Goal: Contribute content: Contribute content

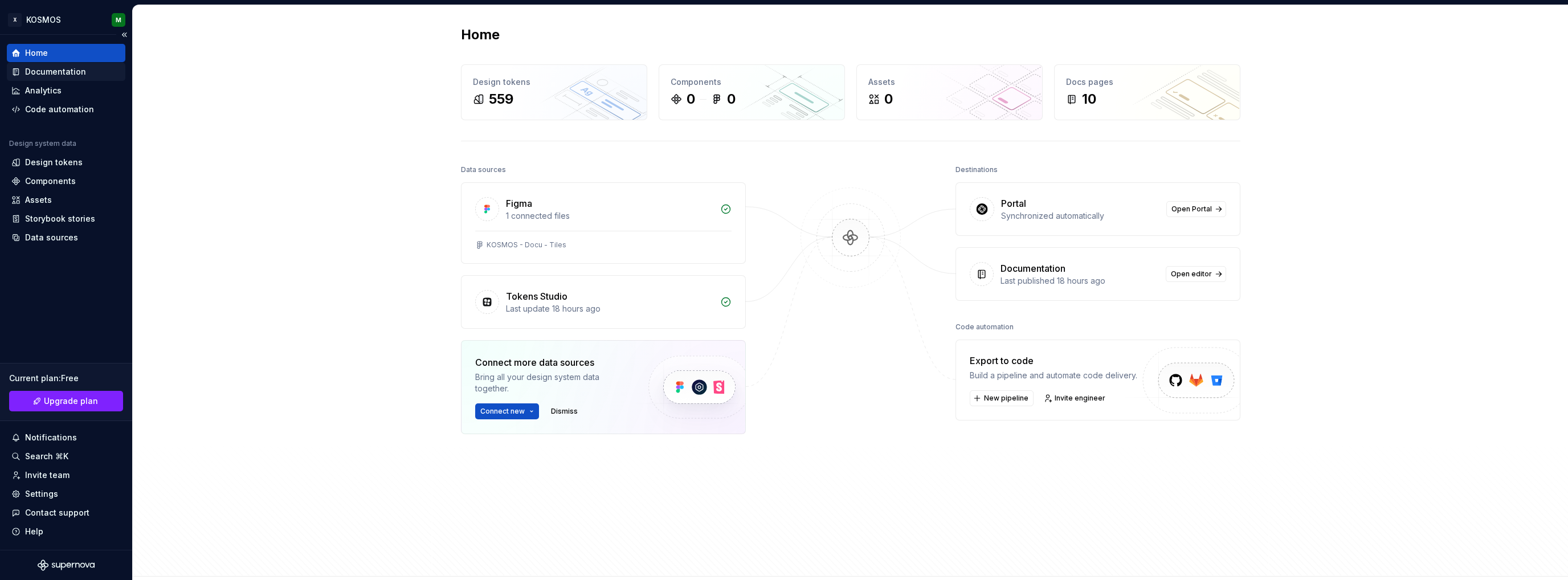
click at [67, 75] on div "Documentation" at bounding box center [55, 72] width 61 height 12
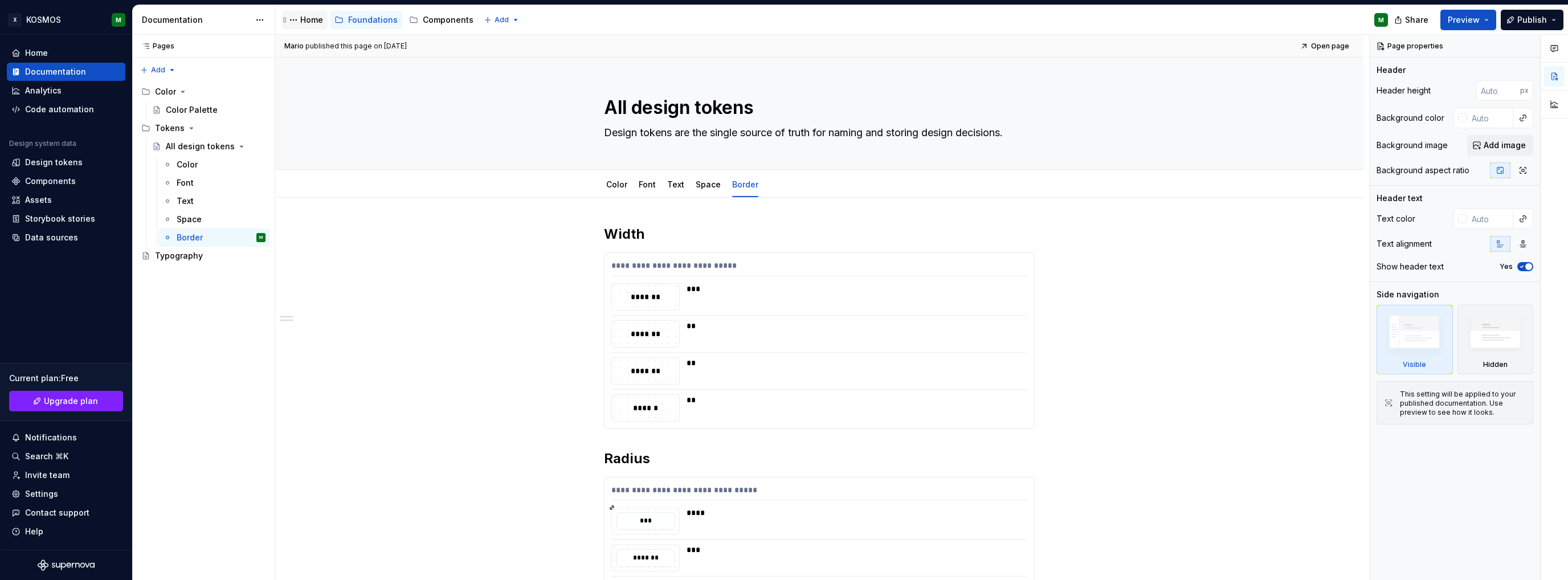
click at [310, 17] on div "Home" at bounding box center [311, 19] width 23 height 12
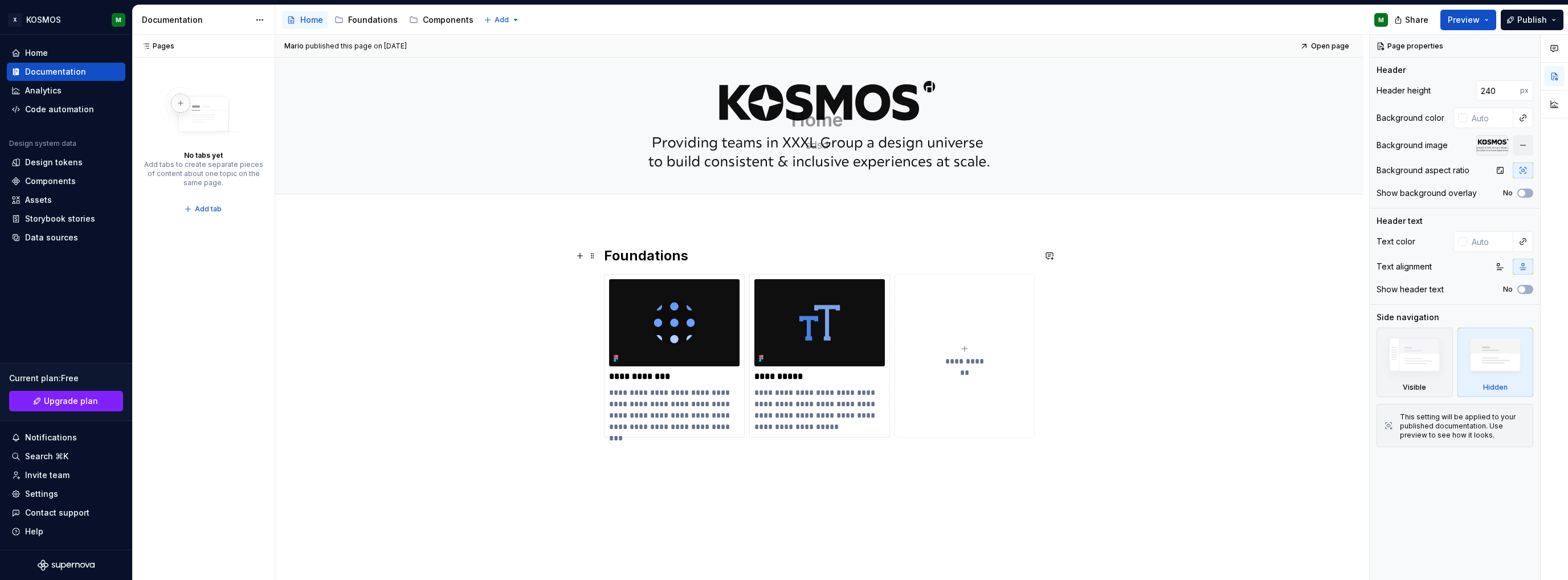
click at [654, 256] on h2 "Foundations" at bounding box center [819, 256] width 431 height 18
type textarea "*"
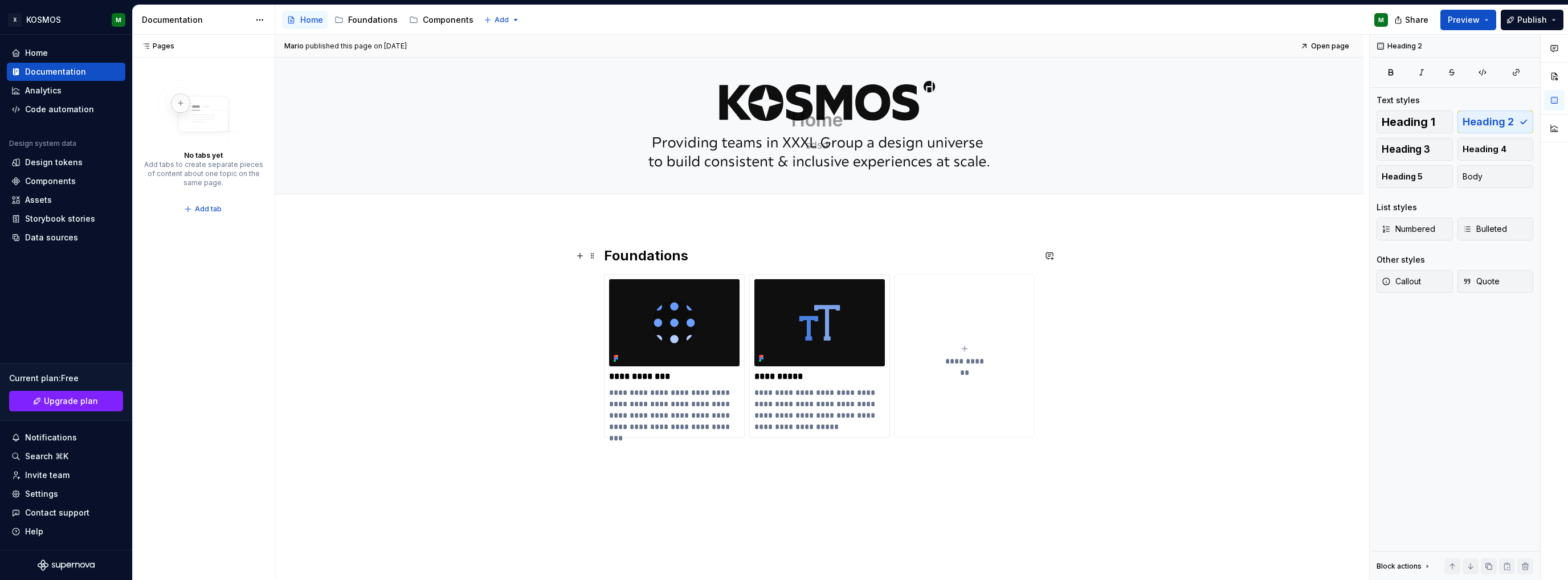
click at [611, 254] on h2 "Foundations" at bounding box center [819, 256] width 431 height 18
click at [604, 252] on h2 "Foundations" at bounding box center [819, 256] width 431 height 18
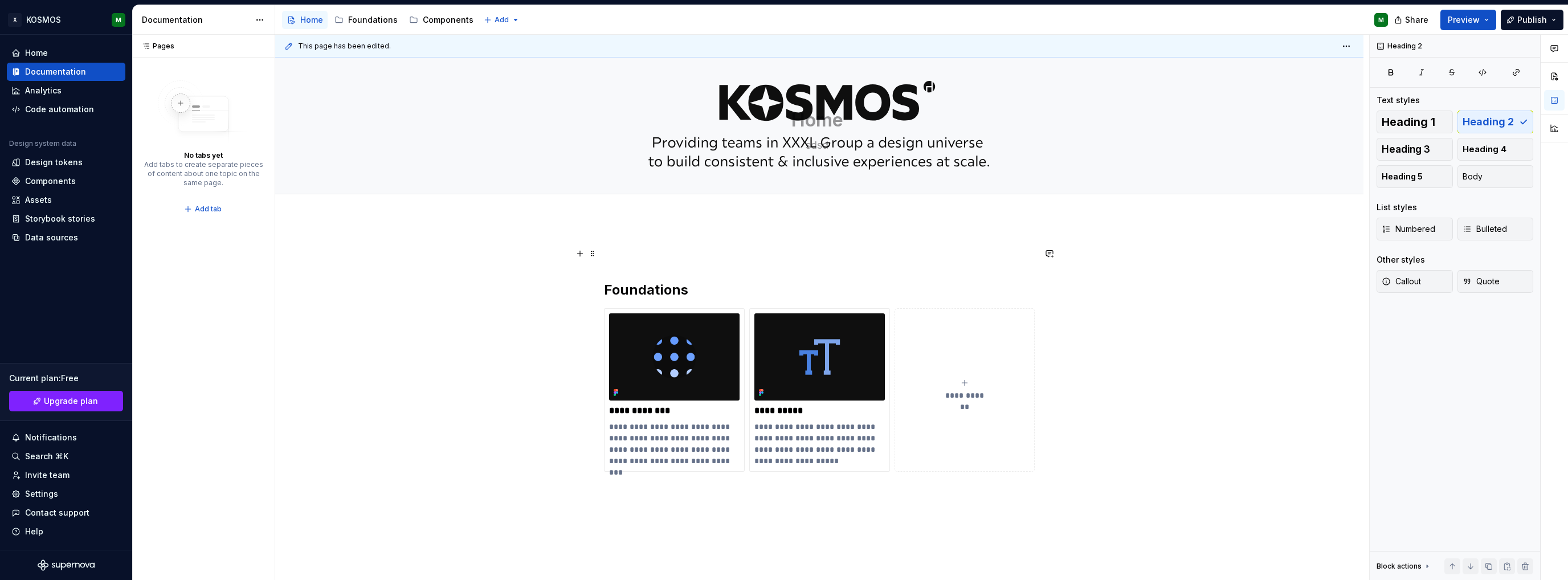
click at [602, 256] on div "**********" at bounding box center [819, 453] width 1088 height 467
click at [626, 254] on p "Get Started" at bounding box center [819, 253] width 431 height 13
click at [637, 249] on p "Get started" at bounding box center [819, 253] width 431 height 13
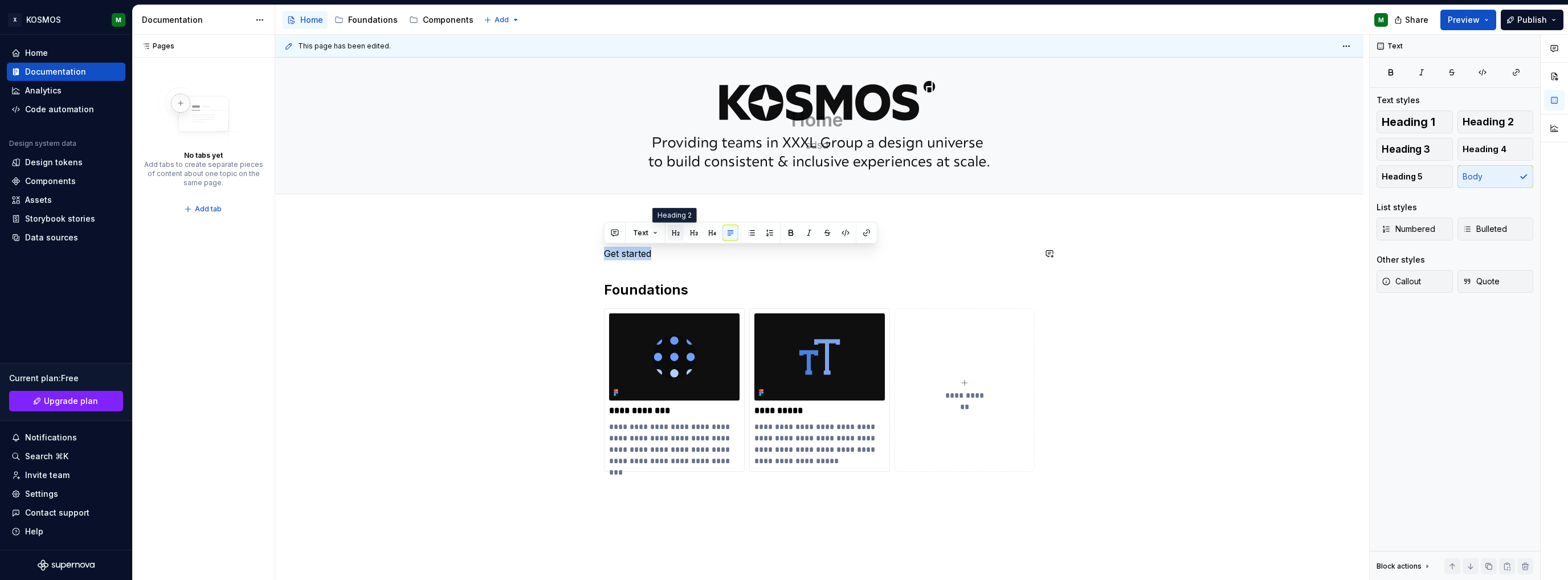
click at [676, 231] on button "button" at bounding box center [676, 233] width 16 height 16
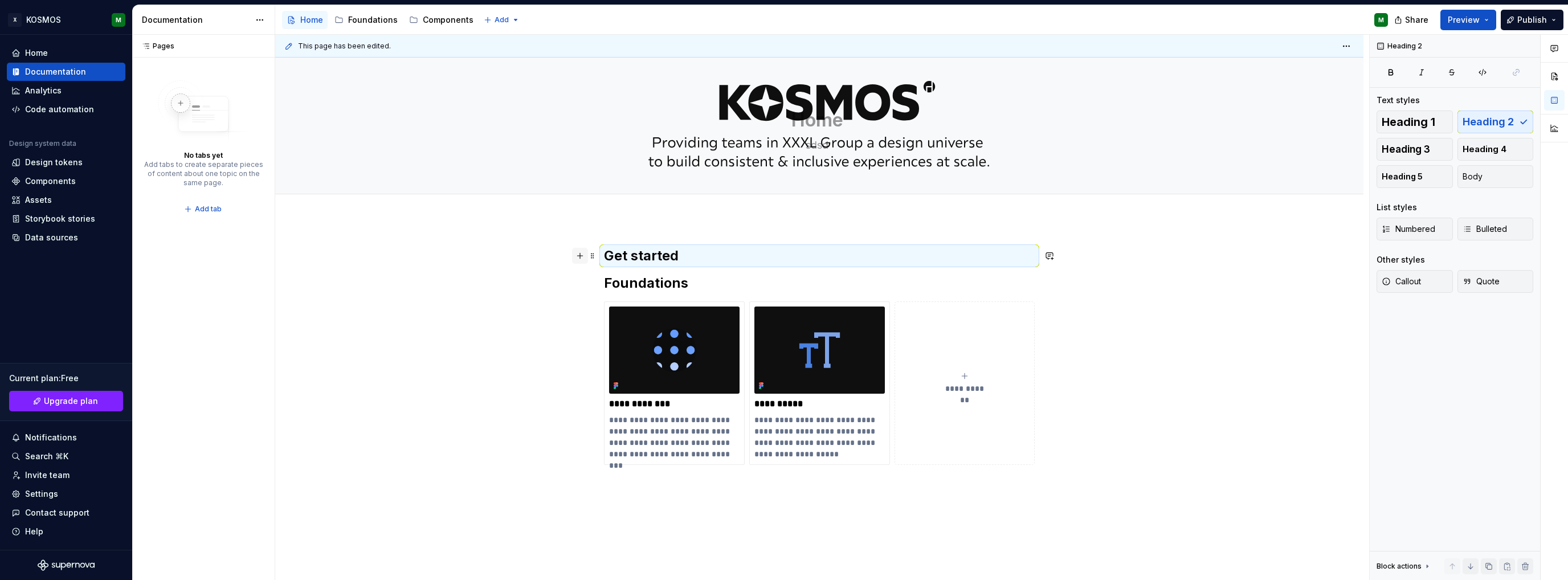
click at [578, 255] on button "button" at bounding box center [580, 256] width 16 height 16
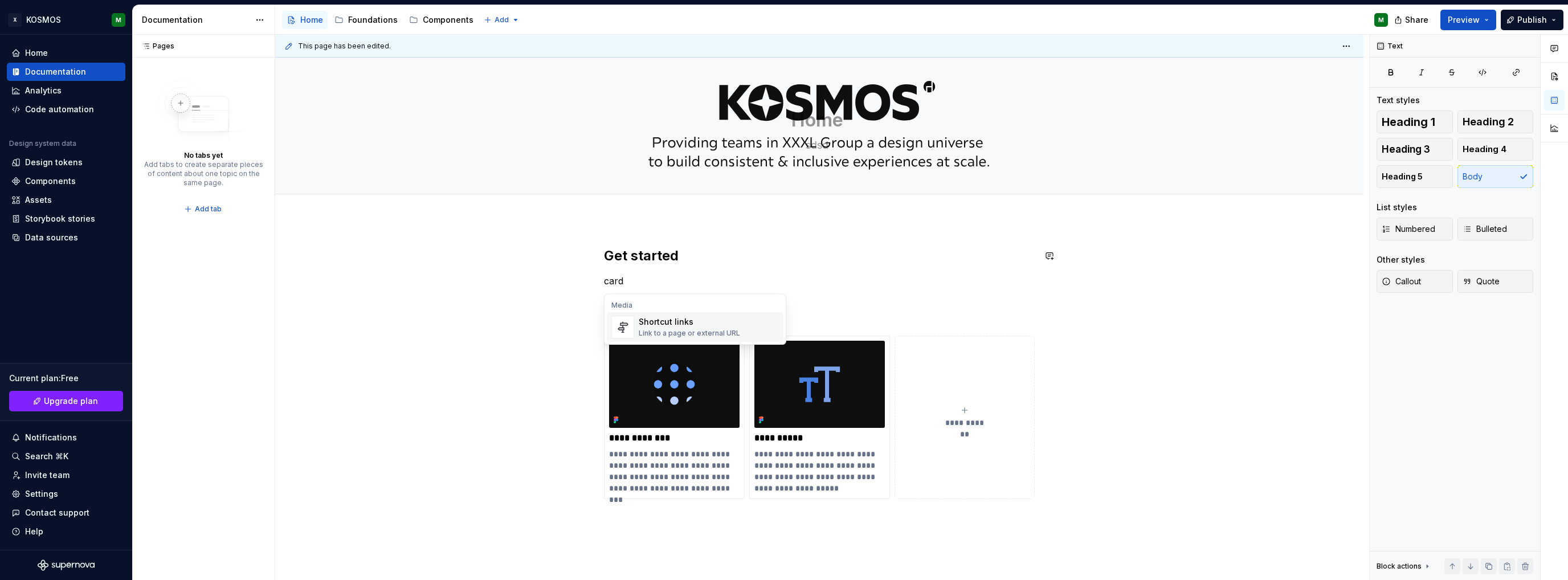
click at [652, 325] on div "Shortcut links" at bounding box center [689, 322] width 102 height 12
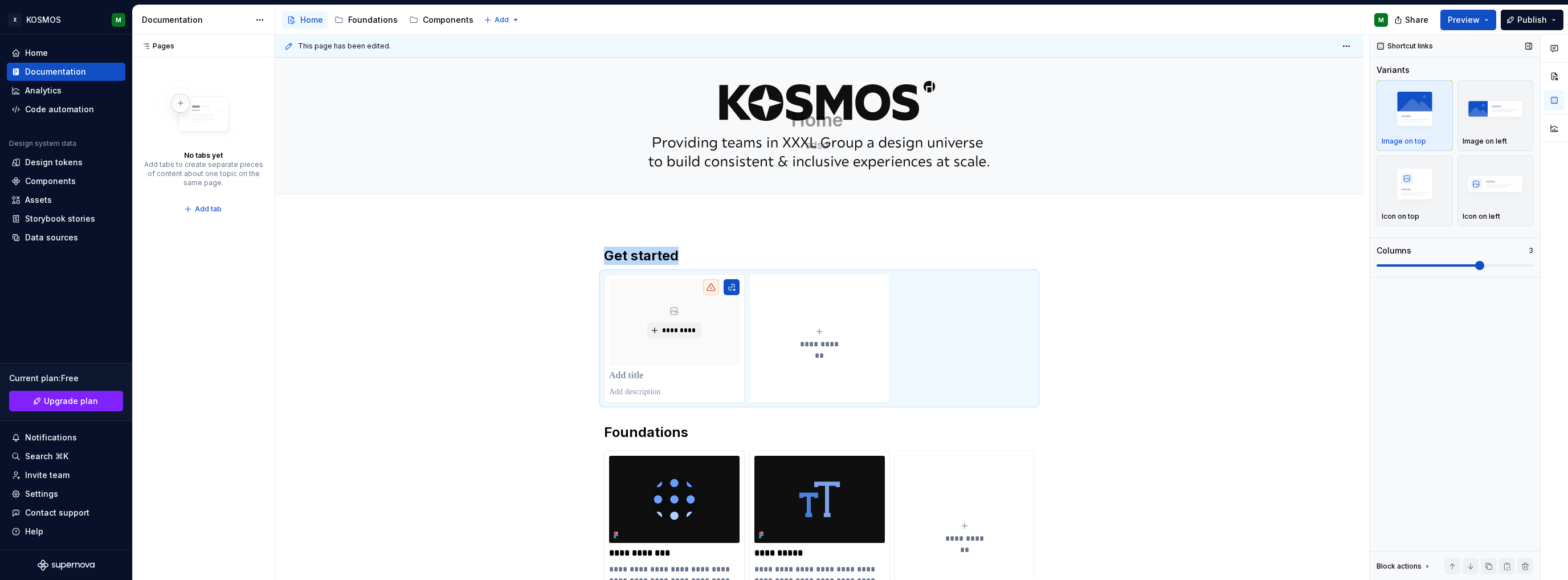
click at [1484, 262] on span at bounding box center [1479, 265] width 9 height 9
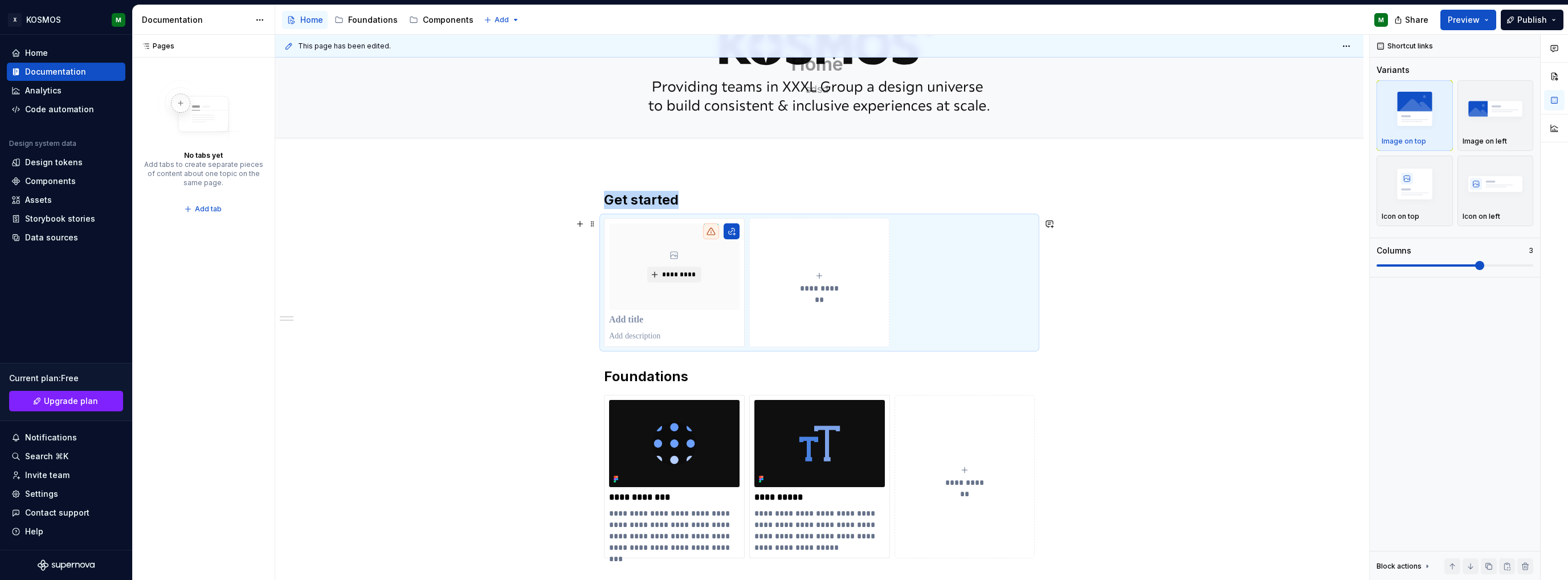
scroll to position [57, 0]
click at [628, 318] on p at bounding box center [674, 319] width 130 height 12
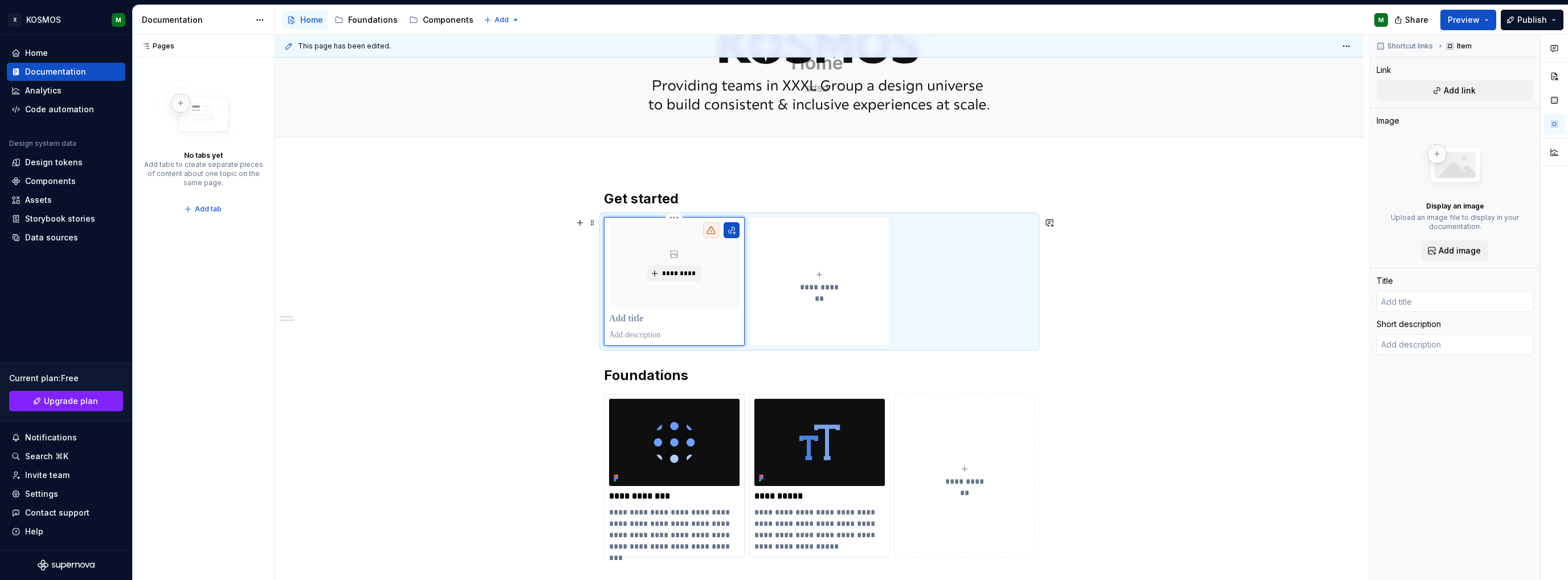
type textarea "*"
type input "F"
type textarea "*"
type input "Fo"
type textarea "*"
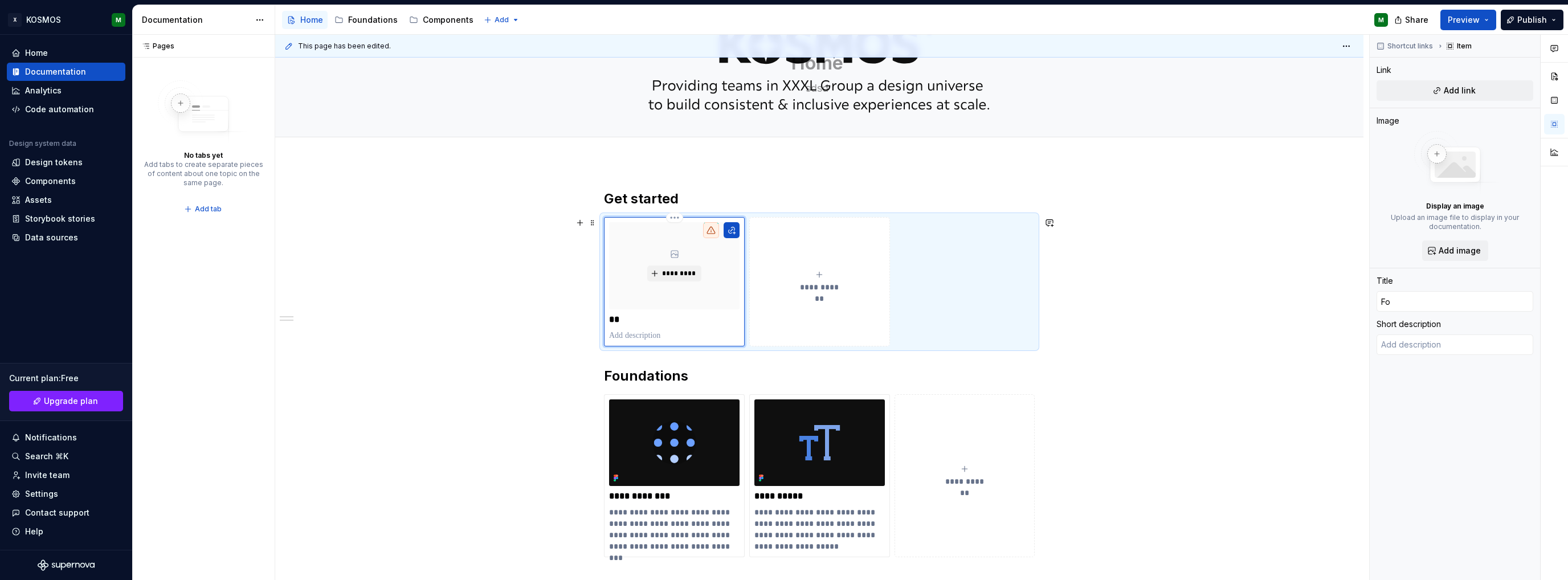
type input "For"
type textarea "*"
type input "For"
type textarea "*"
type input "For d"
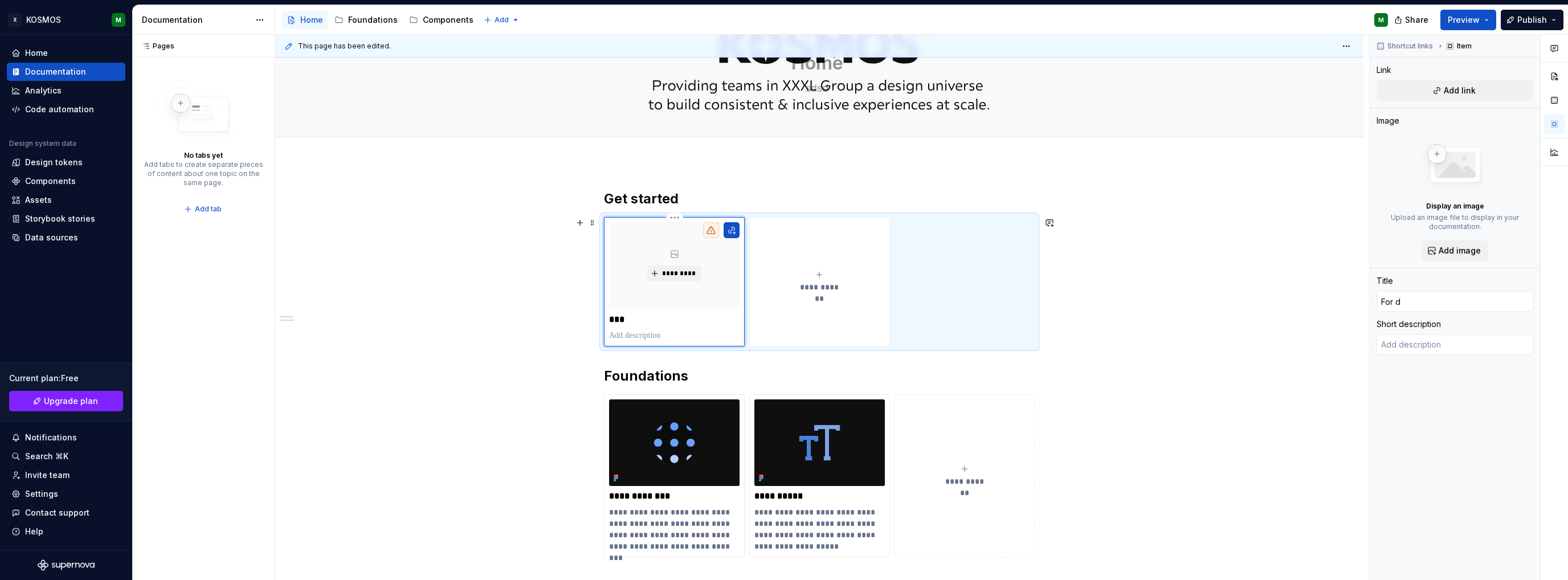
type textarea "*"
type input "For de"
type textarea "*"
type input "For des"
type textarea "*"
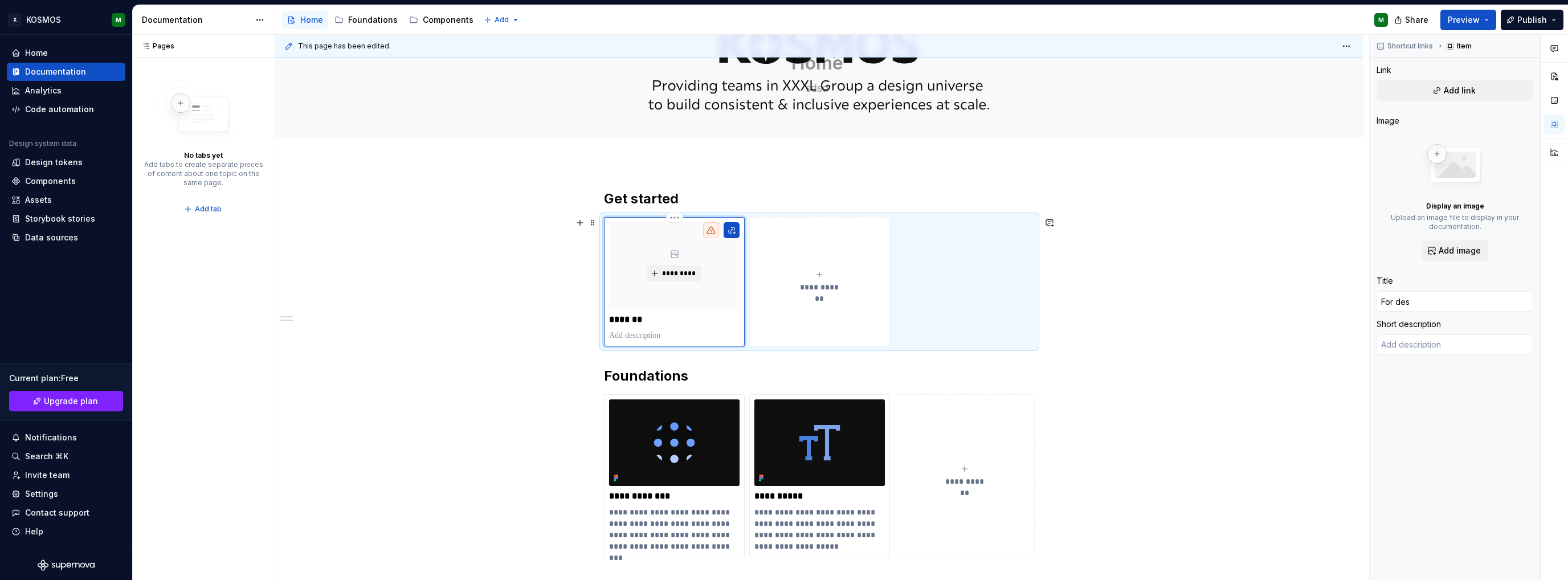
type input "For desi"
type textarea "*"
type input "For desig"
type textarea "*"
type input "For design"
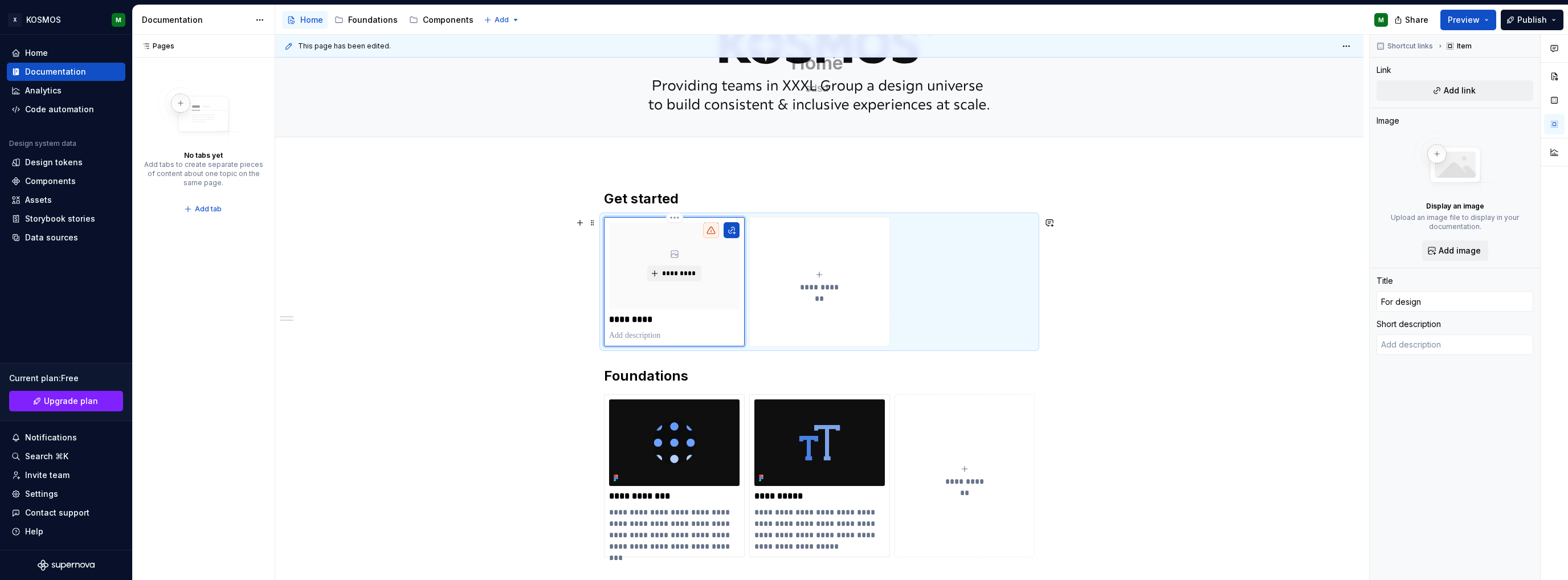
type textarea "*"
type input "For designe"
type textarea "*"
type input "For designer"
type textarea "*"
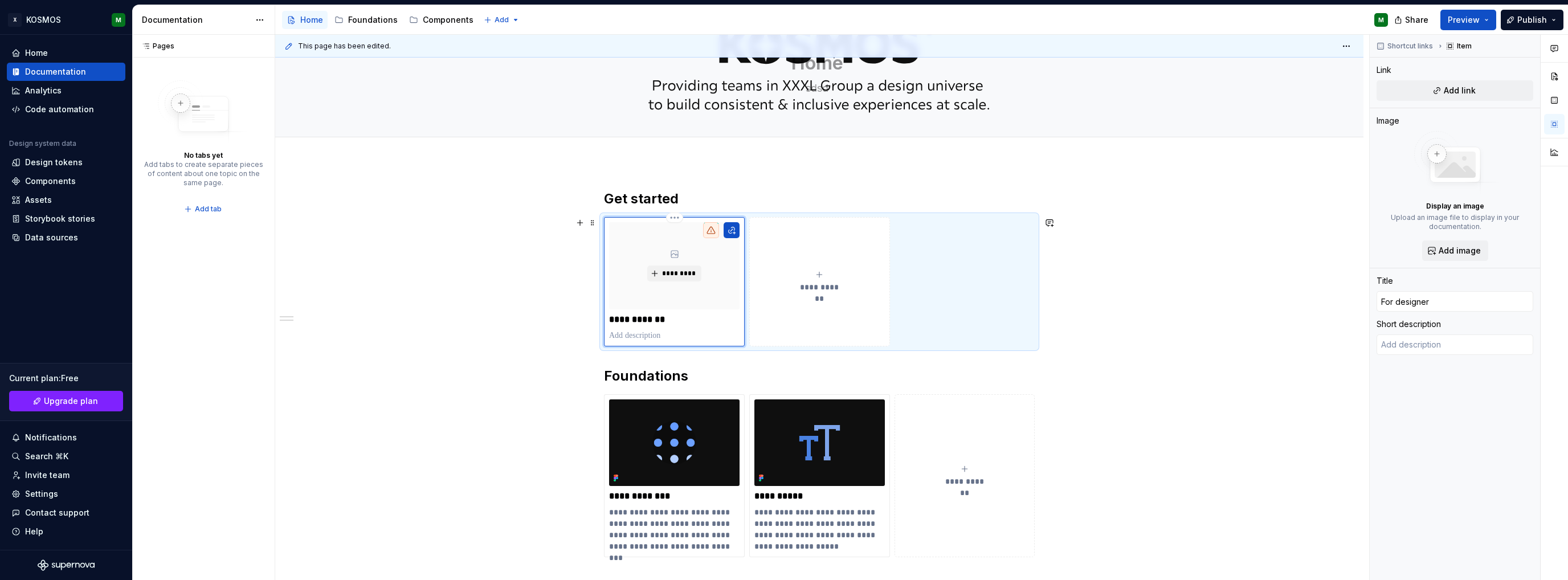
type input "For designers"
click at [823, 271] on icon "submit" at bounding box center [819, 274] width 9 height 9
type textarea "*"
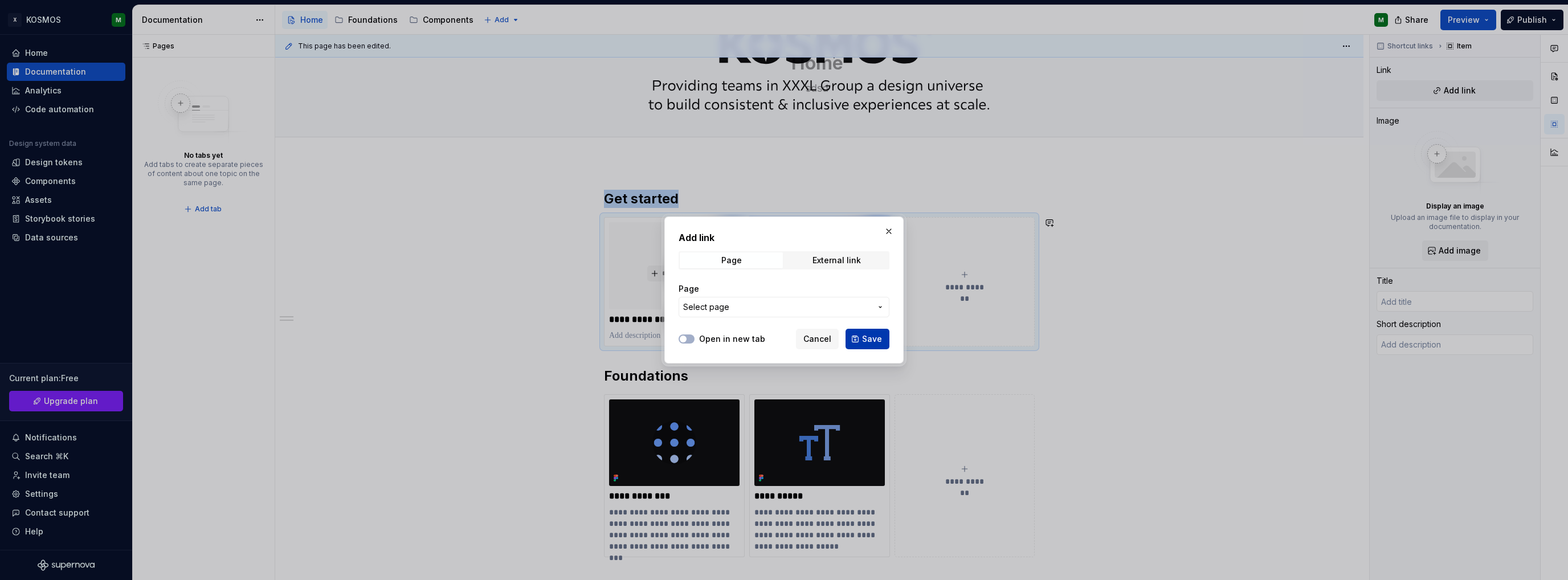
click at [857, 337] on button "Save" at bounding box center [867, 339] width 44 height 21
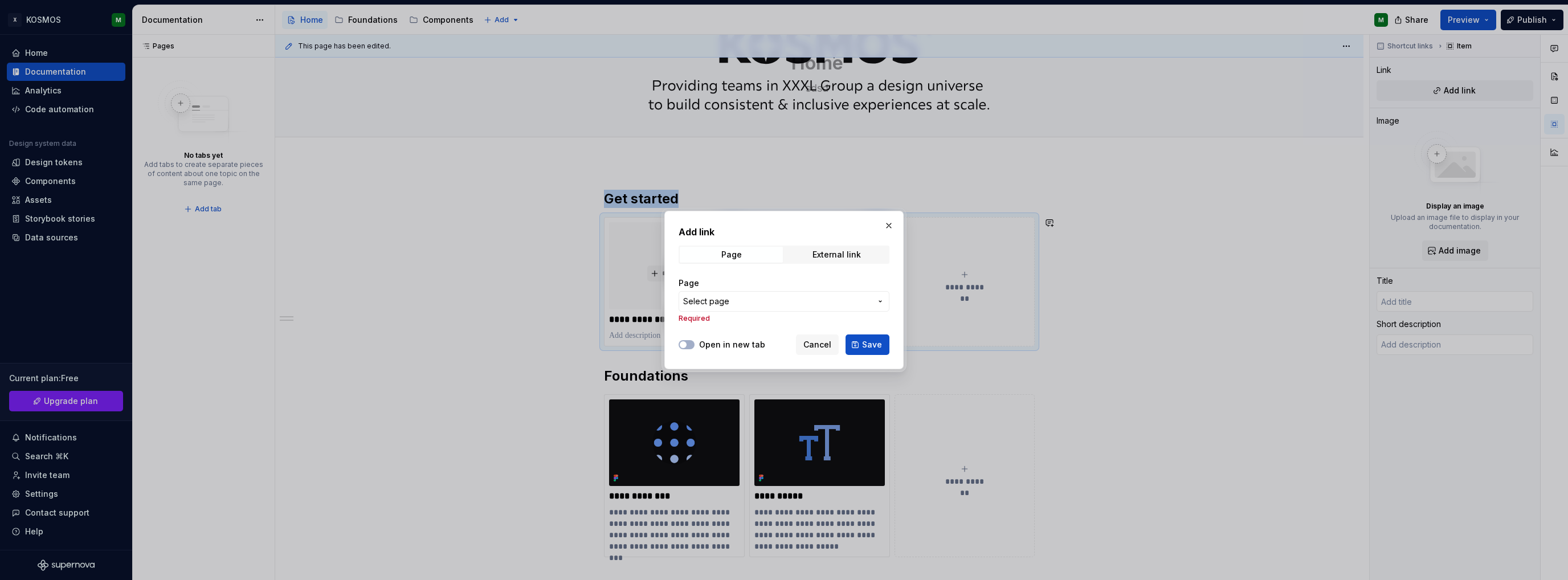
click at [836, 309] on button "Select page" at bounding box center [784, 301] width 211 height 21
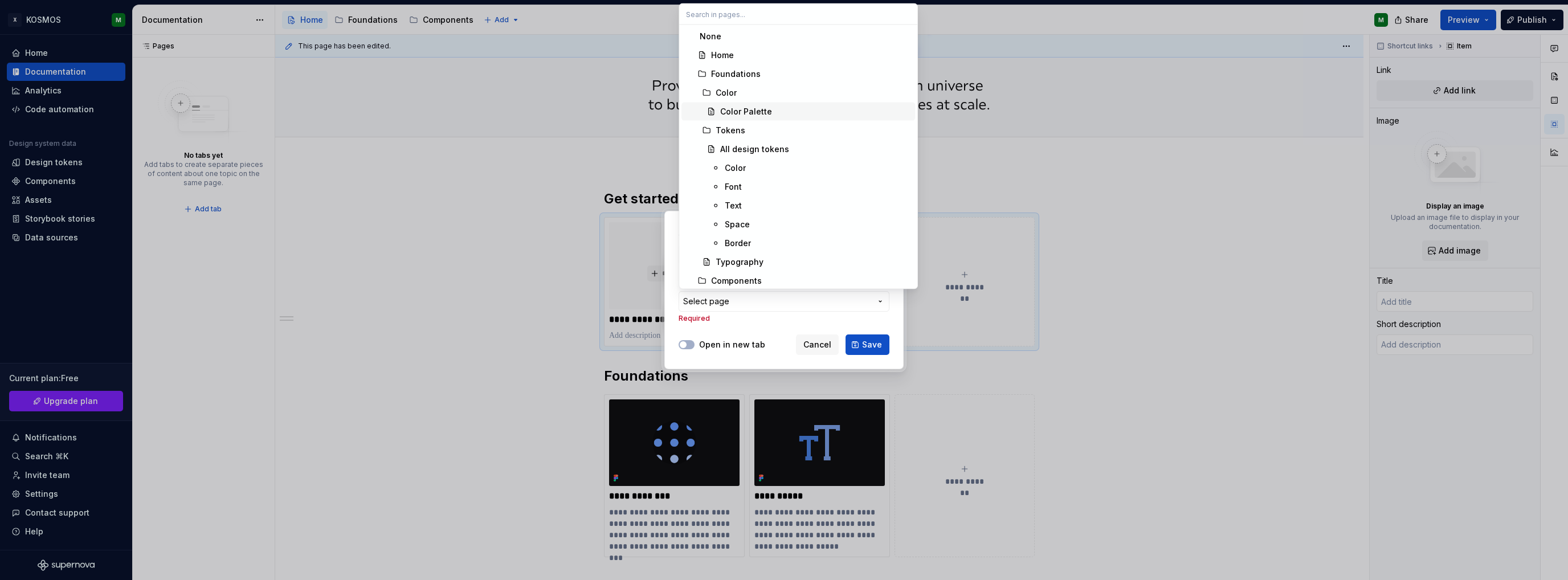
click at [751, 112] on div "Color Palette" at bounding box center [746, 111] width 52 height 12
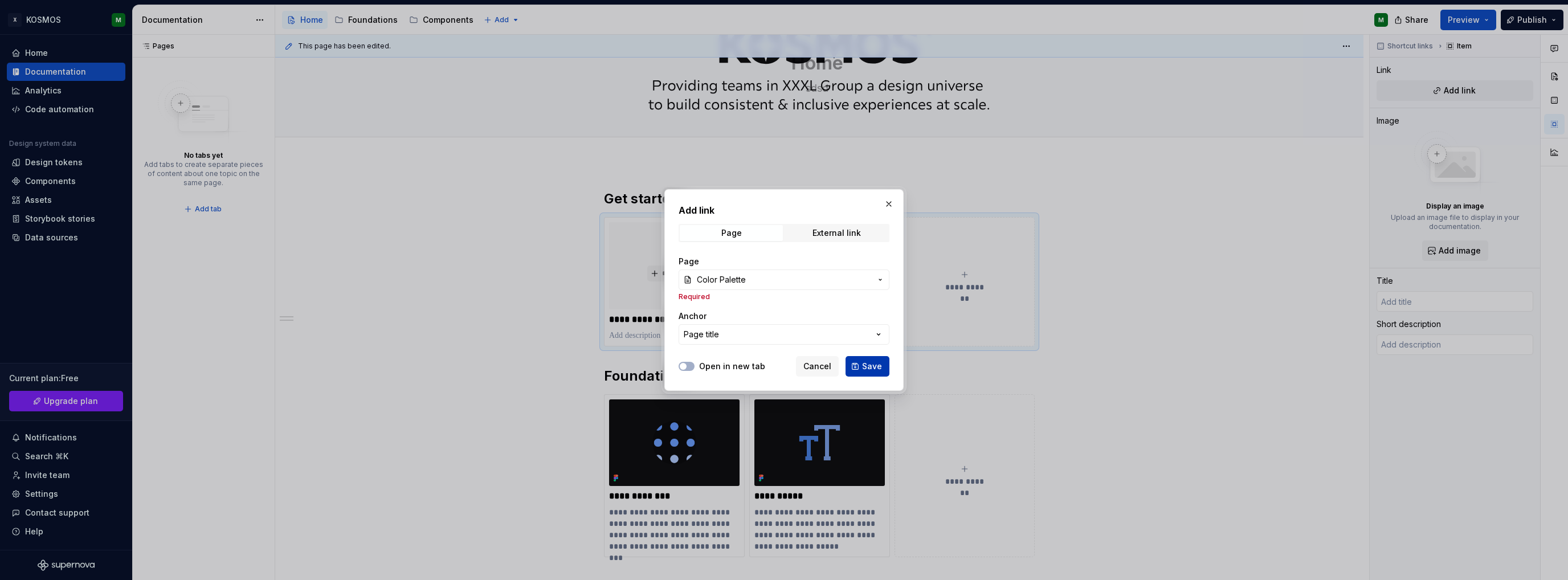
click at [861, 361] on button "Save" at bounding box center [867, 366] width 44 height 21
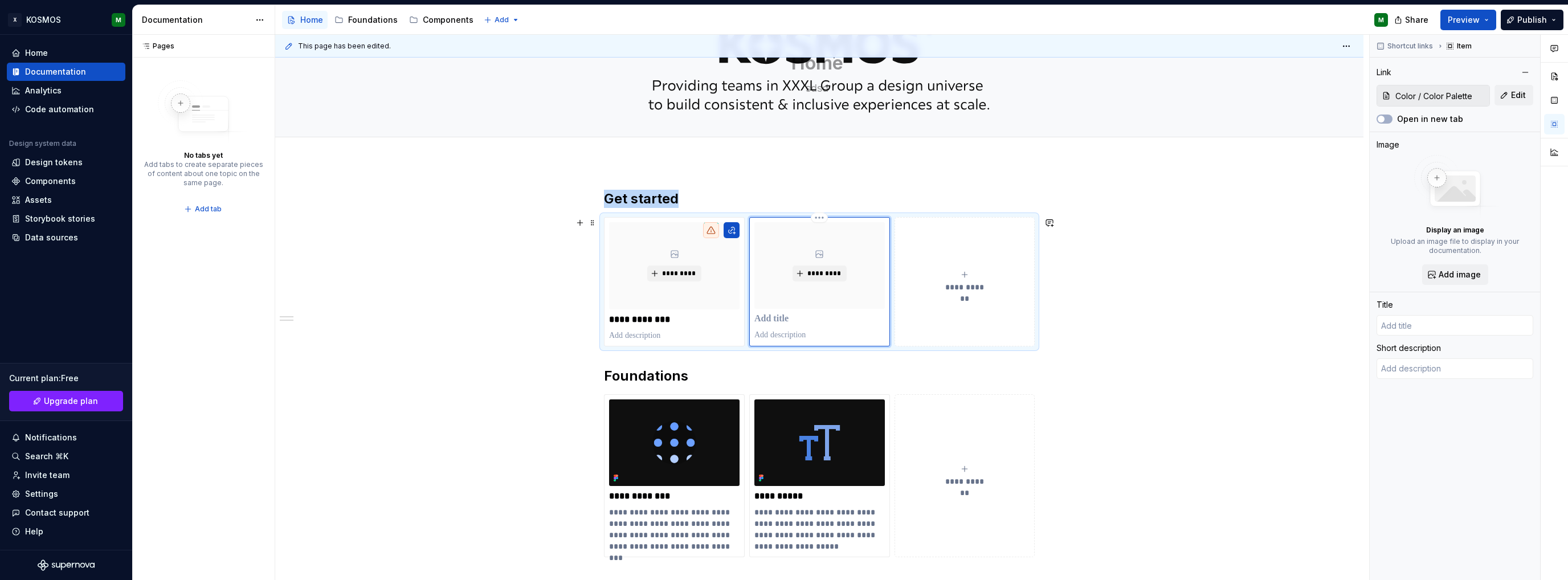
click at [784, 318] on p at bounding box center [819, 319] width 130 height 12
type textarea "*"
type input "Fo"
type textarea "*"
type input "For"
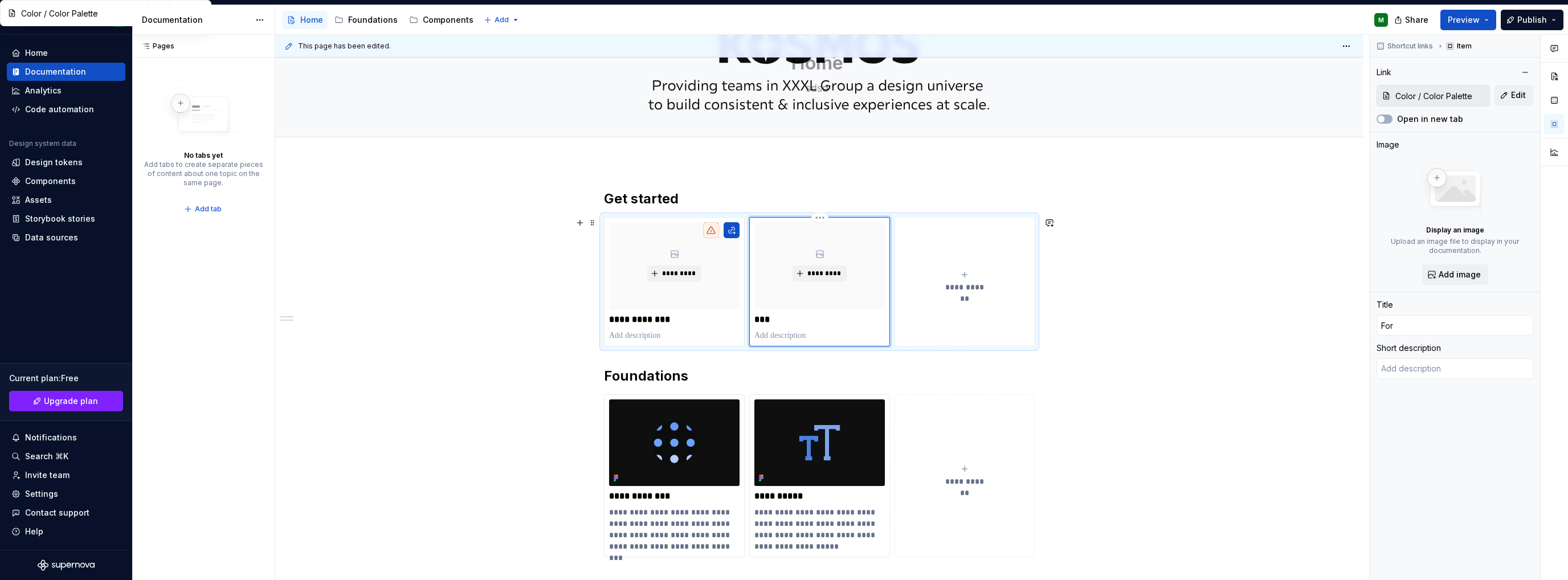
type textarea "*"
type input "For"
type textarea "*"
type input "Color Paletted"
type textarea "Our color palette is a collection of colors that work together to provide consi…"
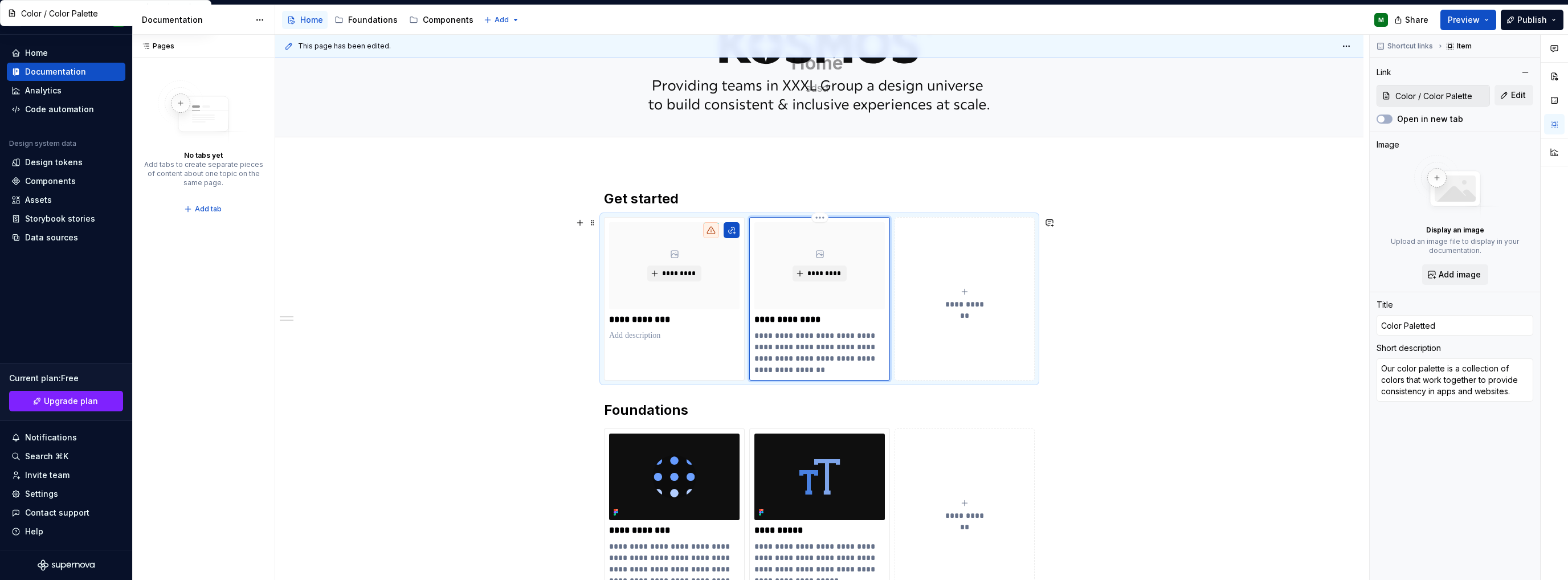
type textarea "*"
type input "Color Palettede"
click at [786, 354] on p "**********" at bounding box center [819, 352] width 130 height 46
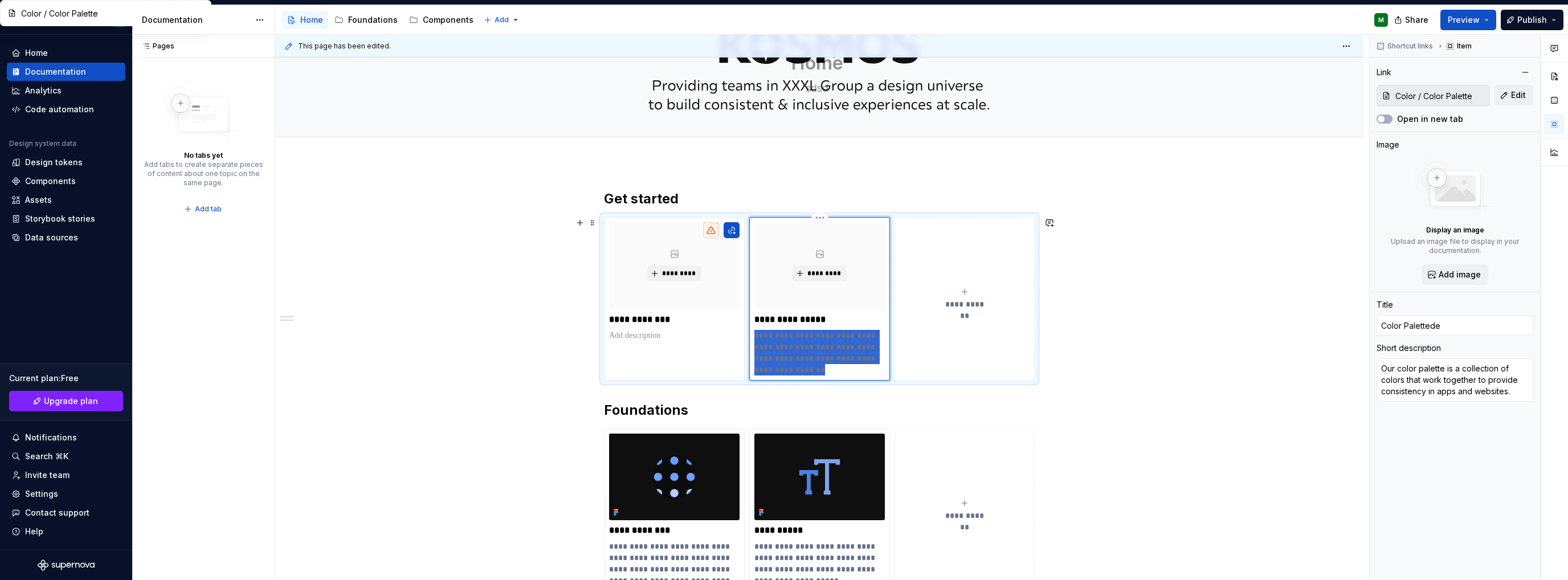
type textarea "*"
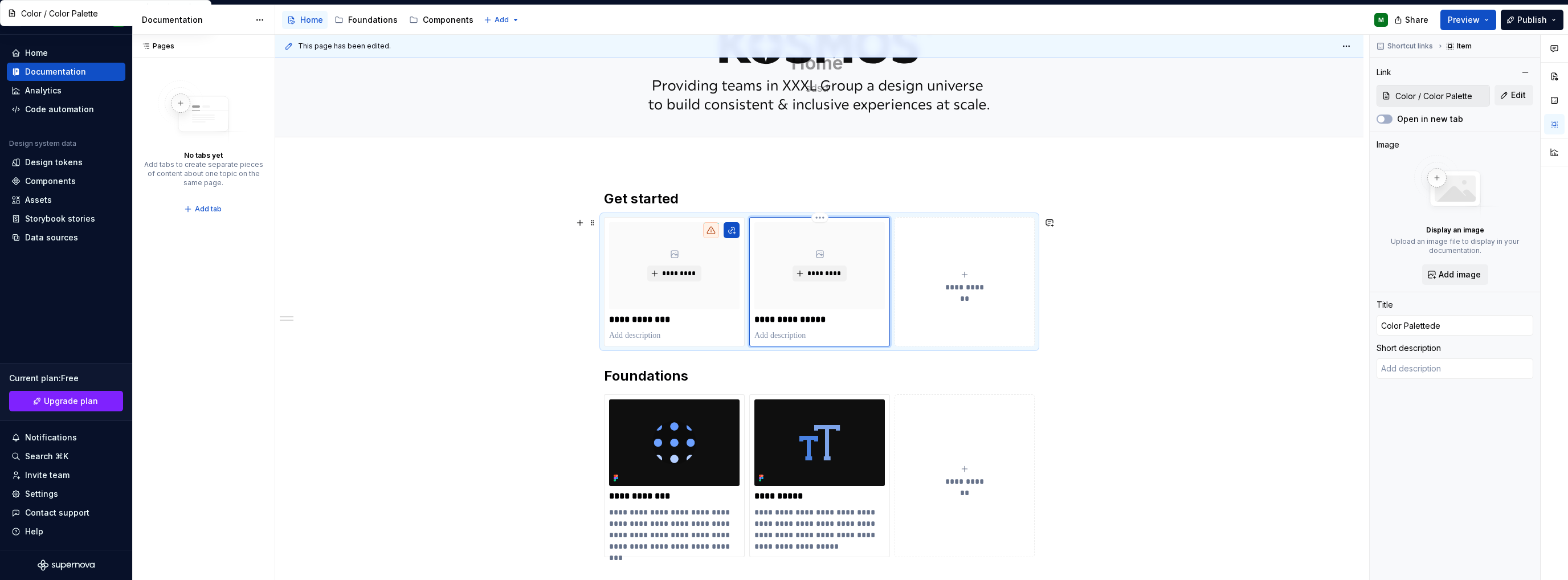
click at [807, 322] on p "**********" at bounding box center [819, 320] width 130 height 12
click at [807, 321] on p "**********" at bounding box center [819, 320] width 130 height 12
type textarea "*"
type input "For"
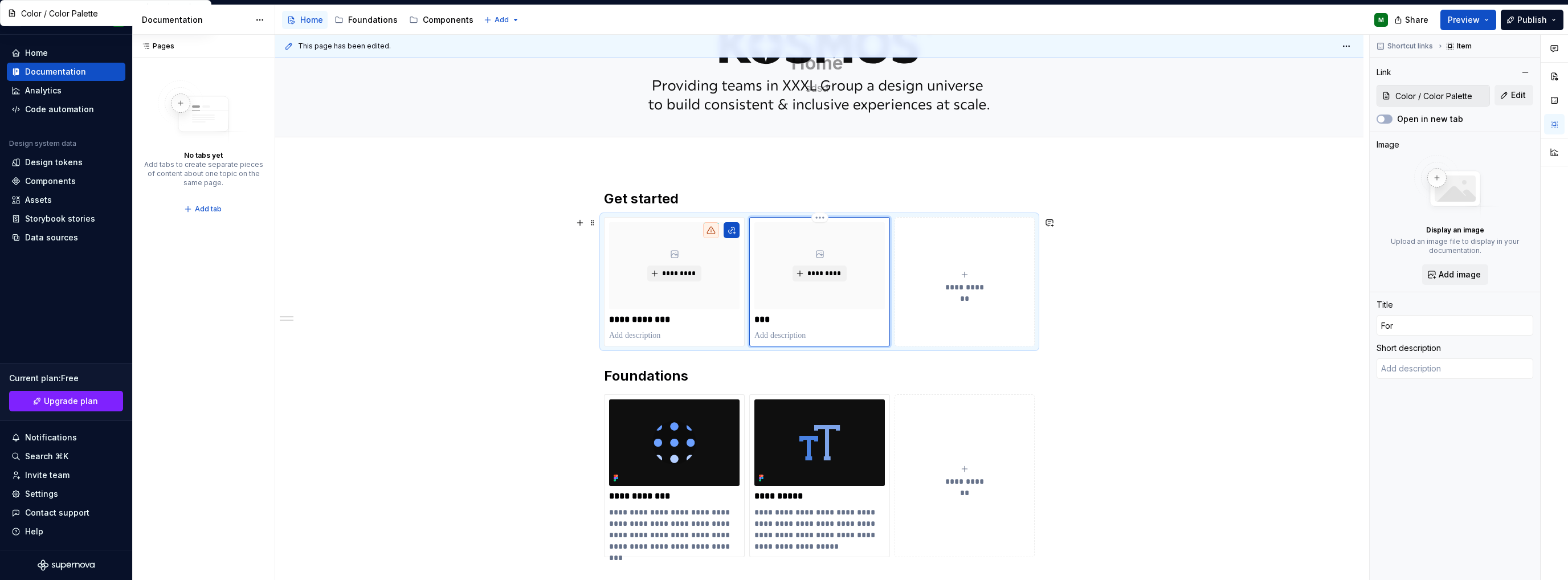
type textarea "*"
type input "For"
type textarea "*"
type input "For d"
type textarea "*"
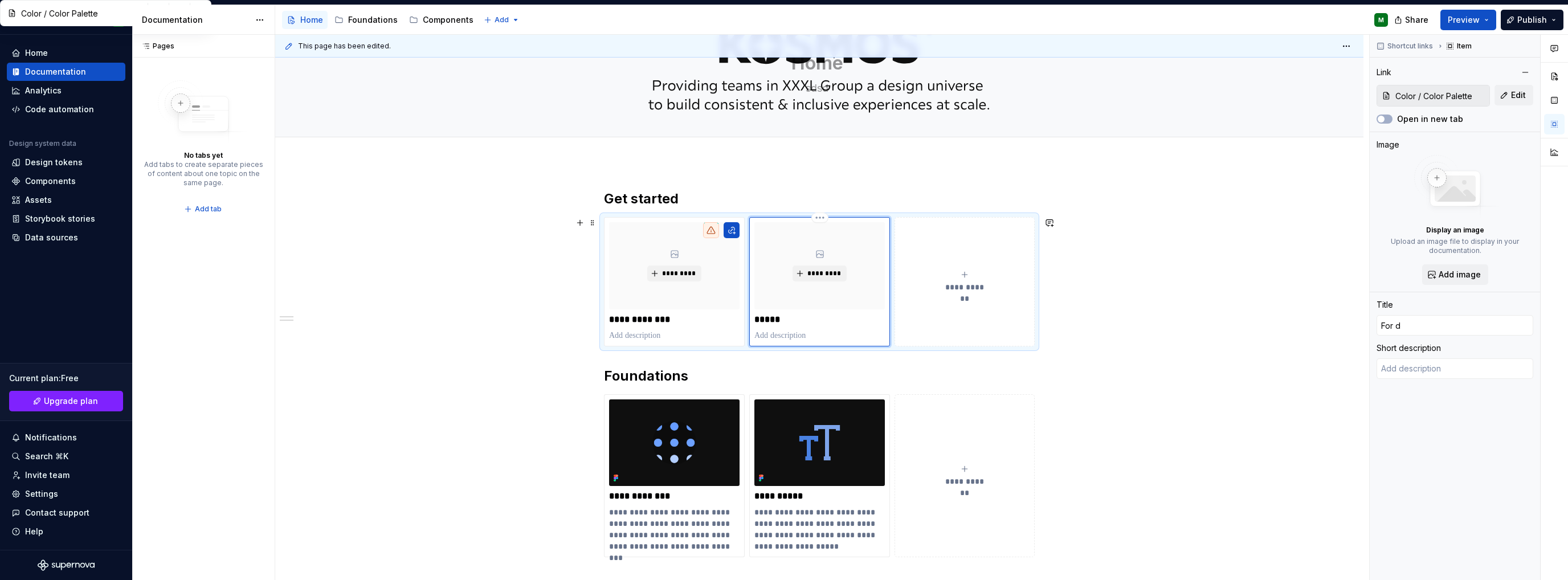
type input "For de"
type textarea "*"
type input "For dev"
type textarea "*"
type input "For deve"
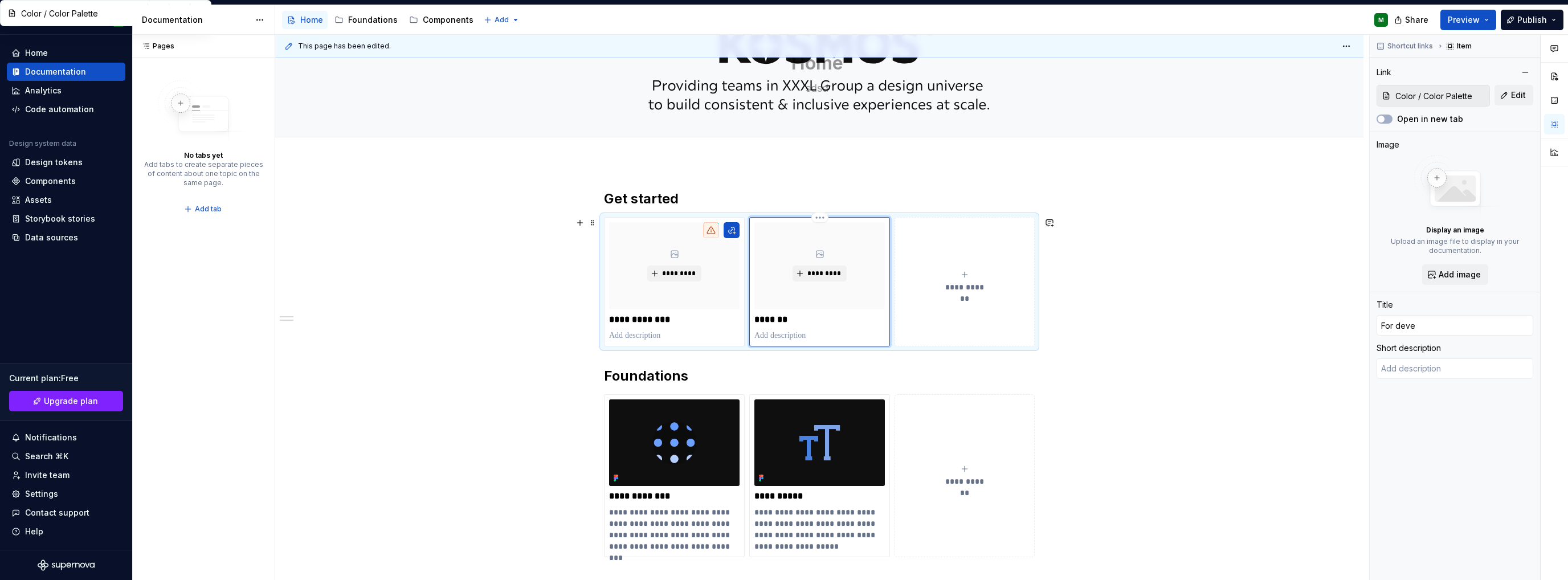
type textarea "*"
type input "For devel"
type textarea "*"
type input "For develo"
type textarea "*"
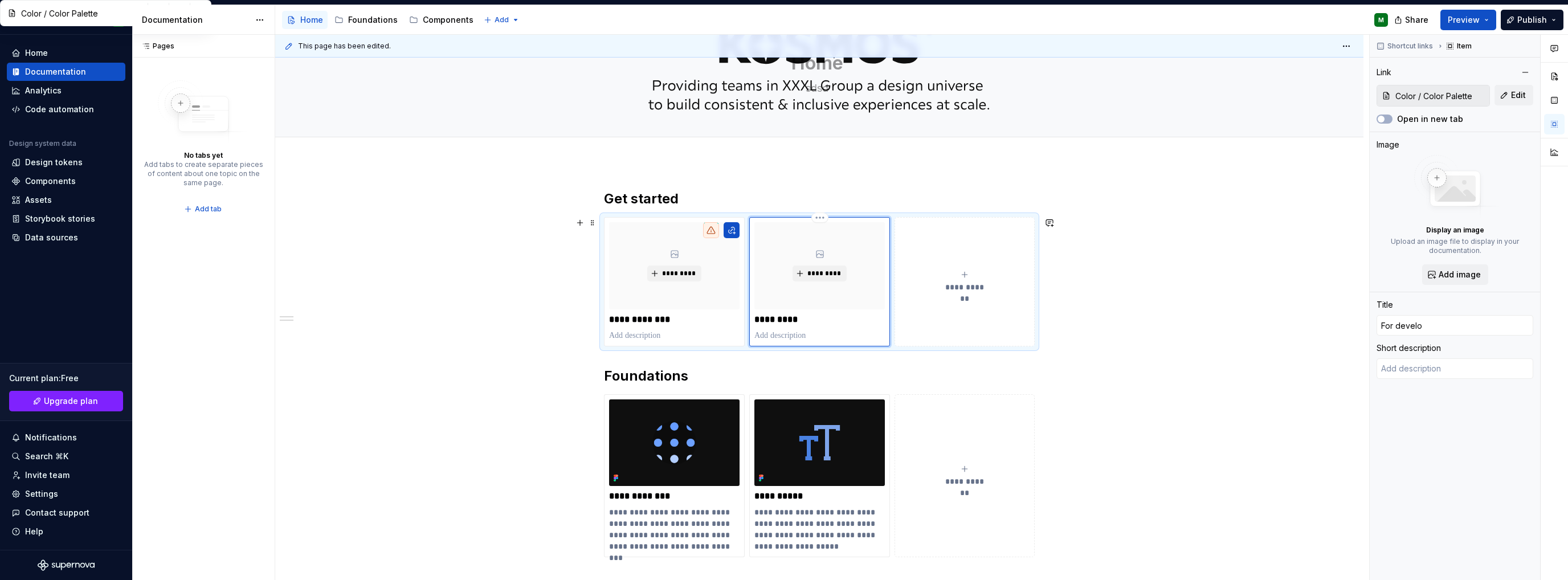
type input "For develop"
type textarea "*"
type input "For develope"
type textarea "*"
type input "For developer"
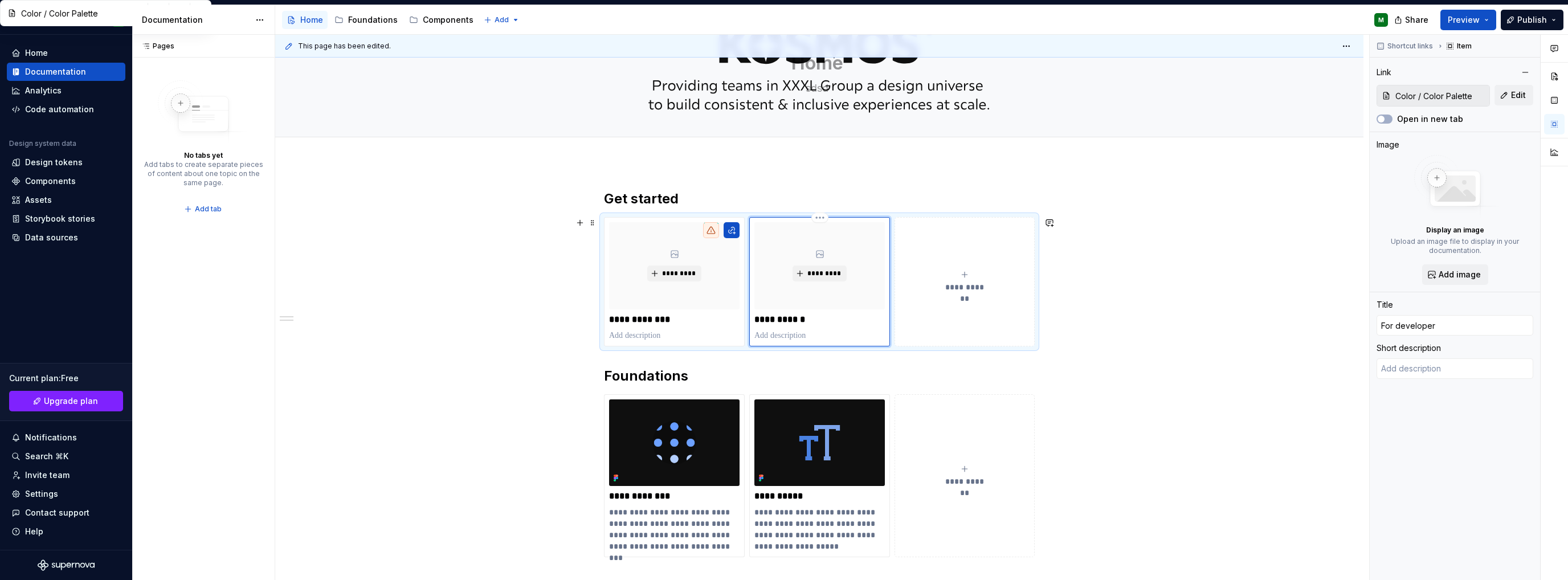
type textarea "*"
type input "For developers"
click at [953, 286] on span "**********" at bounding box center [964, 287] width 49 height 12
type textarea "*"
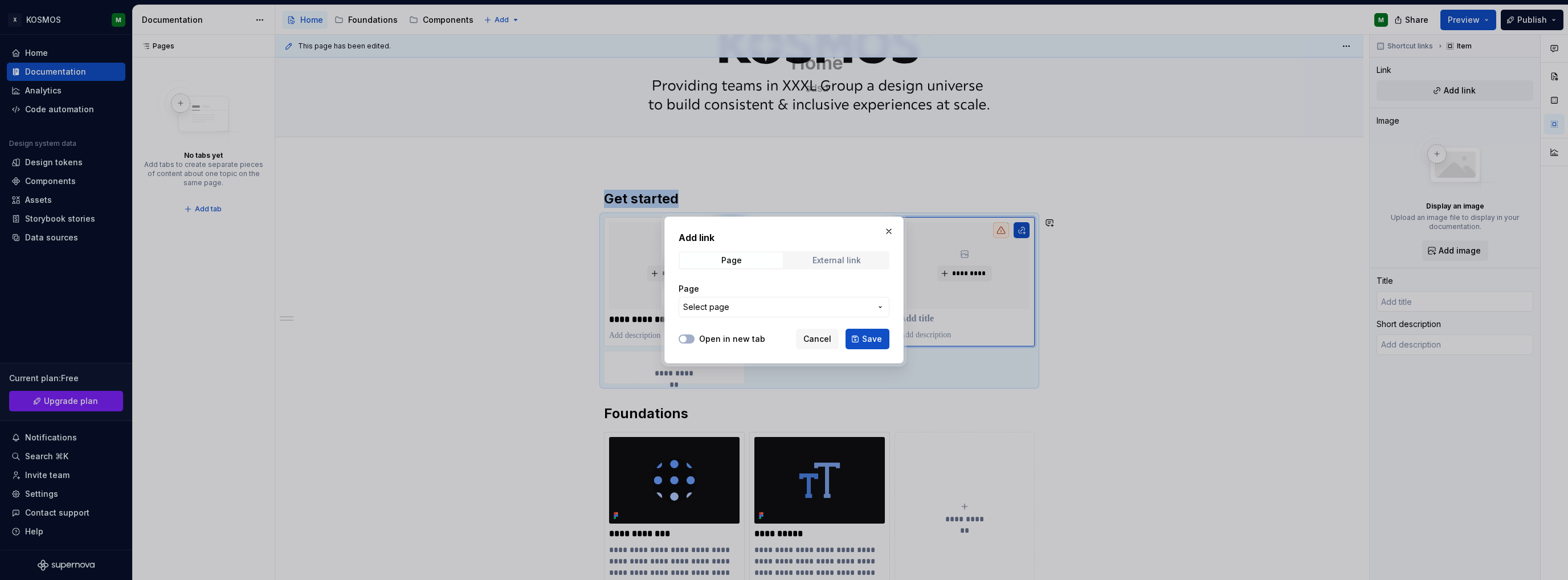
click at [841, 265] on span "External link" at bounding box center [836, 260] width 103 height 16
click at [875, 340] on span "Save" at bounding box center [872, 339] width 20 height 12
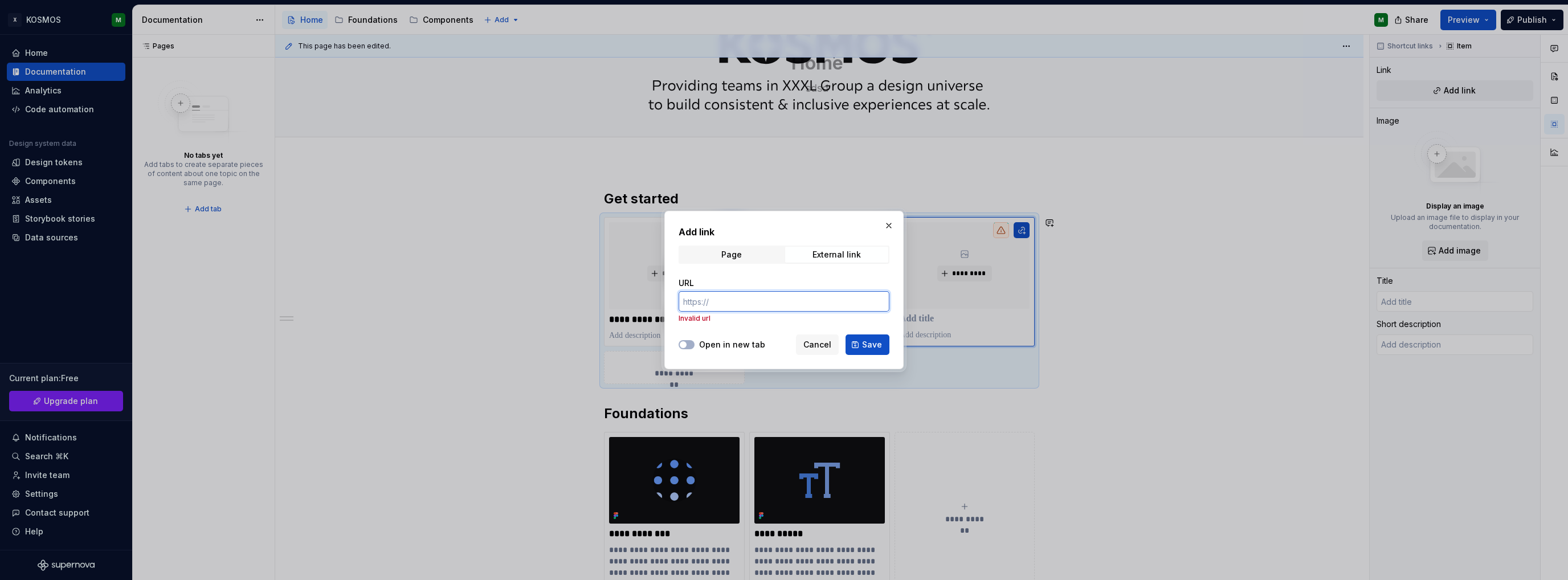
click at [789, 302] on input "URL" at bounding box center [784, 301] width 211 height 21
click at [875, 344] on span "Save" at bounding box center [872, 344] width 20 height 12
click at [869, 343] on span "Save" at bounding box center [872, 344] width 20 height 12
drag, startPoint x: 665, startPoint y: 299, endPoint x: 646, endPoint y: 297, distance: 19.1
click at [646, 297] on div "Add link Page External link URL # Invalid url Open in new tab Cancel Save" at bounding box center [784, 290] width 1568 height 580
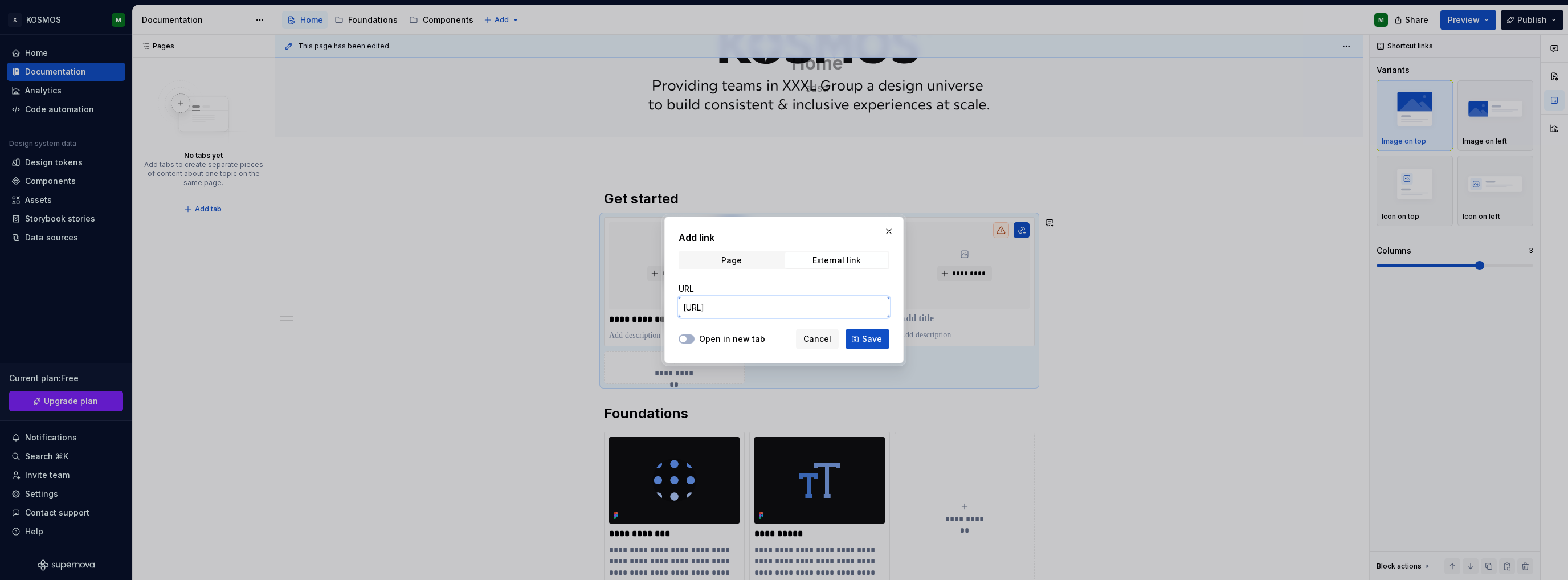
type input "[URL][DOMAIN_NAME]"
drag, startPoint x: 868, startPoint y: 341, endPoint x: 951, endPoint y: 299, distance: 93.0
click at [868, 341] on span "Save" at bounding box center [872, 339] width 20 height 12
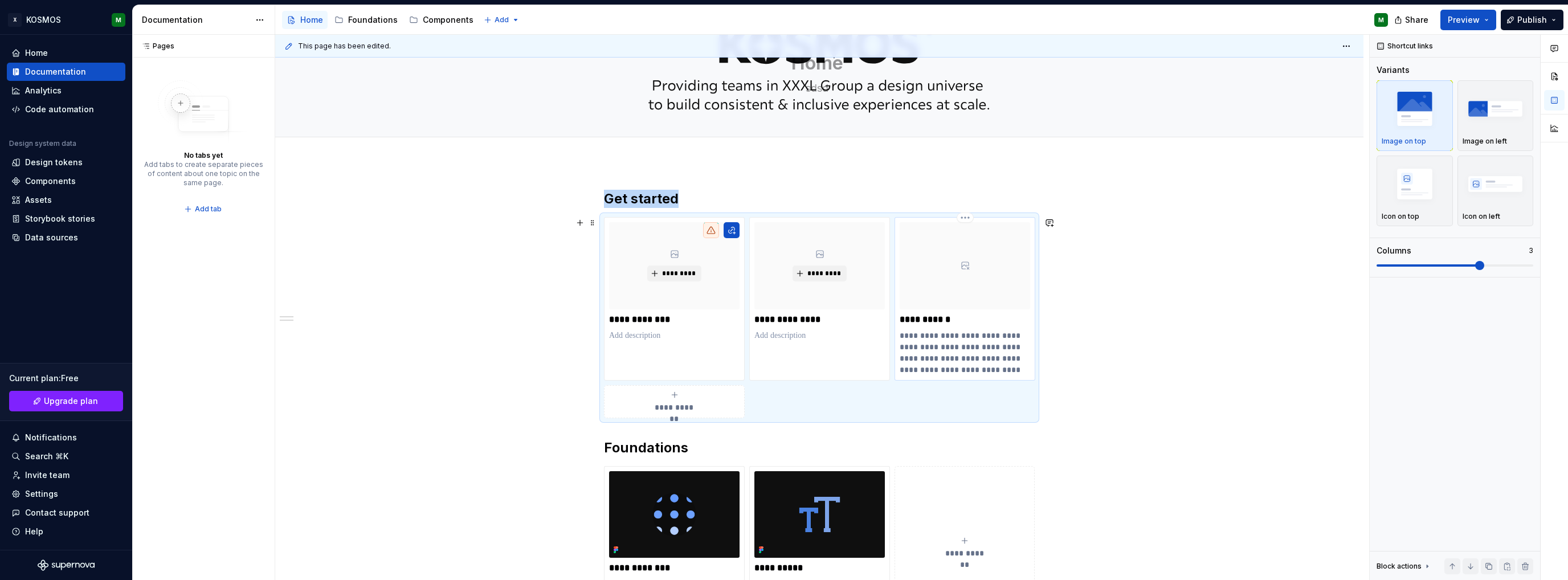
click at [941, 343] on p "**********" at bounding box center [965, 352] width 130 height 46
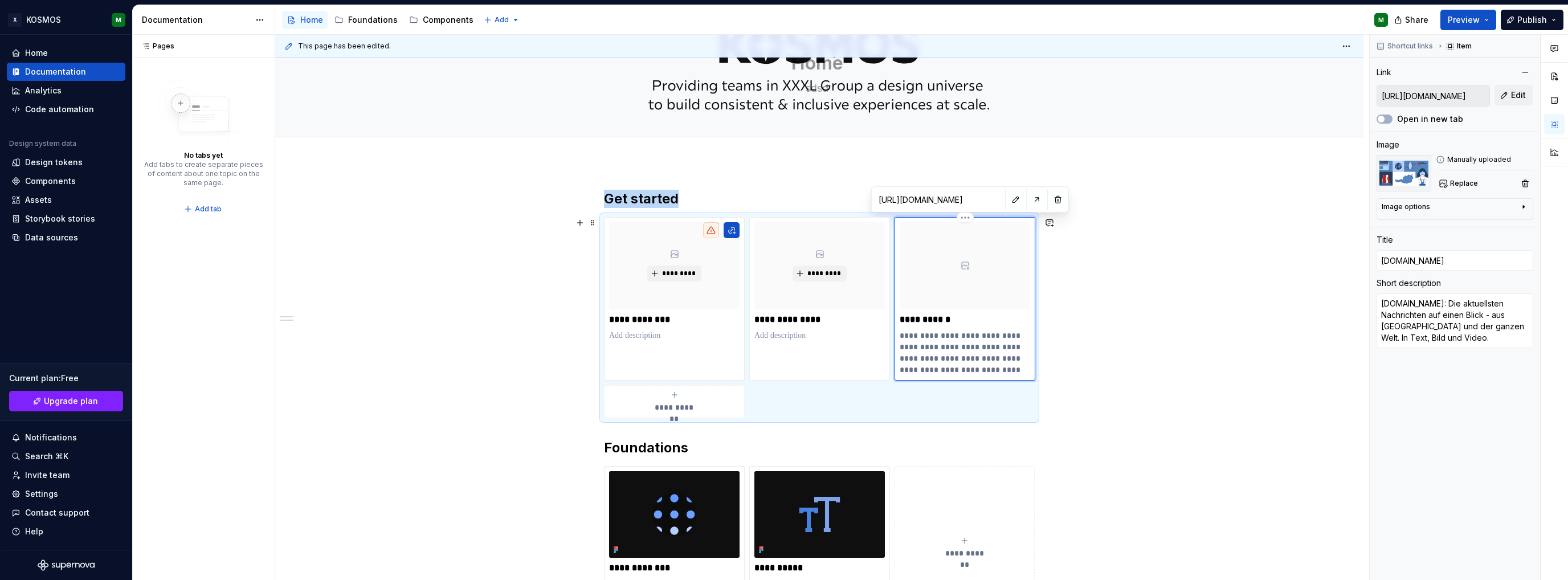
click at [941, 343] on p "**********" at bounding box center [965, 352] width 130 height 46
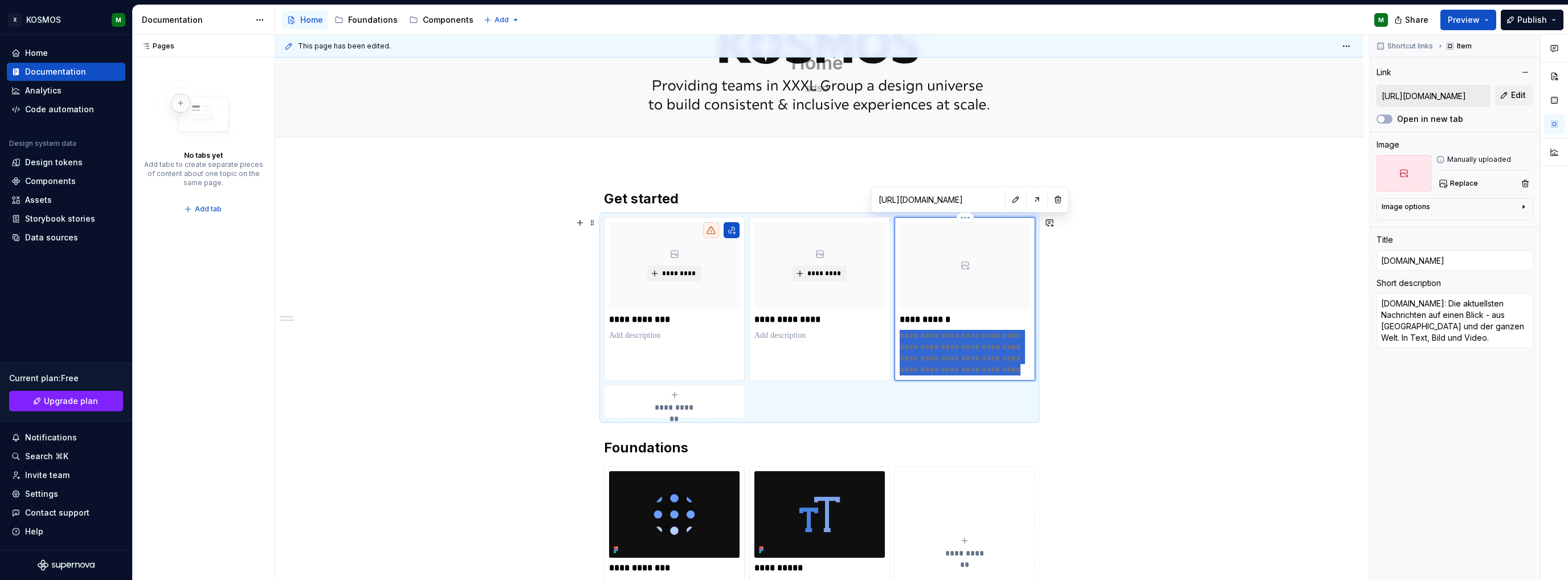
click at [941, 343] on p "**********" at bounding box center [965, 352] width 130 height 46
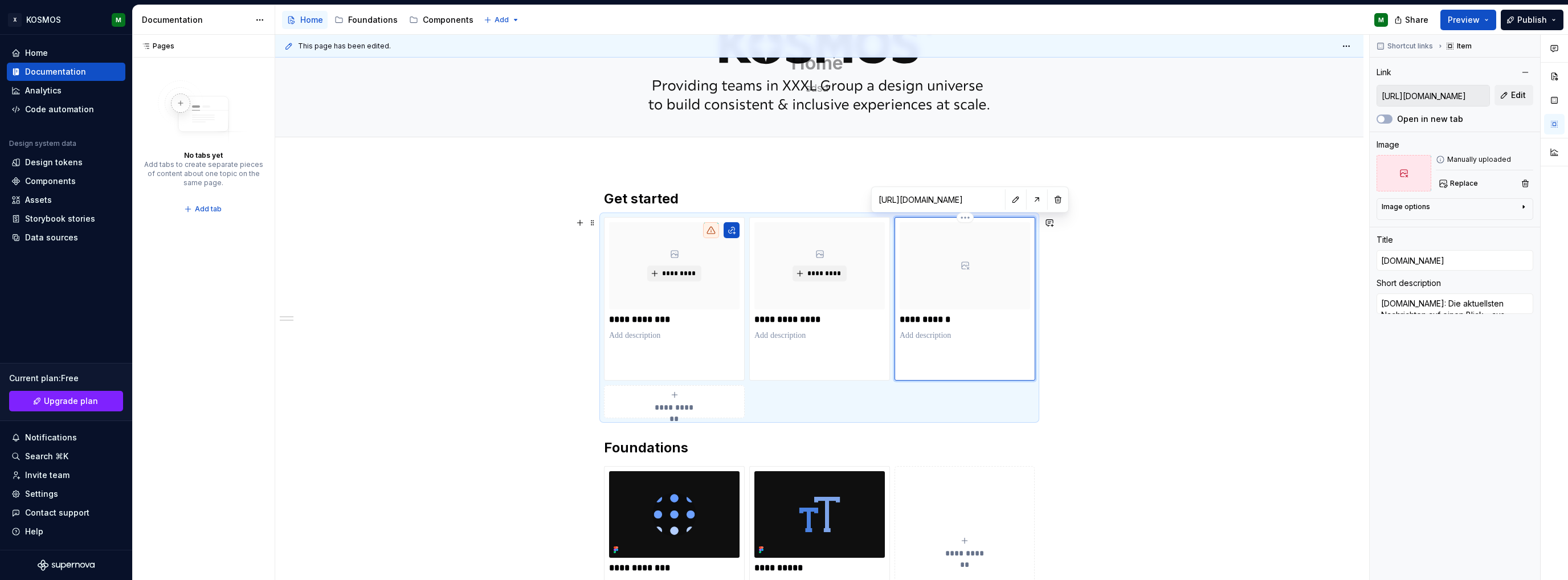
type textarea "*"
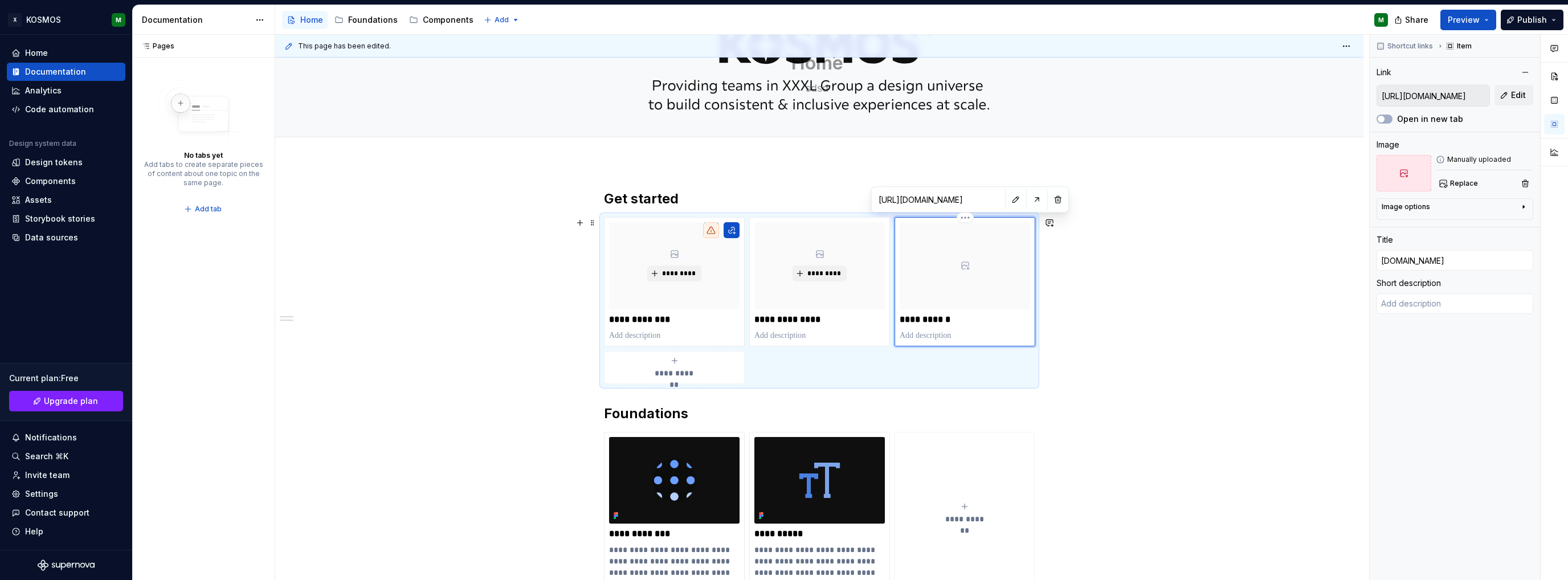
click at [937, 316] on p "**********" at bounding box center [965, 320] width 130 height 12
type textarea "*"
type input "For"
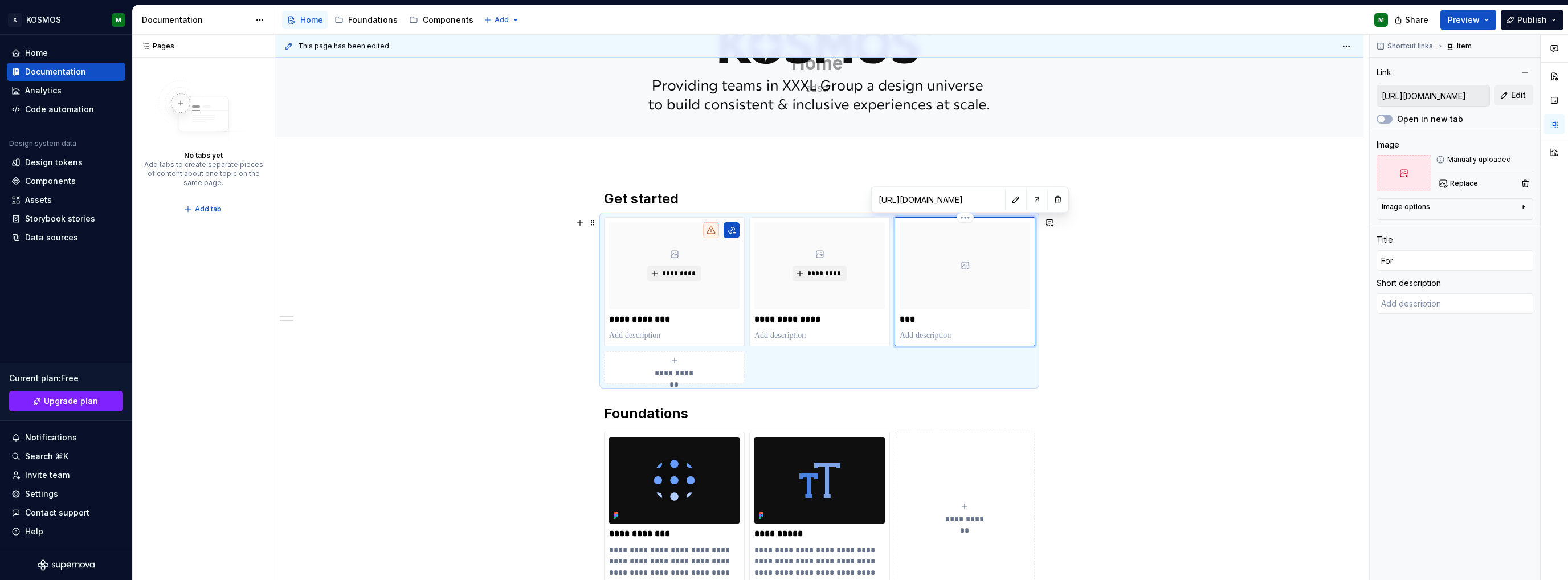
type textarea "*"
type input "For"
type textarea "*"
type input "For c"
type textarea "*"
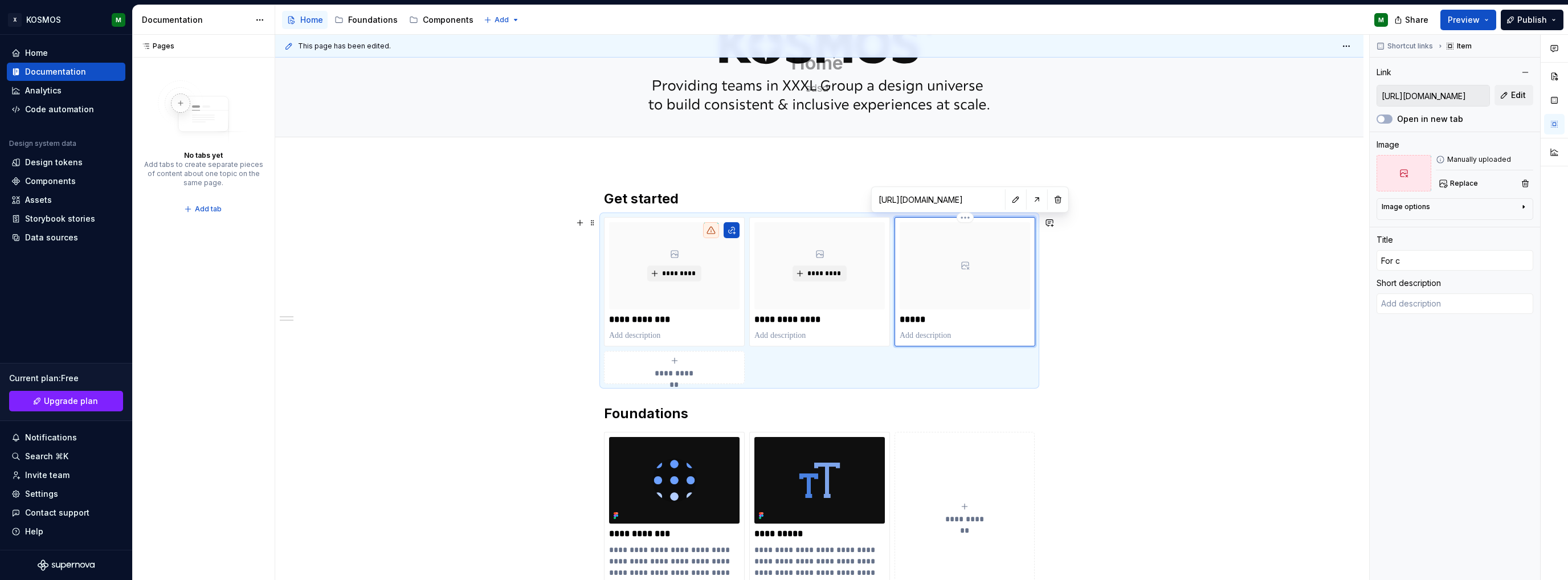
type input "For co"
type textarea "*"
type input "For con"
type textarea "*"
type input "For cont"
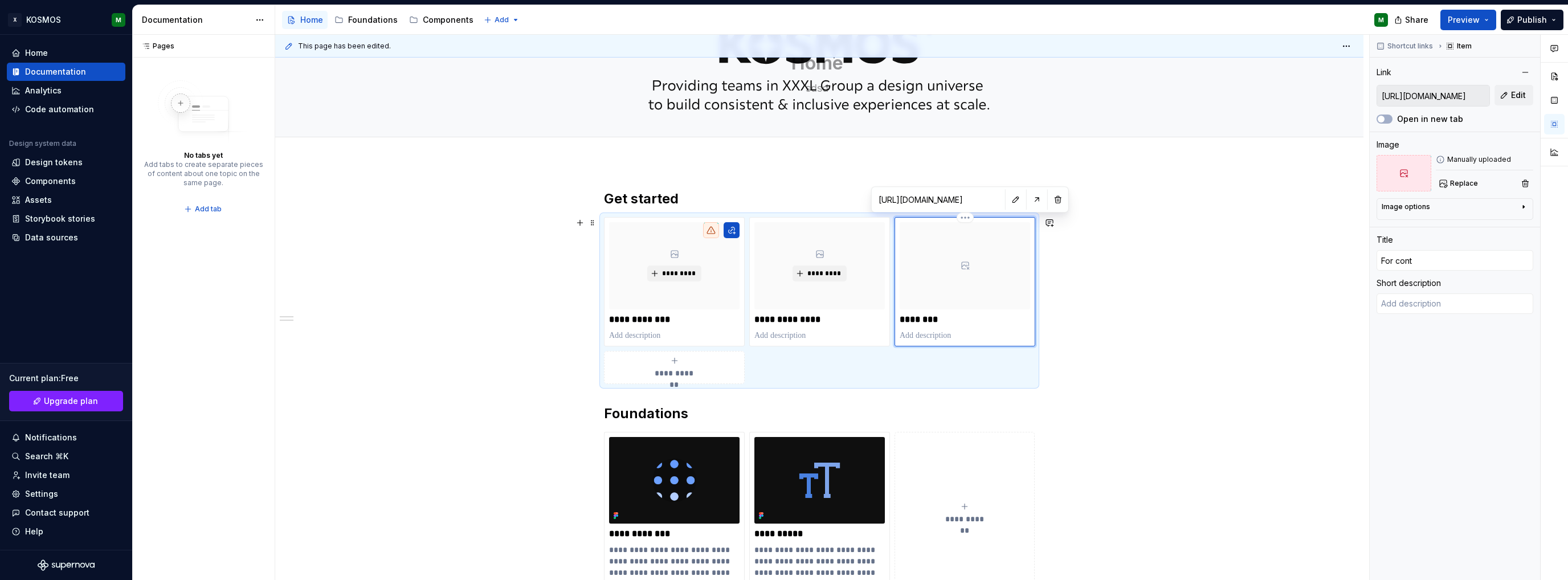
type textarea "*"
type input "For [PERSON_NAME]"
type textarea "*"
type input "For conten"
type textarea "*"
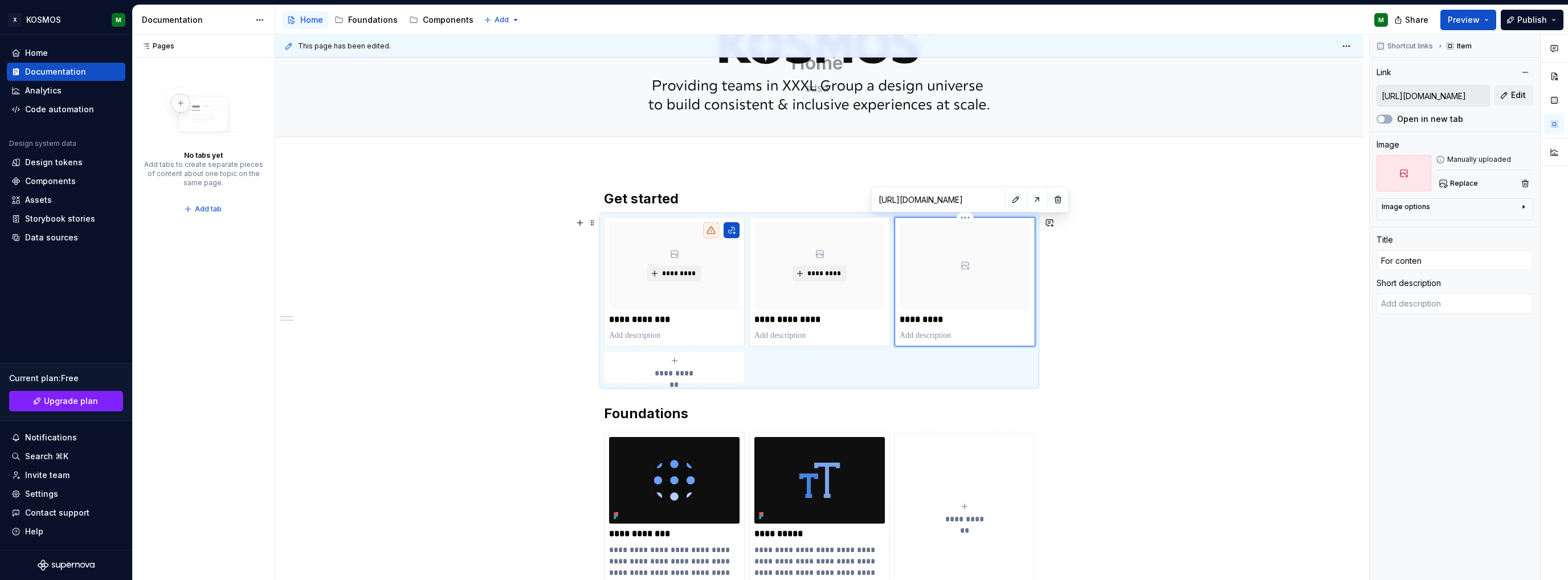
type input "For content"
type textarea "*"
type input "For content"
type textarea "*"
type input "For content d"
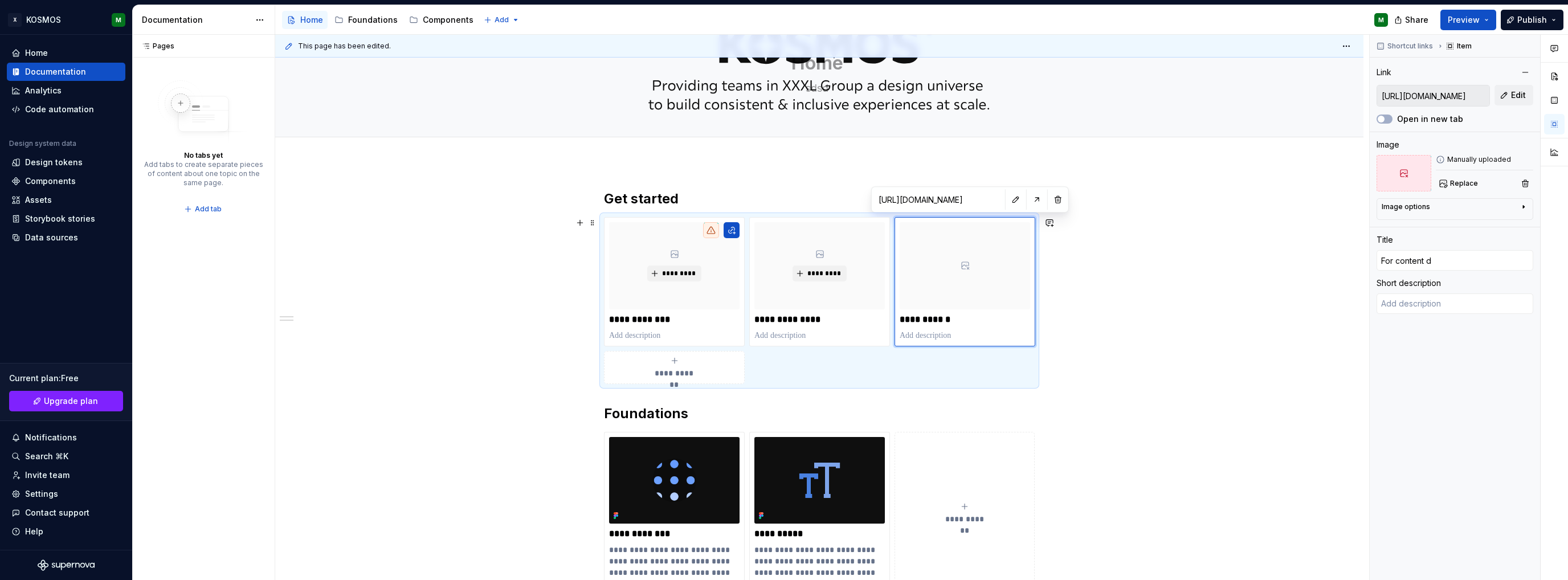
type textarea "*"
type input "For content de"
type textarea "*"
type input "For content des"
type textarea "*"
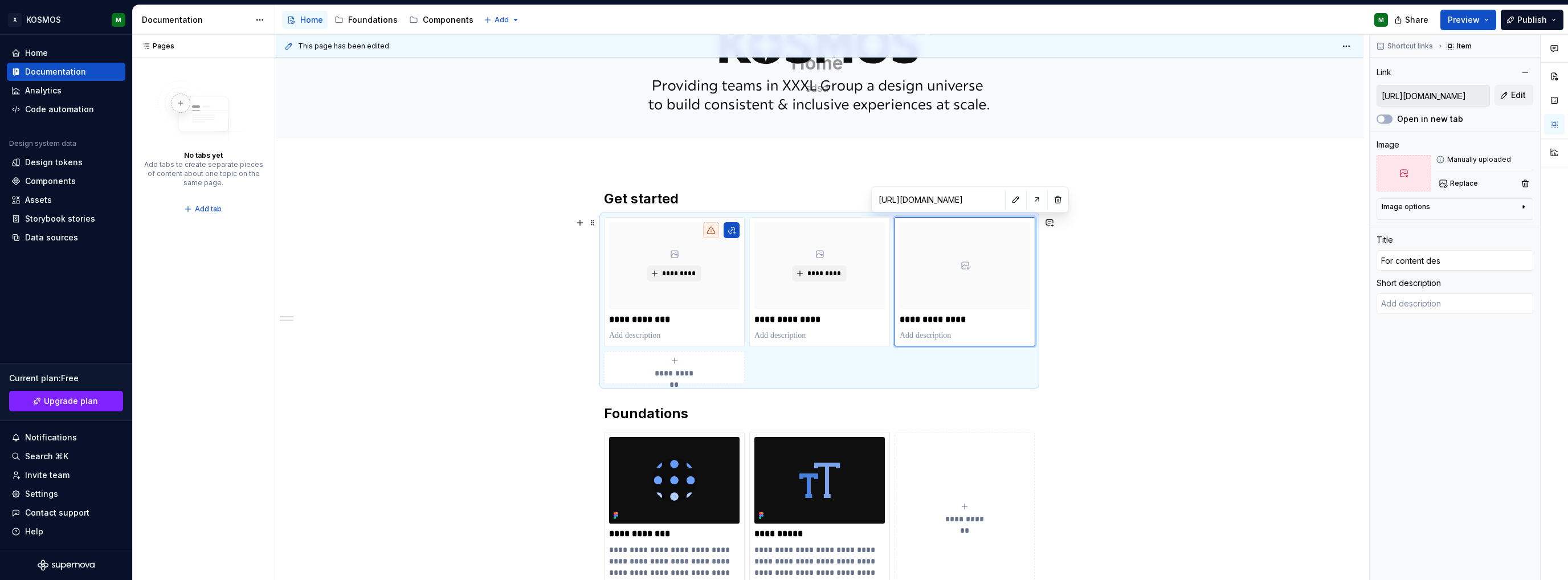
type input "For content desi"
type textarea "*"
type input "For content desig"
type textarea "*"
type input "For content design"
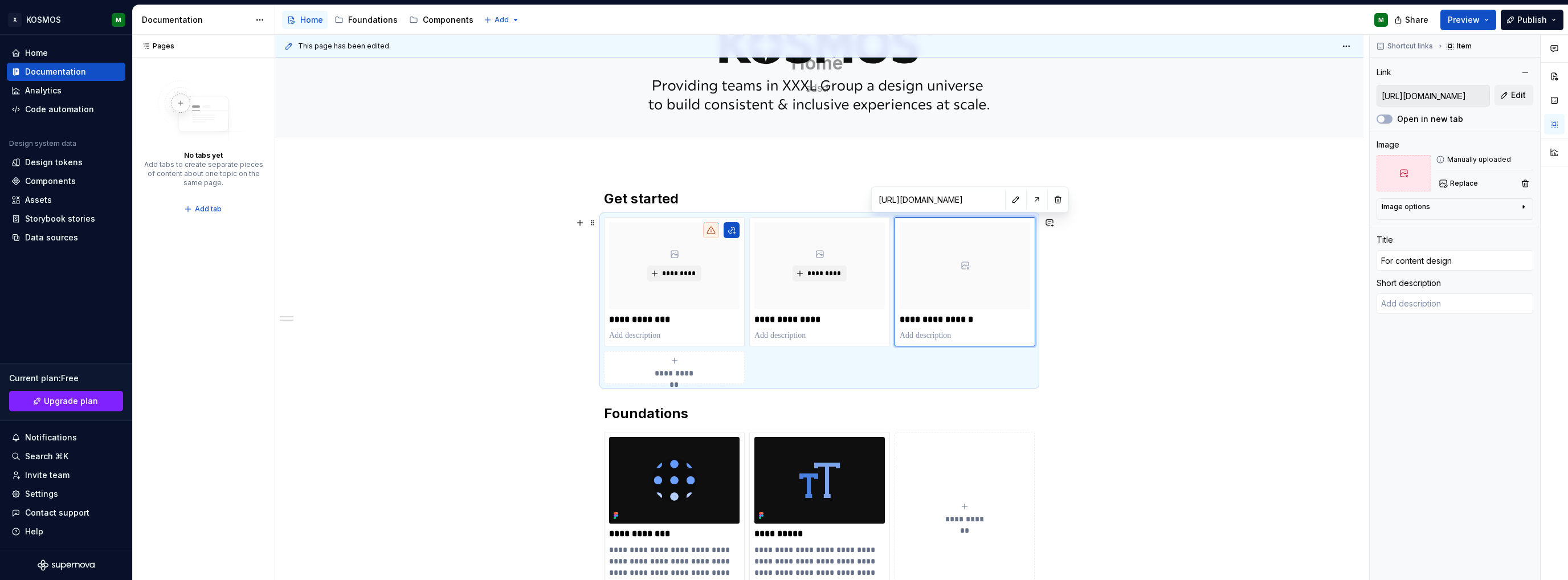
type textarea "*"
type input "For content designe"
type textarea "*"
type input "For content designer"
type textarea "*"
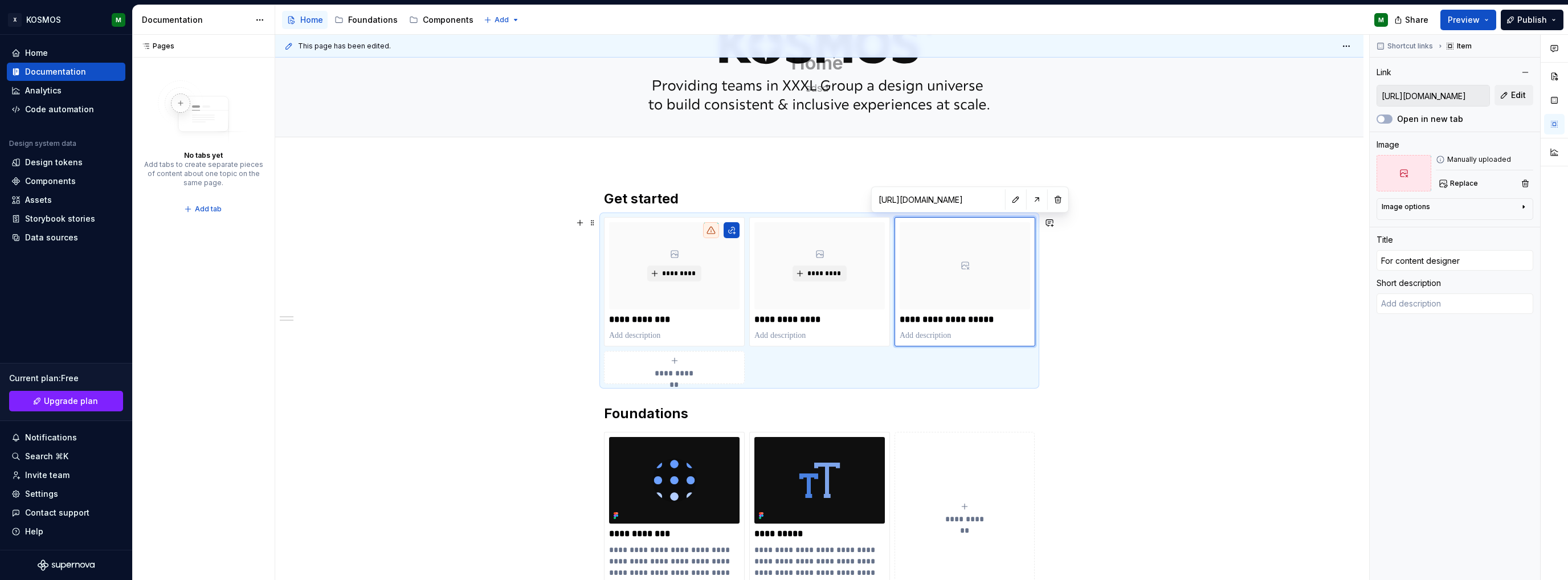
type input "For content designers"
click at [1164, 365] on div "**********" at bounding box center [819, 486] width 1088 height 648
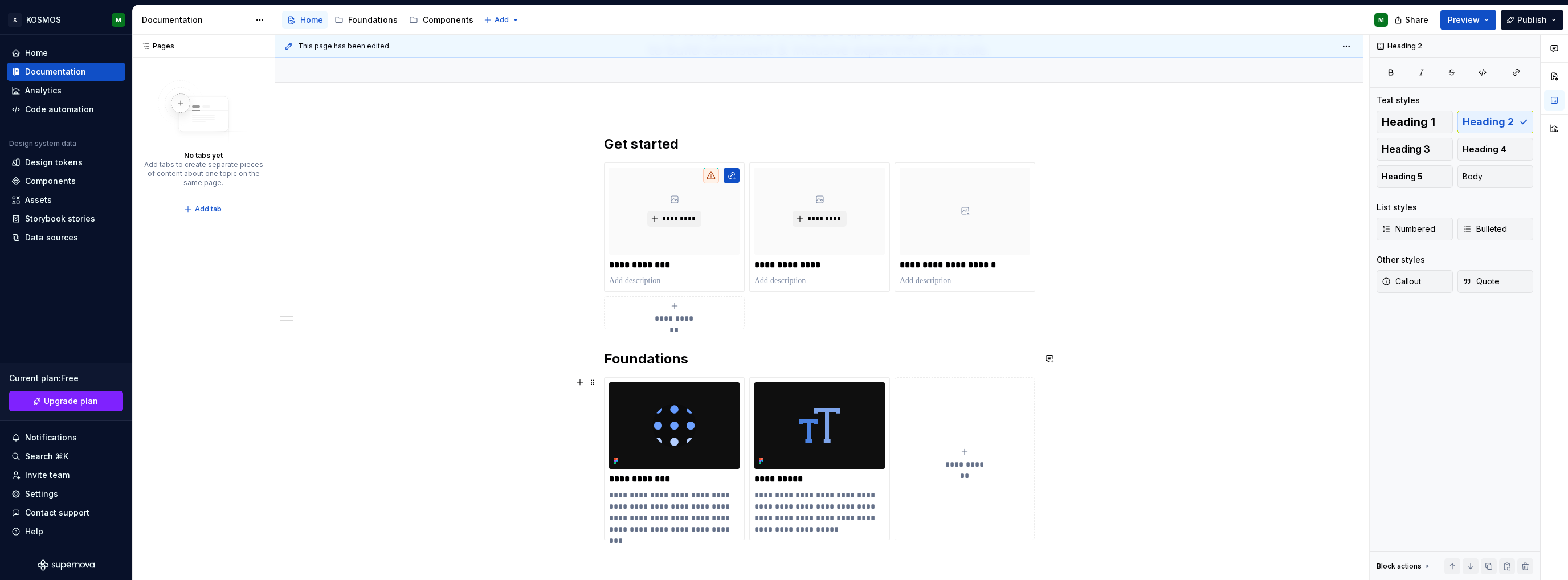
scroll to position [114, 0]
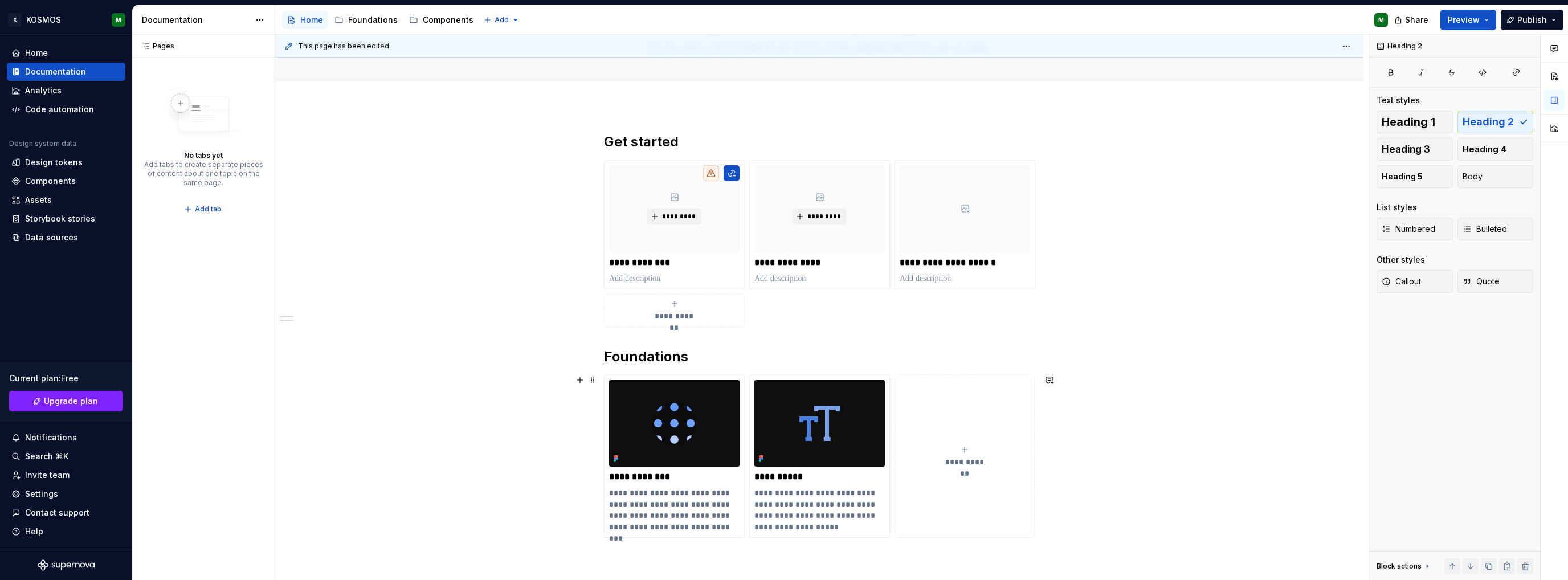
click at [961, 450] on icon "submit" at bounding box center [964, 449] width 9 height 9
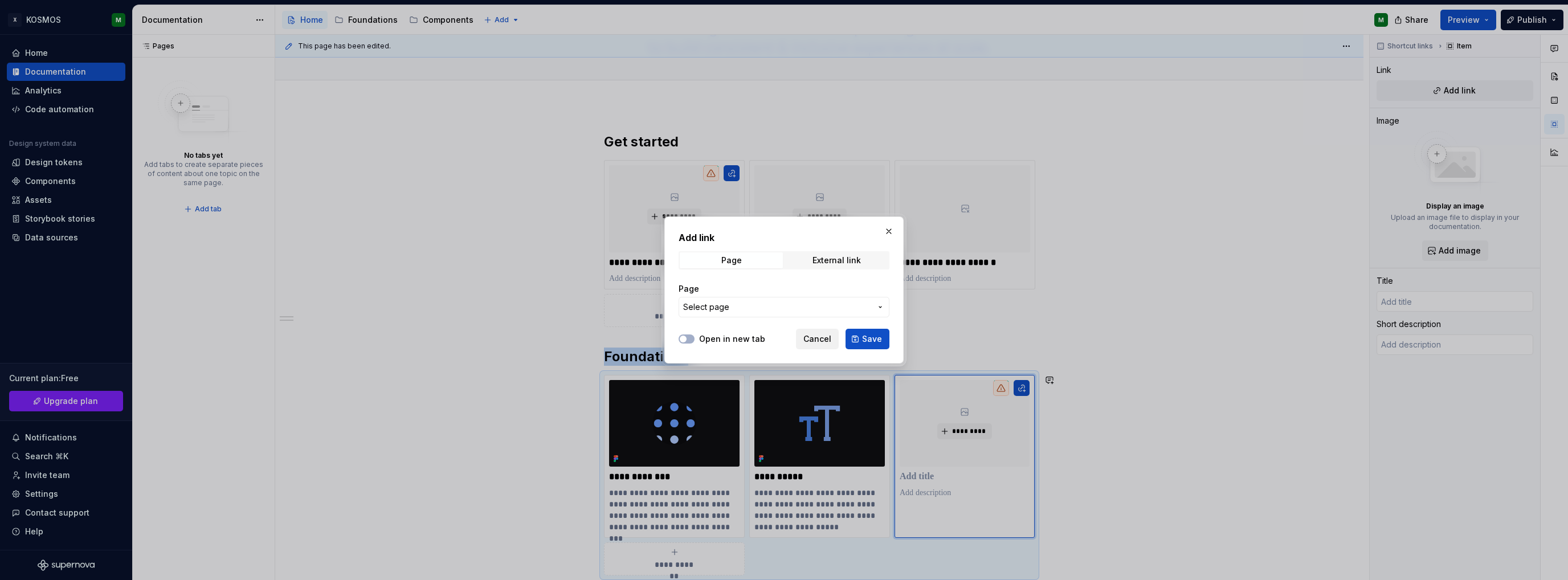
click at [811, 332] on button "Cancel" at bounding box center [817, 339] width 43 height 21
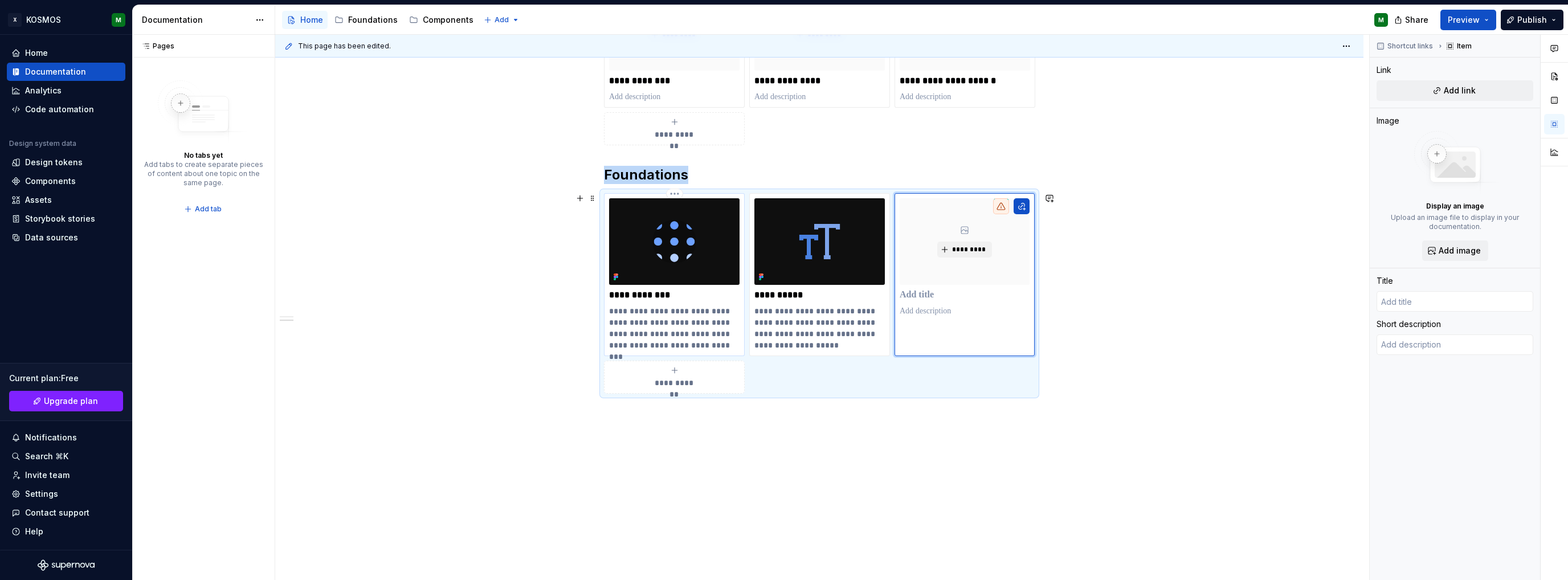
scroll to position [239, 0]
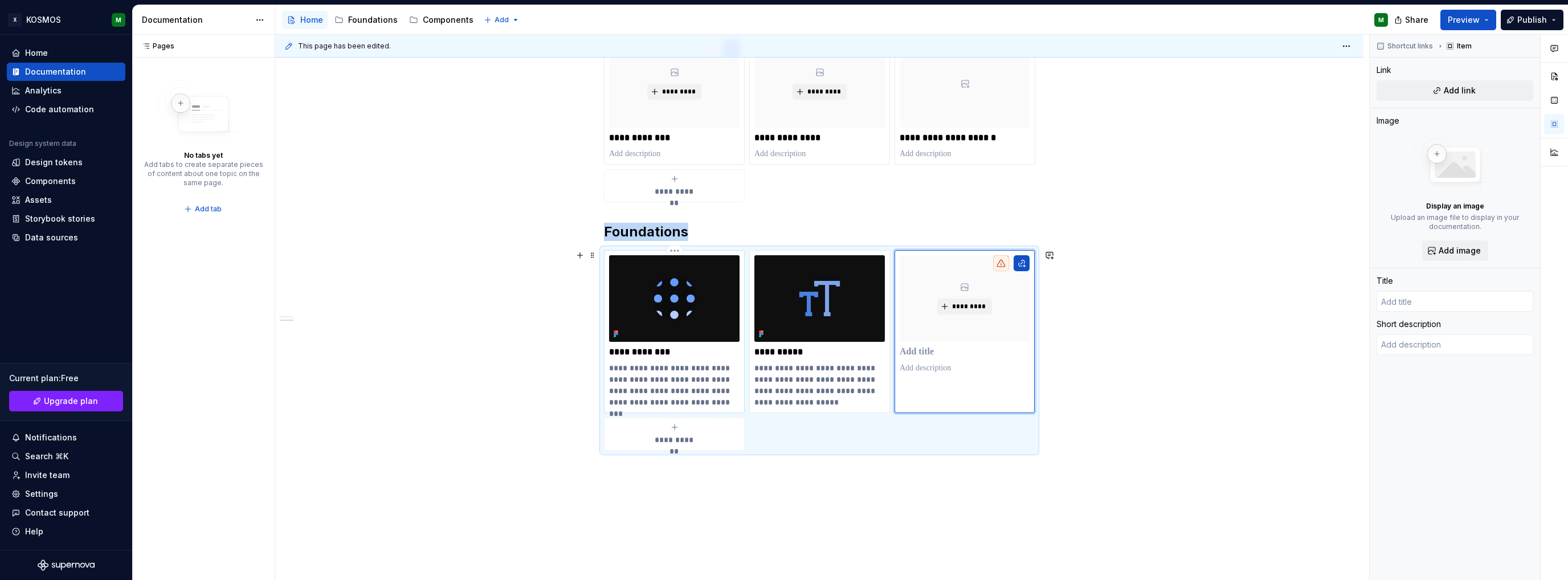
click at [665, 351] on p "**********" at bounding box center [674, 352] width 130 height 12
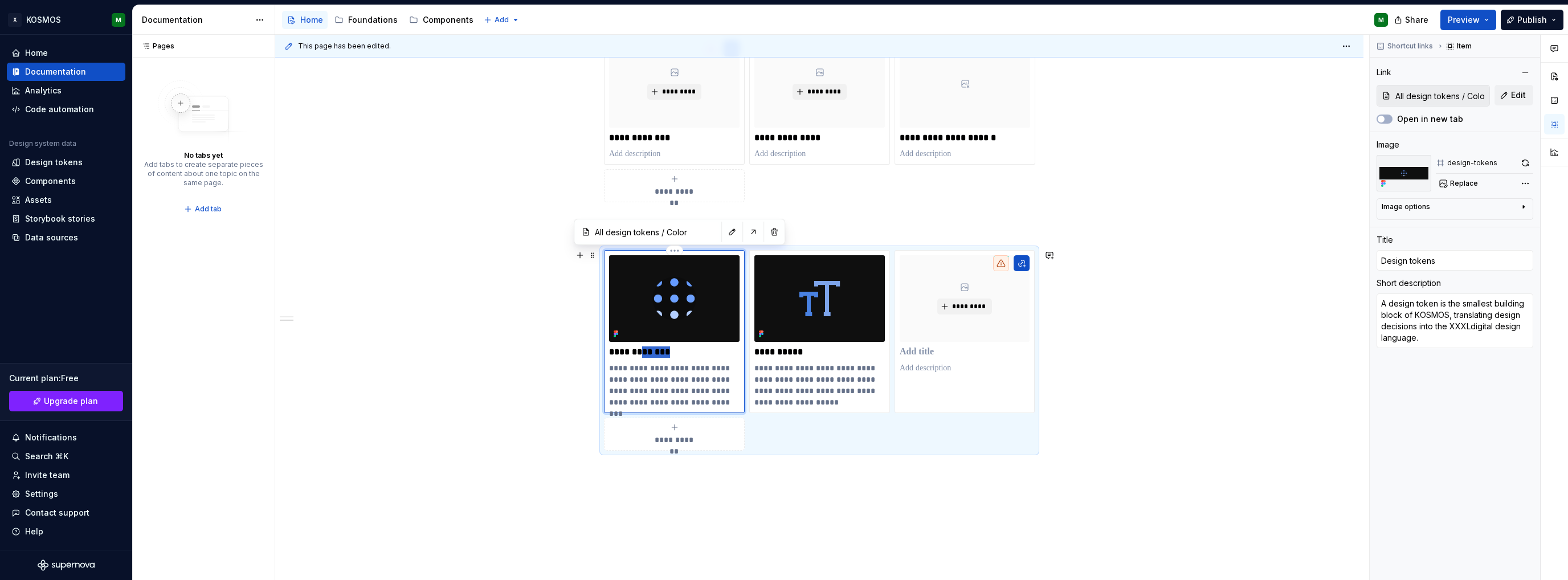
click at [665, 351] on p "**********" at bounding box center [674, 352] width 130 height 12
type textarea "*"
type input "T"
type textarea "*"
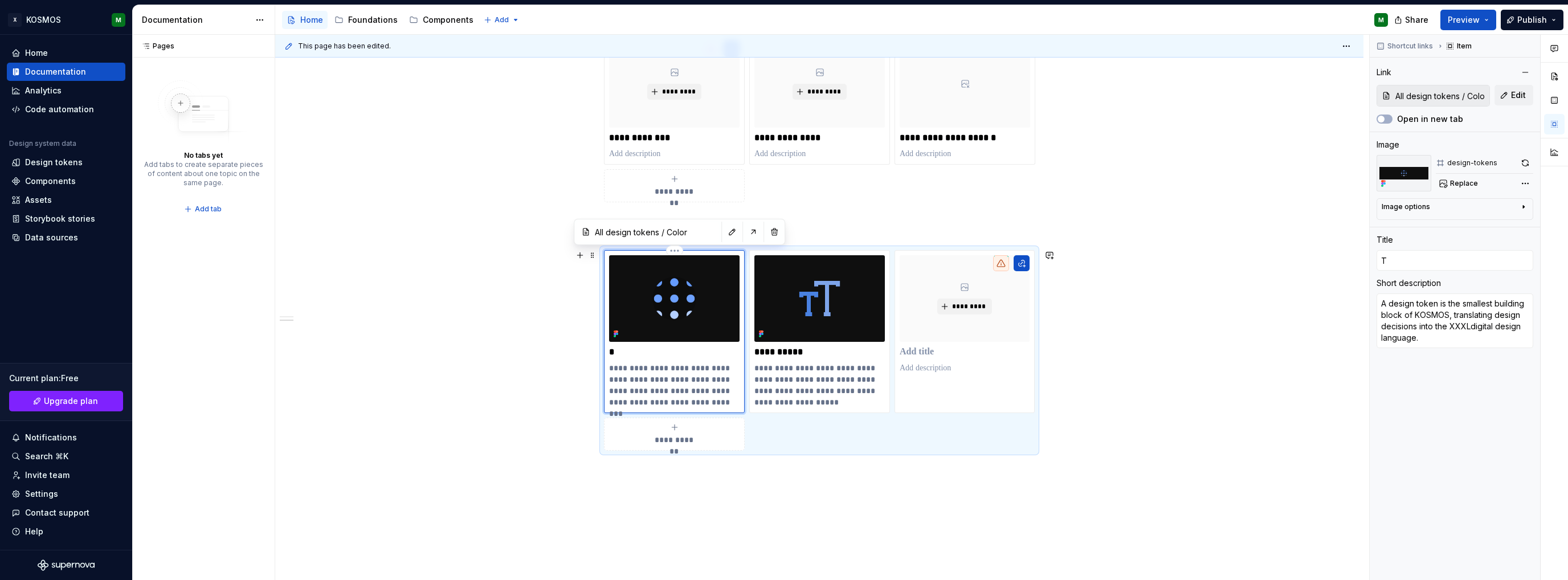
type input "To"
type textarea "*"
type input "Tok"
type textarea "*"
type input "Toke"
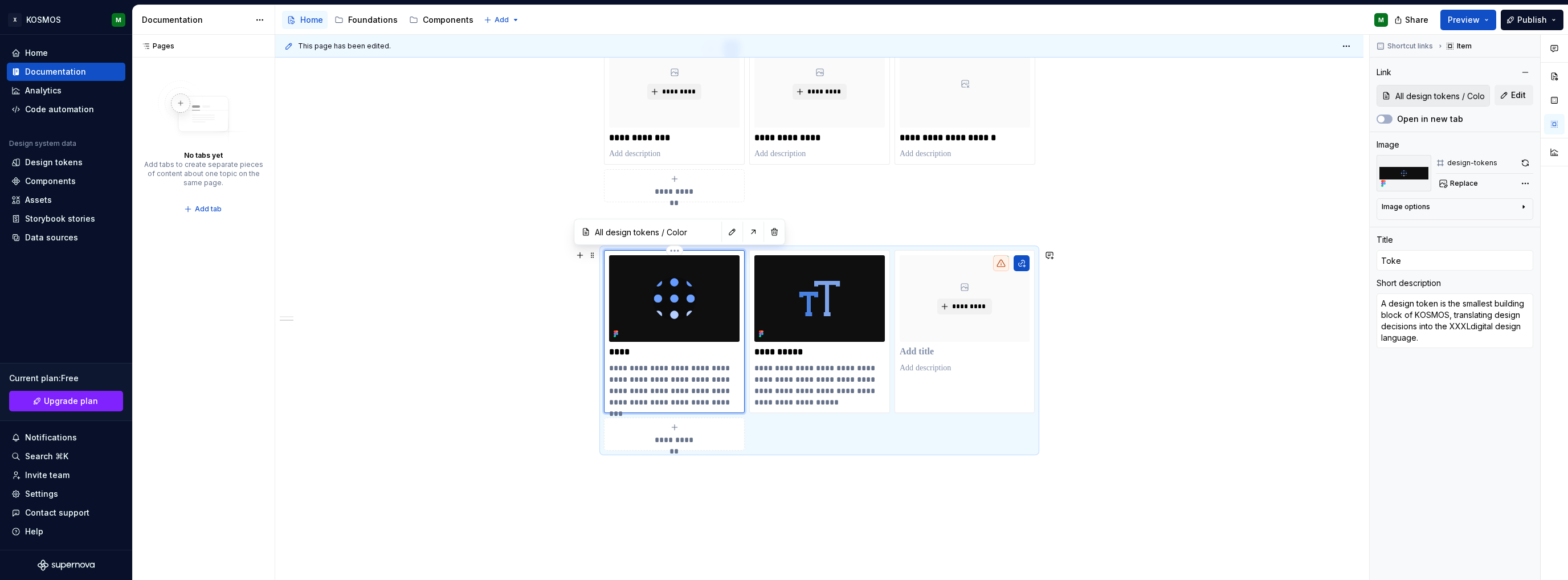
type textarea "*"
type input "Token"
type textarea "*"
type input "Tokens"
click at [1237, 345] on div "**********" at bounding box center [819, 323] width 1088 height 685
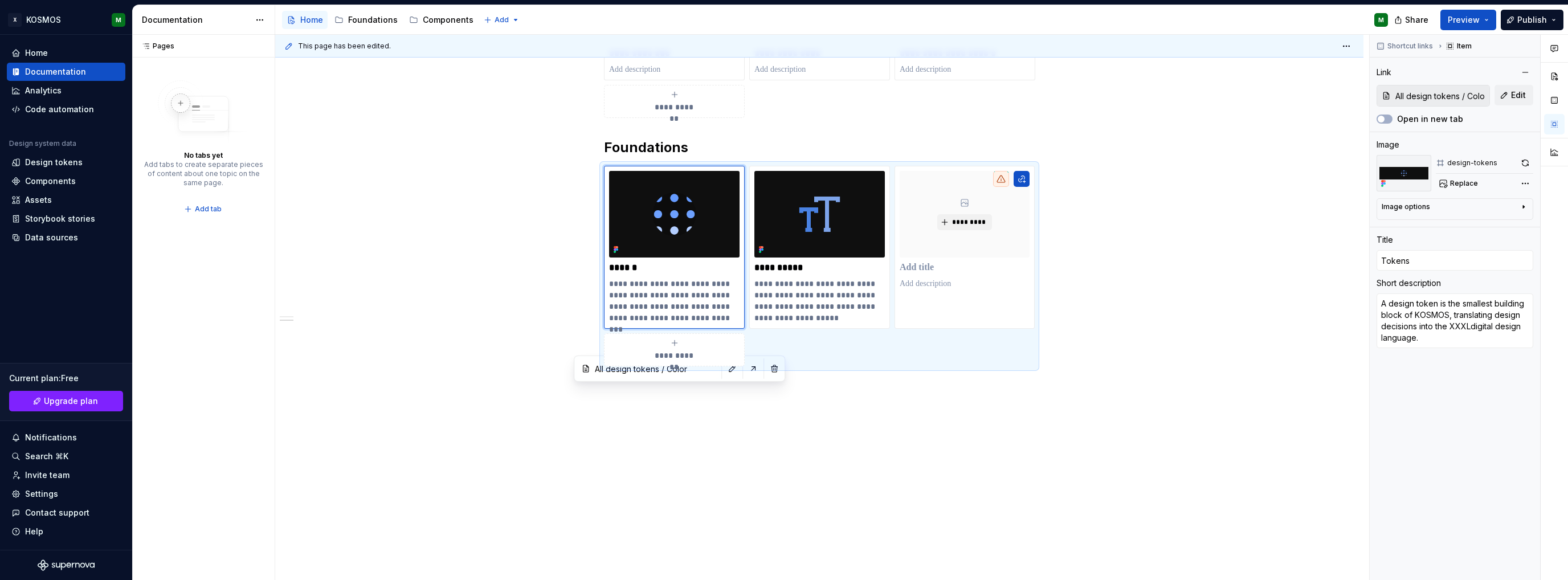
scroll to position [95, 0]
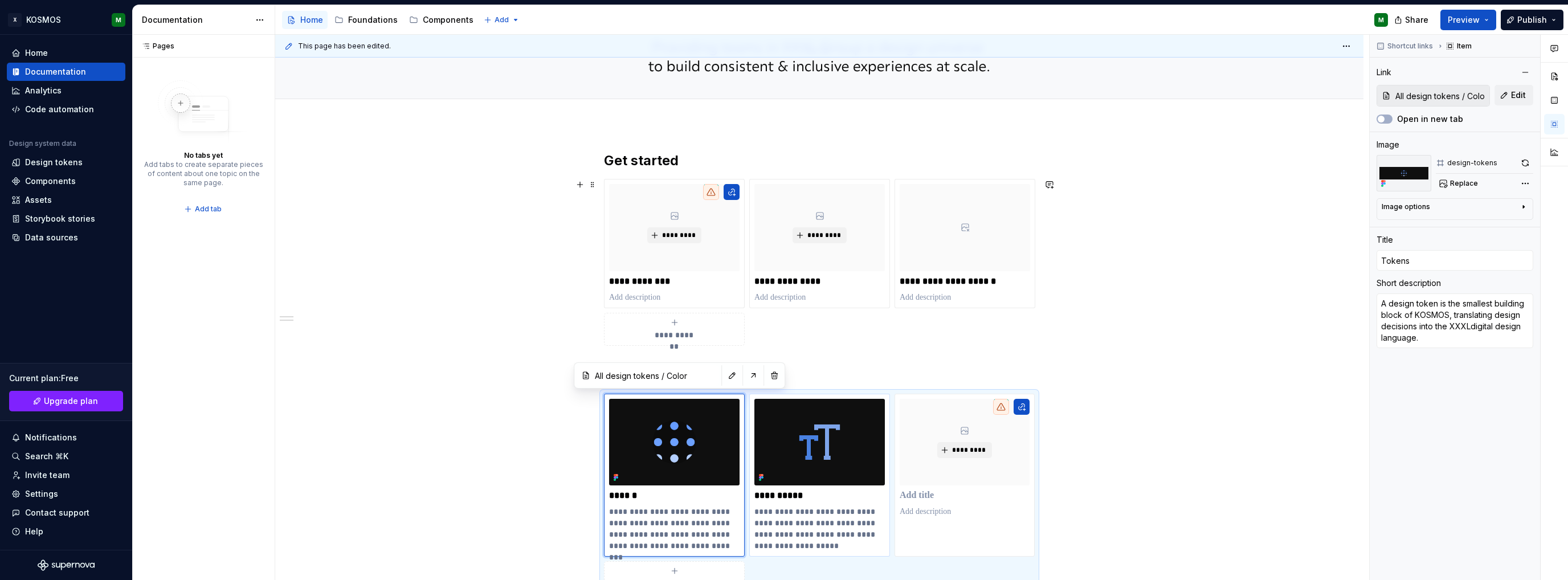
drag, startPoint x: 558, startPoint y: 267, endPoint x: 833, endPoint y: 398, distance: 304.6
click at [558, 267] on div "**********" at bounding box center [819, 467] width 1088 height 685
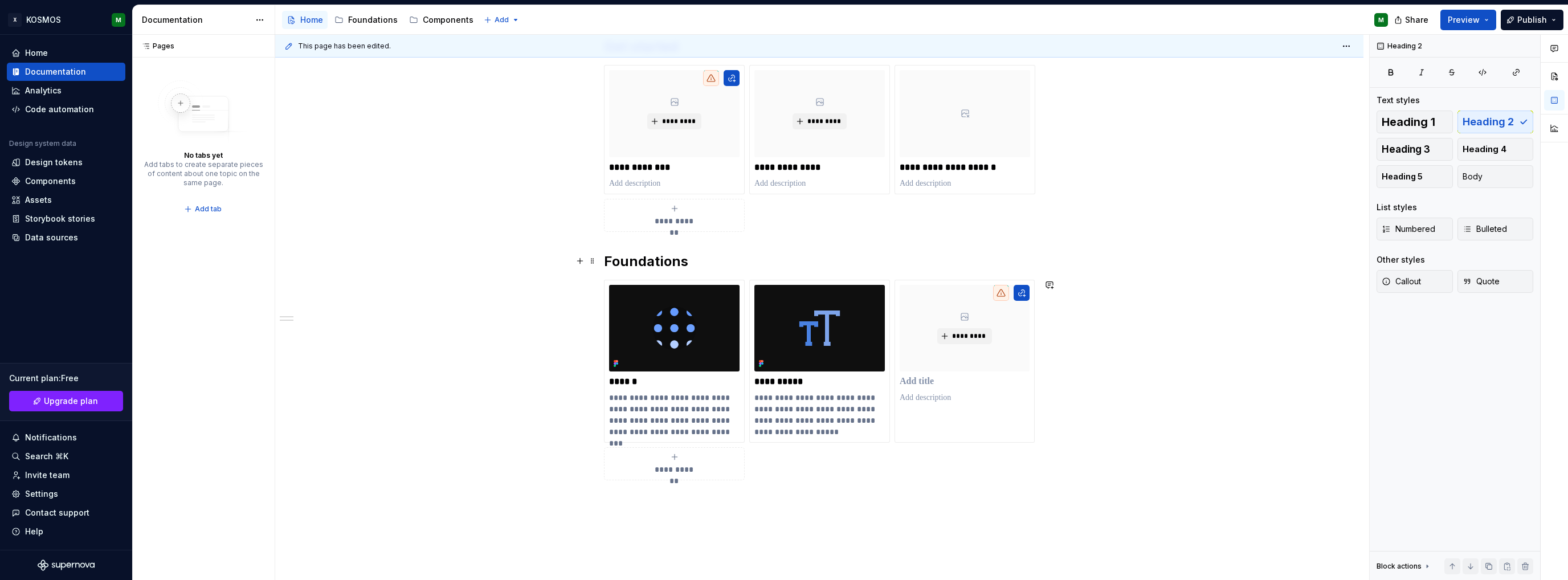
scroll to position [152, 0]
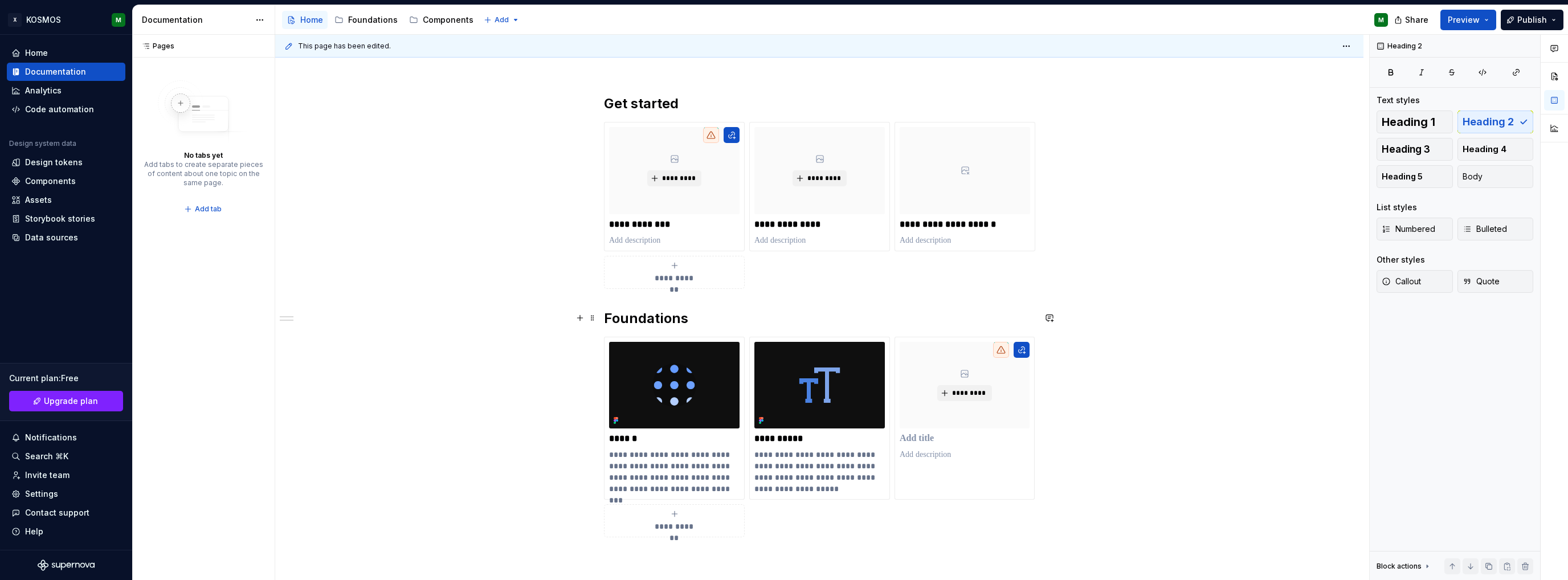
click at [661, 315] on h2 "Foundations" at bounding box center [819, 318] width 431 height 18
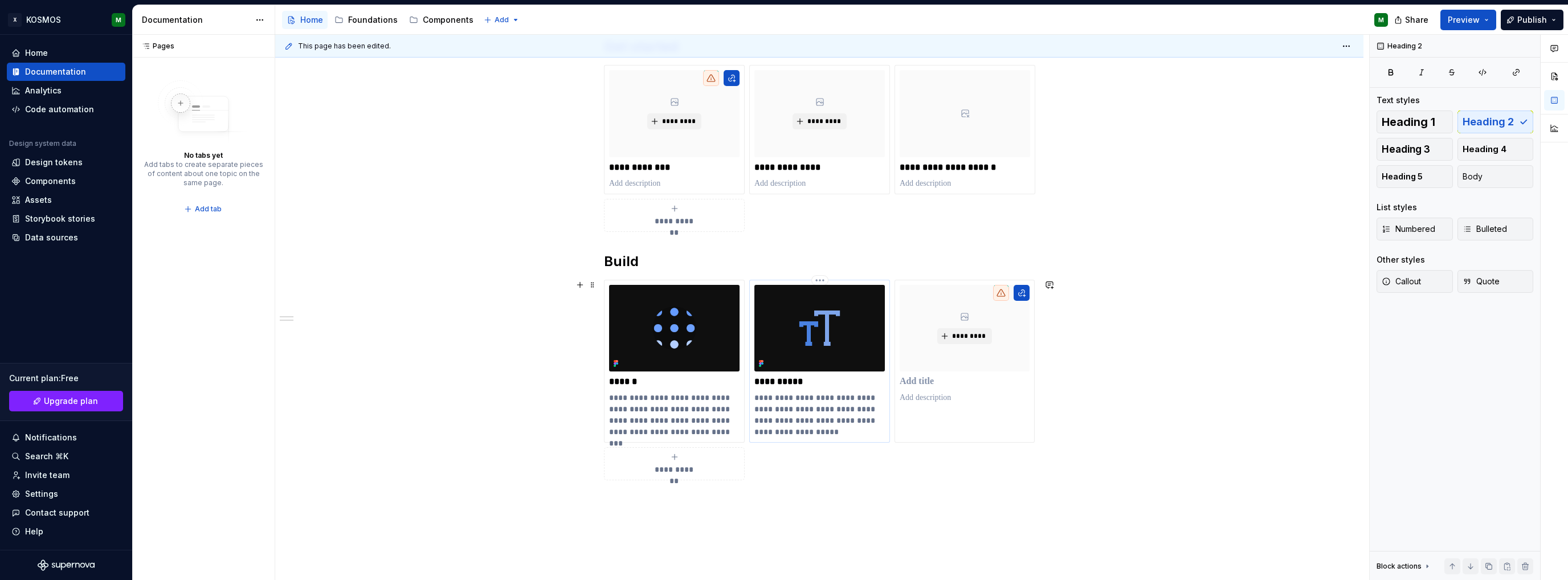
click at [789, 380] on p "**********" at bounding box center [819, 382] width 130 height 12
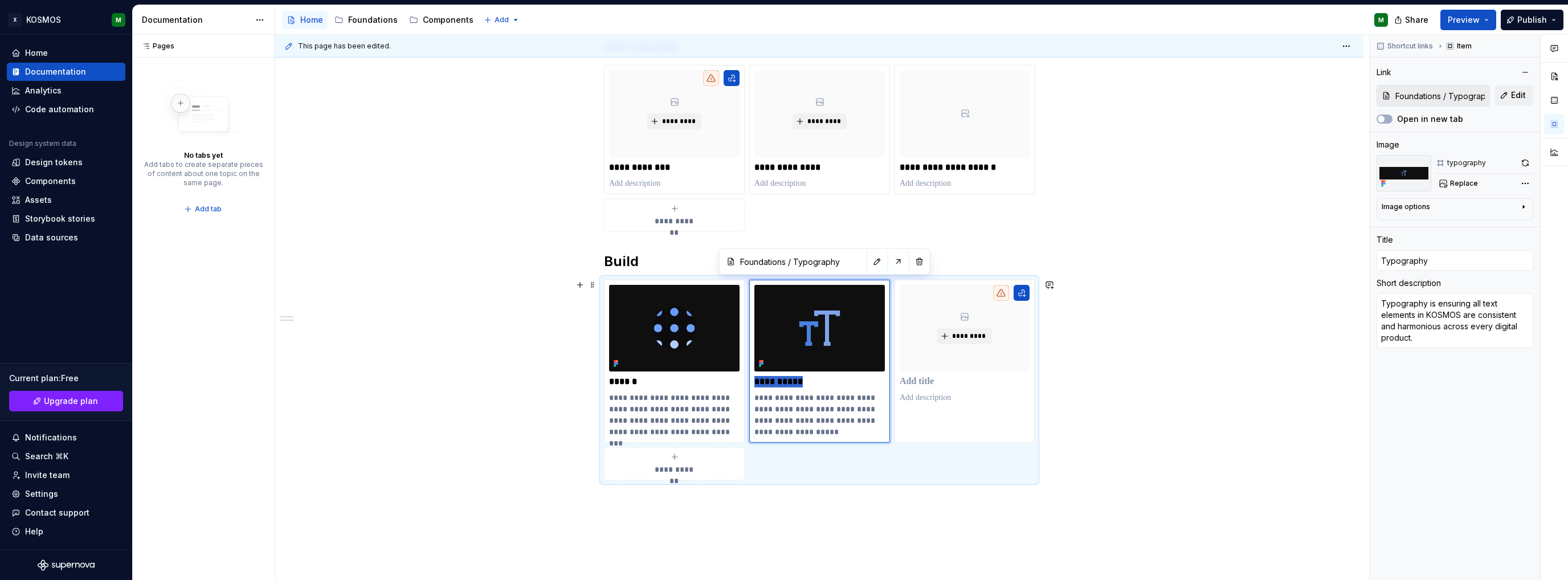
type textarea "*"
type input "Foun"
type textarea "*"
type input "Found"
type textarea "*"
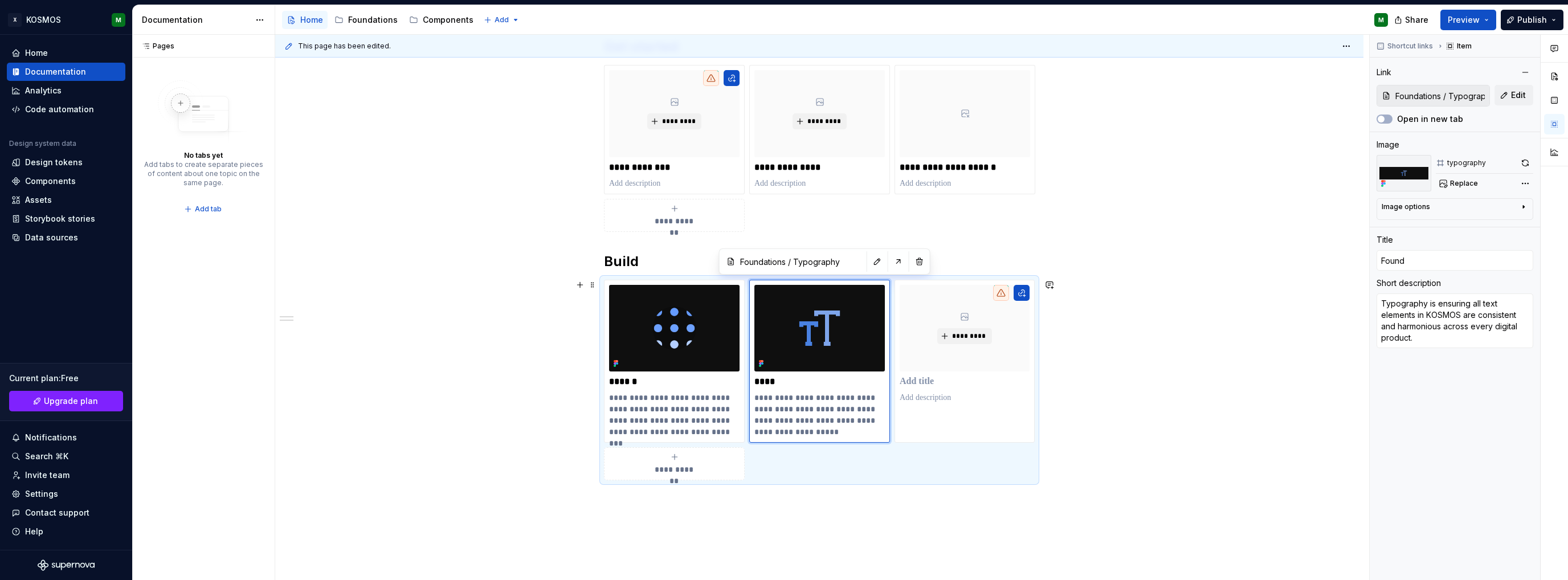
type input "Founda"
type textarea "*"
type input "Foundat"
type textarea "*"
type input "Foundati"
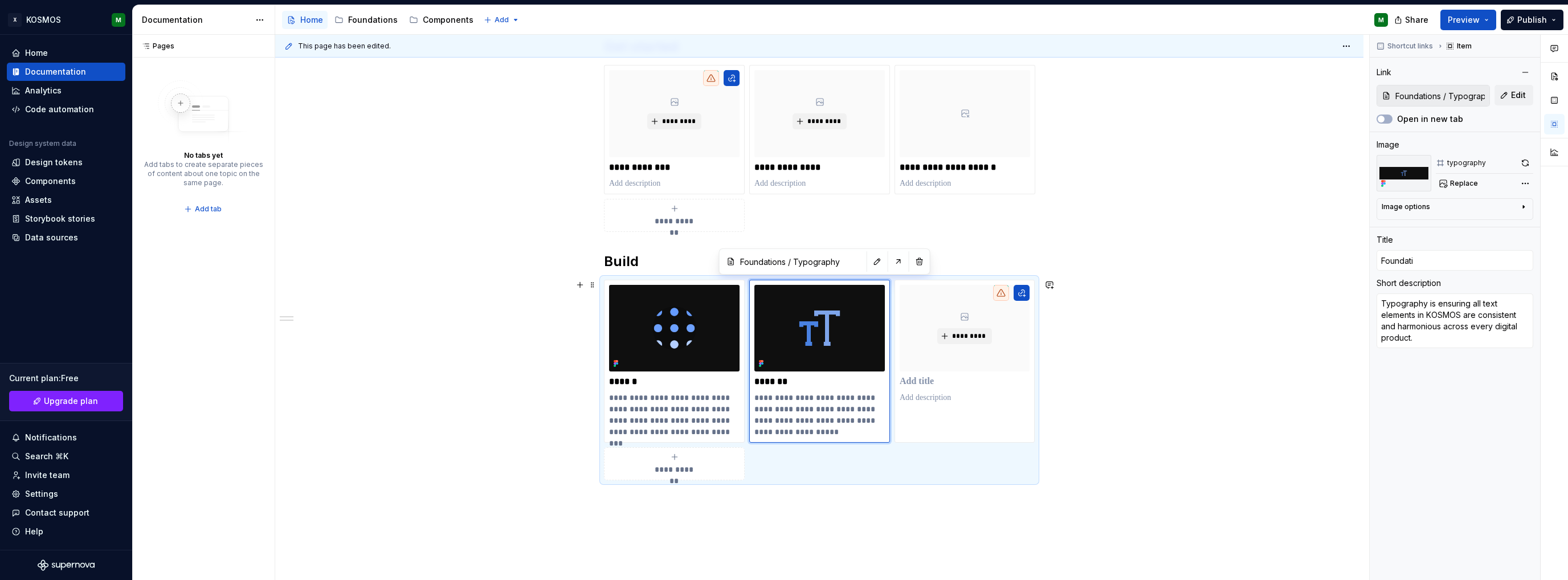
type textarea "*"
type input "Foundatio"
type textarea "*"
type input "Foundation"
type textarea "*"
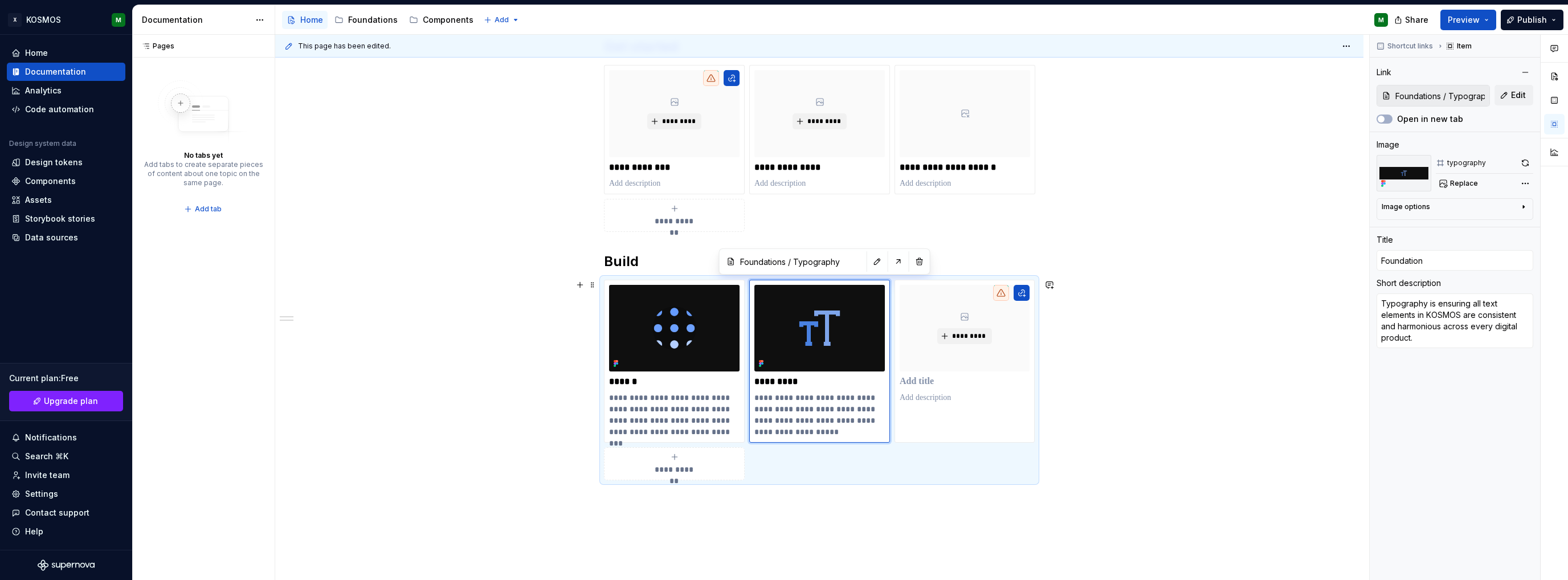
type input "Foundations"
click at [812, 420] on p "**********" at bounding box center [819, 414] width 130 height 46
type textarea "*"
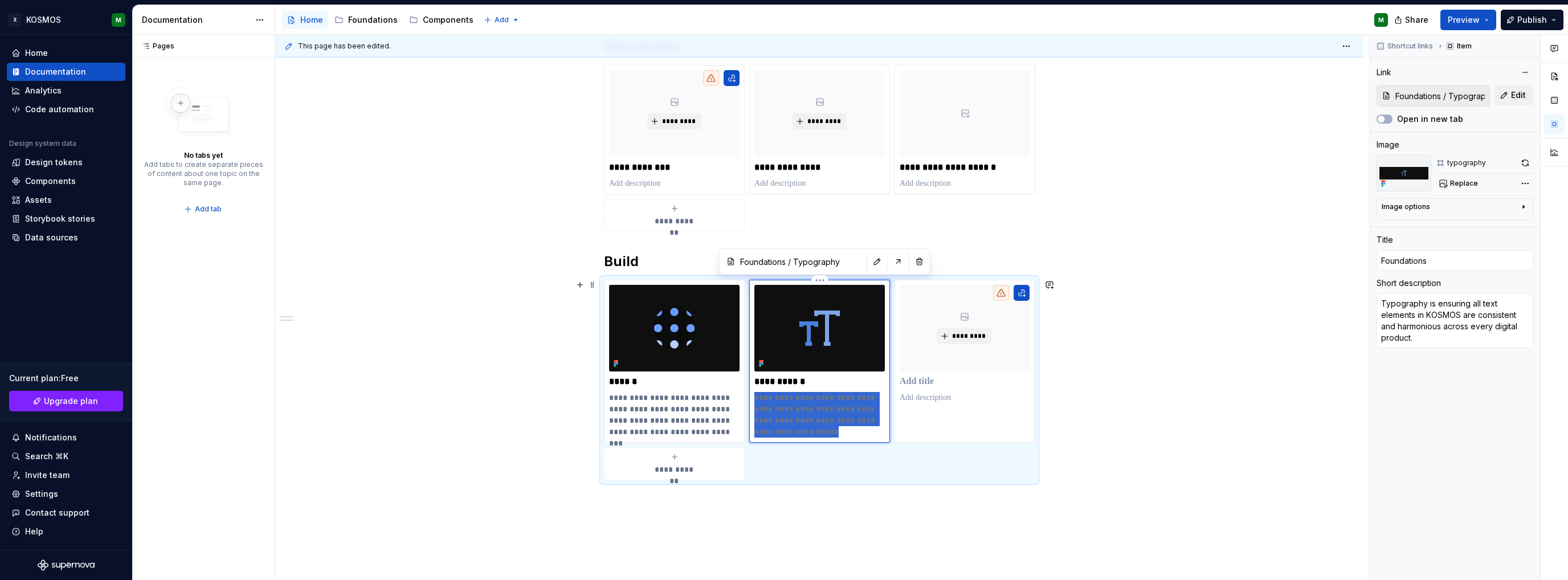
type textarea "..."
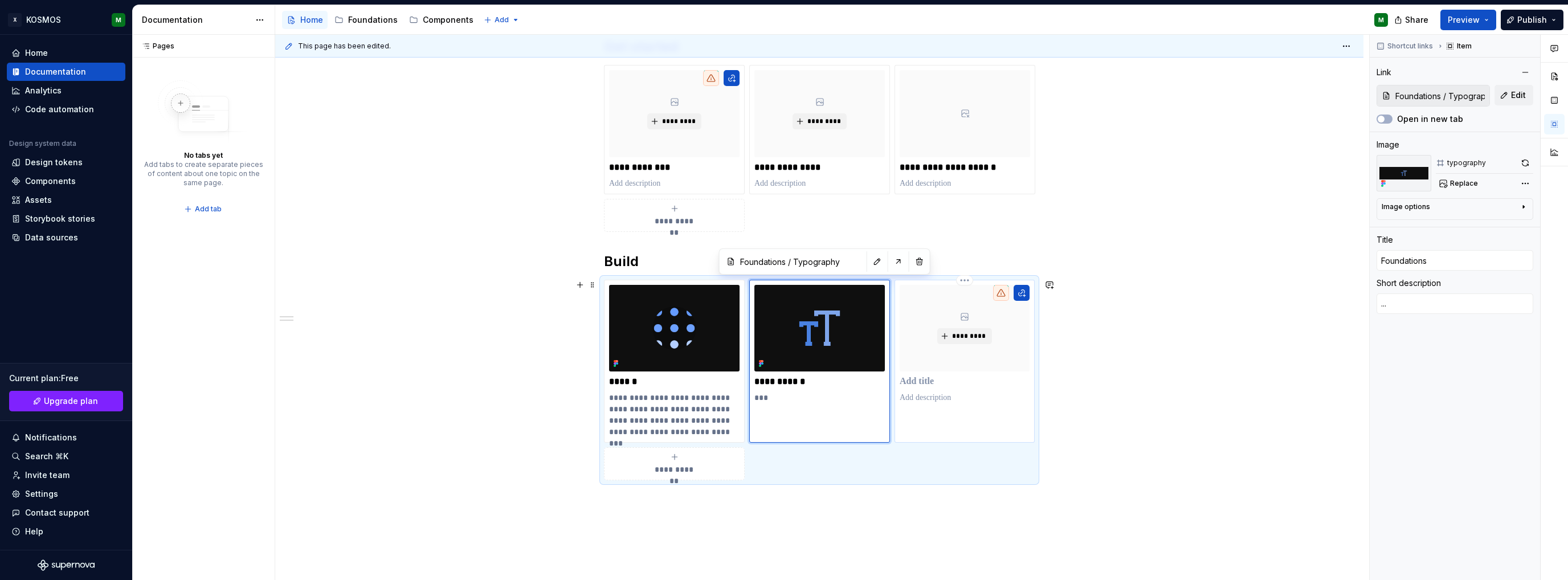
click at [914, 381] on p at bounding box center [964, 382] width 130 height 12
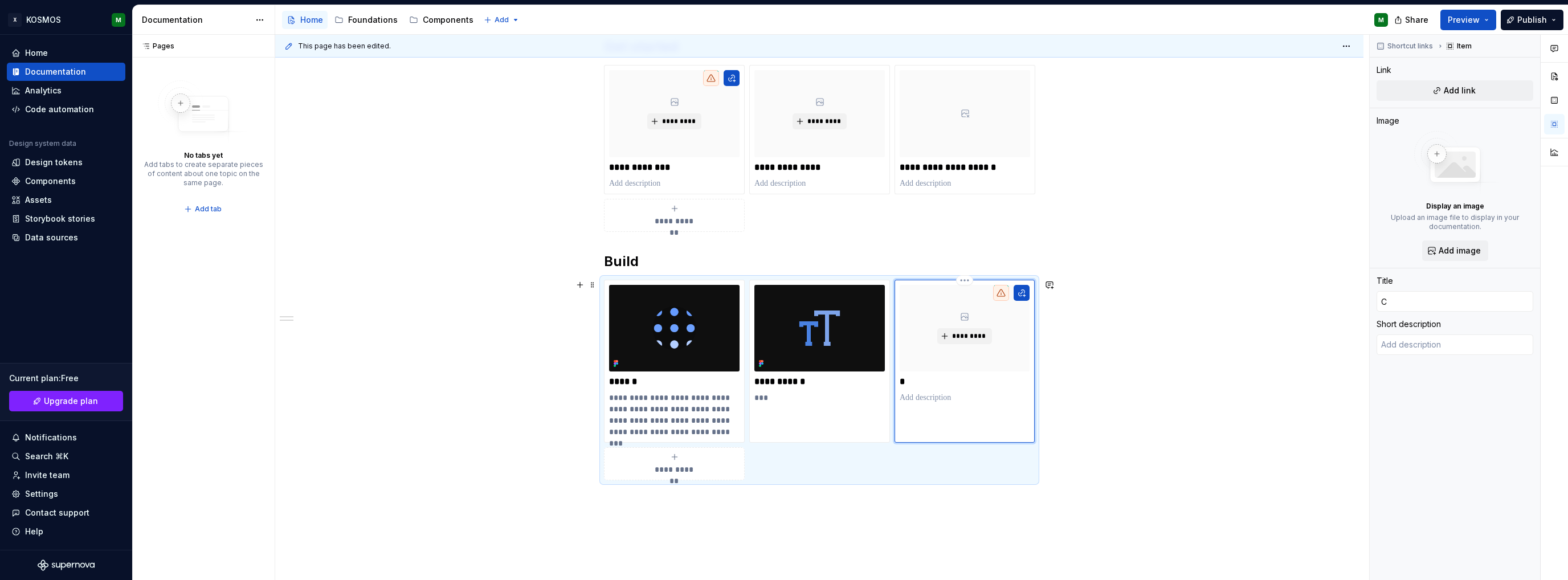
type textarea "*"
type input "C"
type textarea "*"
type input "Co"
type textarea "*"
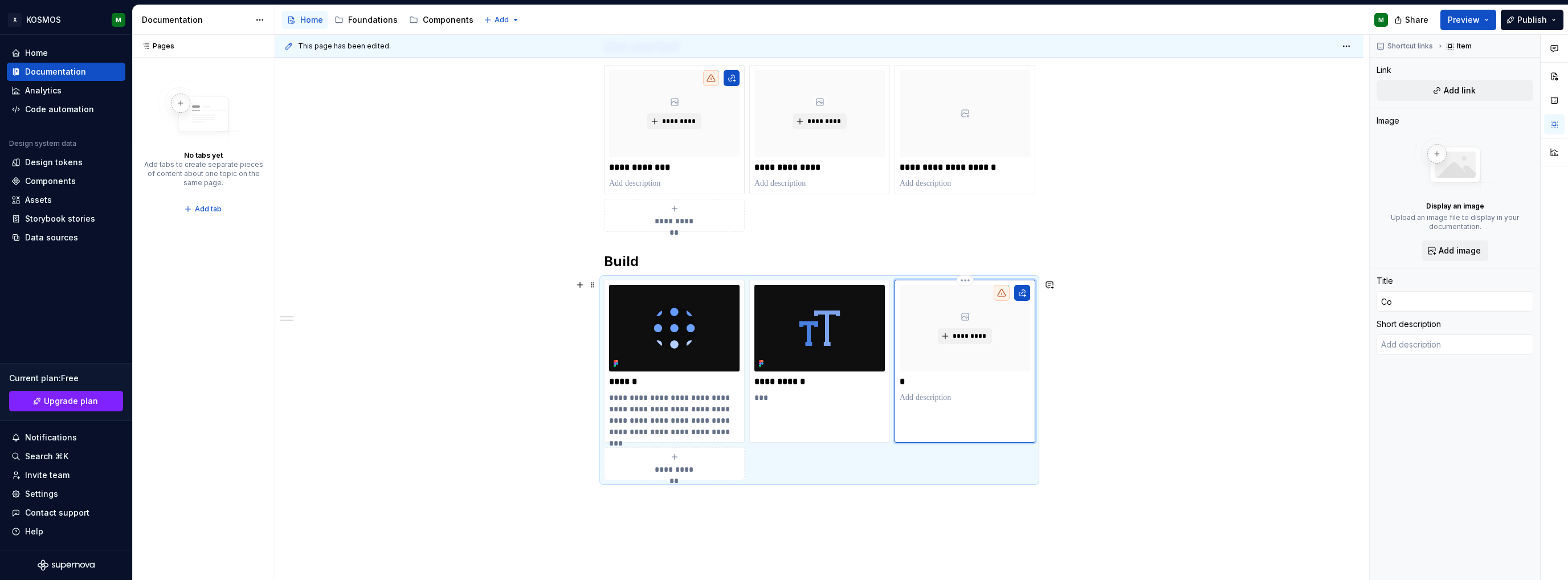
type input "Com"
type textarea "*"
type input "Compü"
type textarea "*"
type input "Comp"
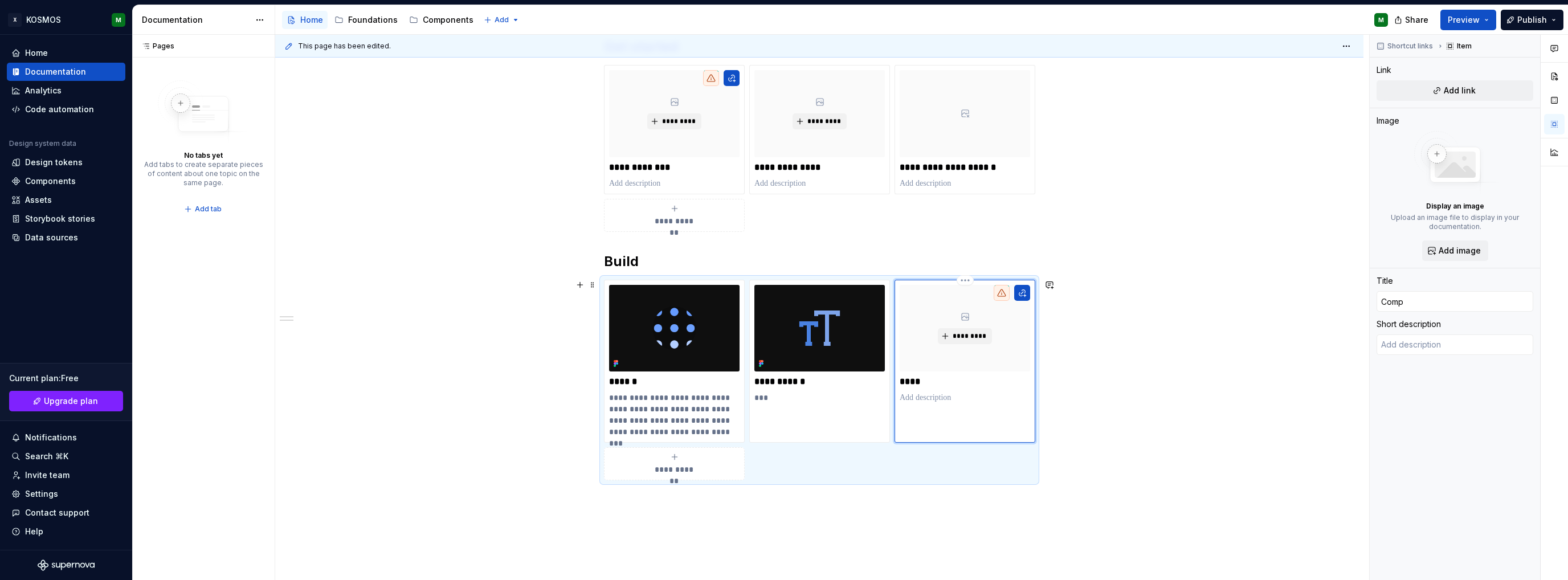
type textarea "*"
type input "Compo"
type textarea "*"
type input "Compon"
type textarea "*"
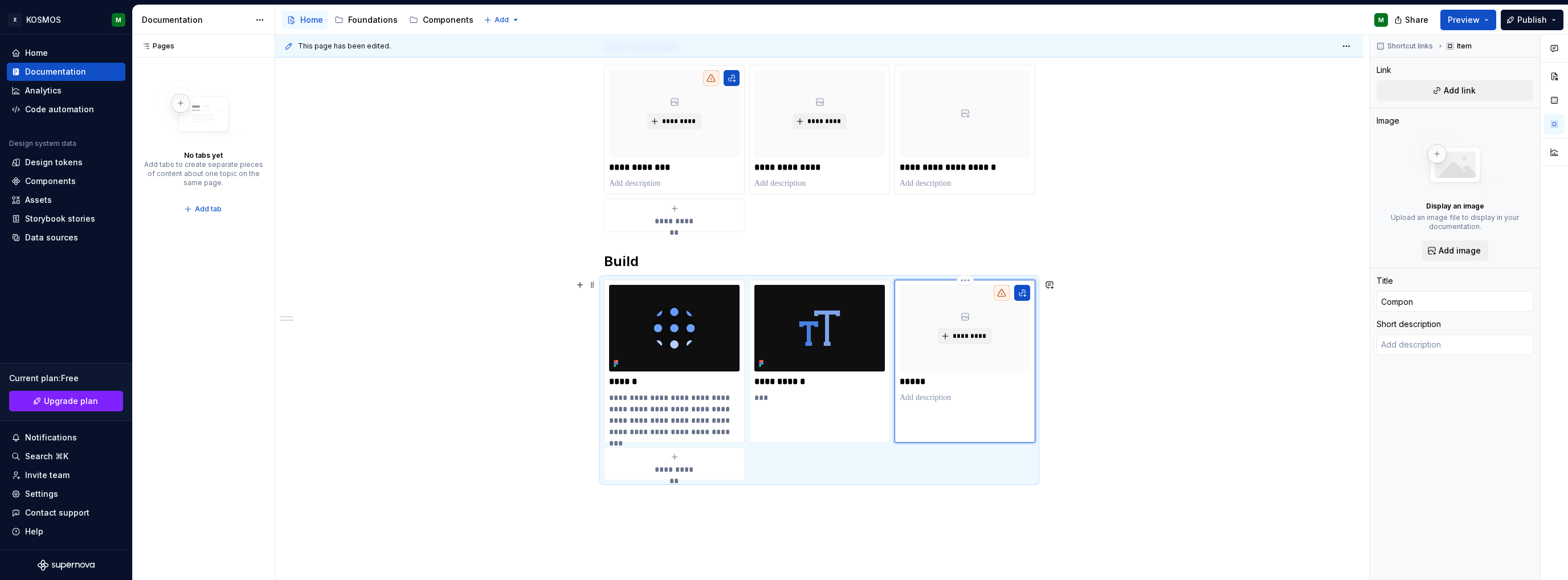
type input "Compone"
type textarea "*"
type input "Componen"
type textarea "*"
type input "Component"
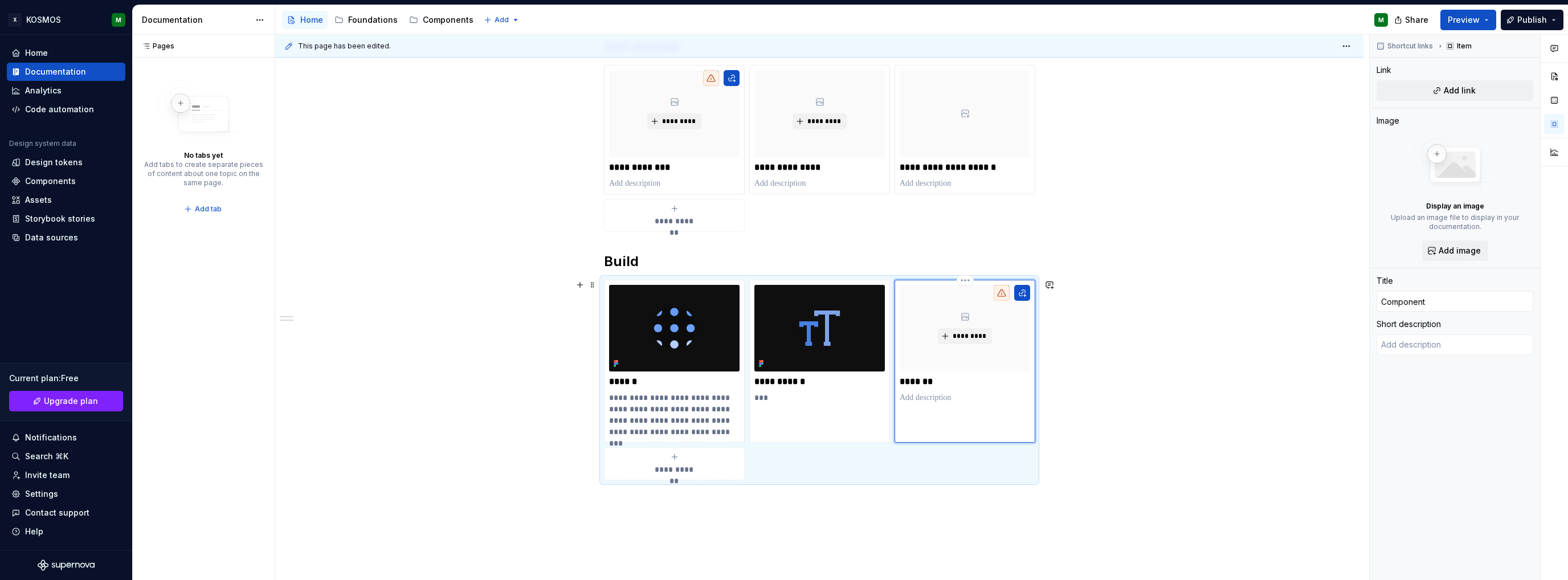
type textarea "*"
type input "Components"
click at [933, 395] on p at bounding box center [965, 397] width 130 height 12
type textarea "*"
type textarea "..."
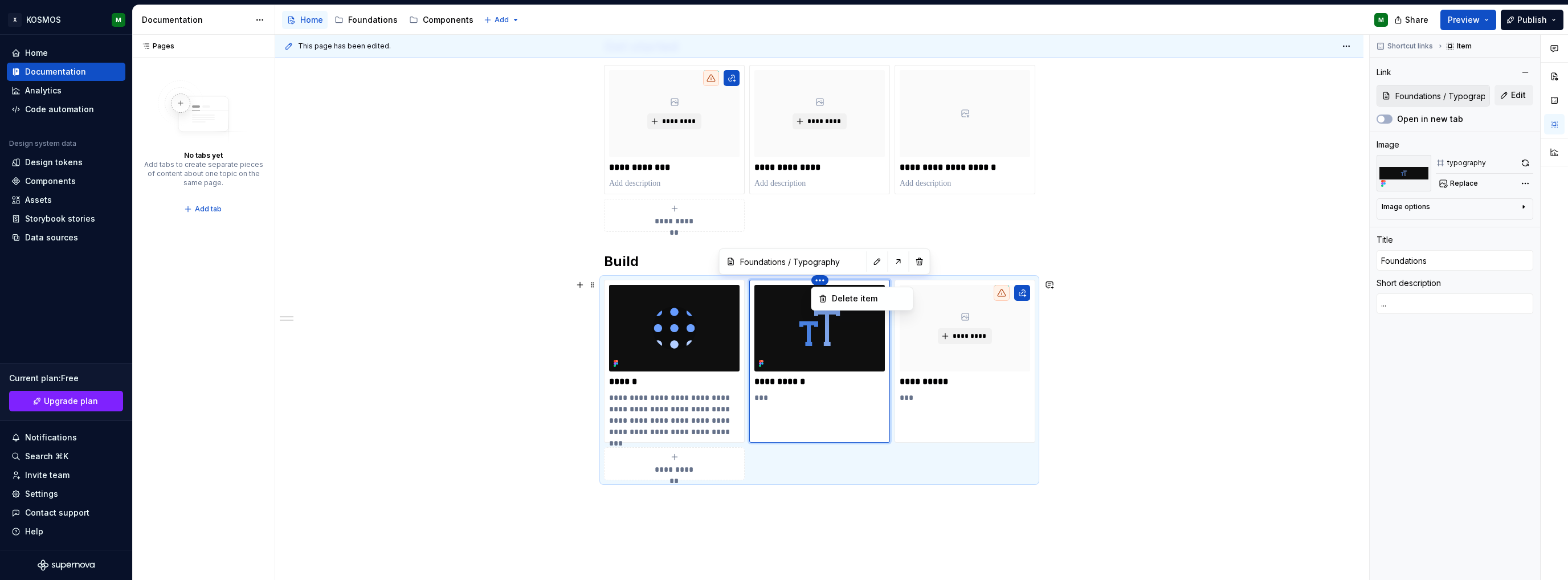
click at [623, 281] on html "X KOSMOS M Home Documentation Analytics Code automation Design system data Desi…" at bounding box center [784, 290] width 1568 height 580
click at [796, 391] on html "X KOSMOS M Home Documentation Analytics Code automation Design system data Desi…" at bounding box center [784, 290] width 1568 height 580
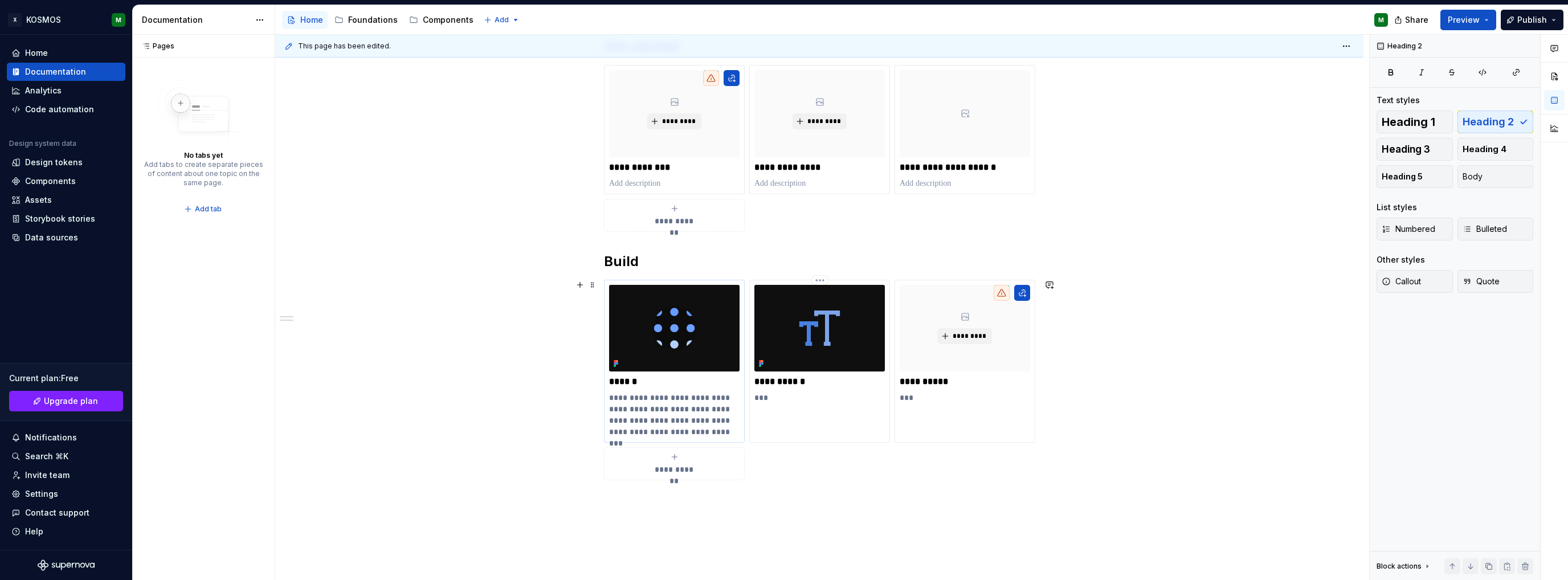
click at [679, 394] on div "**********" at bounding box center [819, 380] width 431 height 201
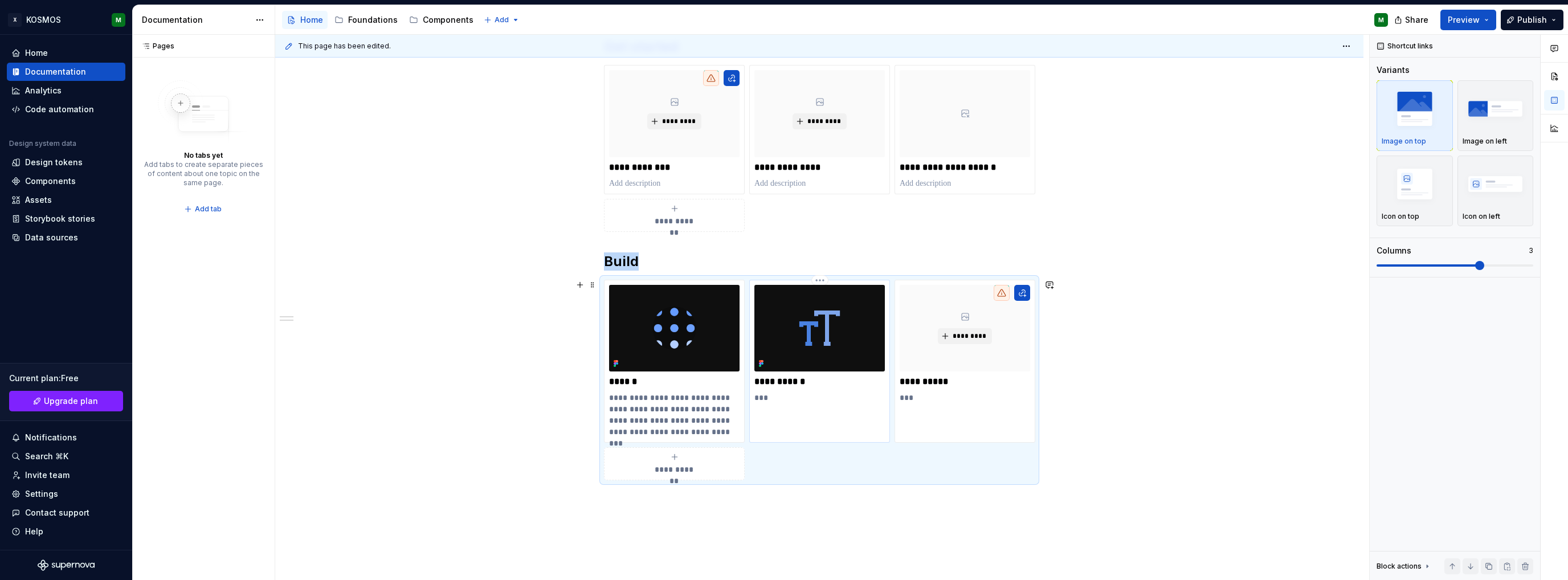
click at [789, 405] on div "**********" at bounding box center [819, 362] width 141 height 164
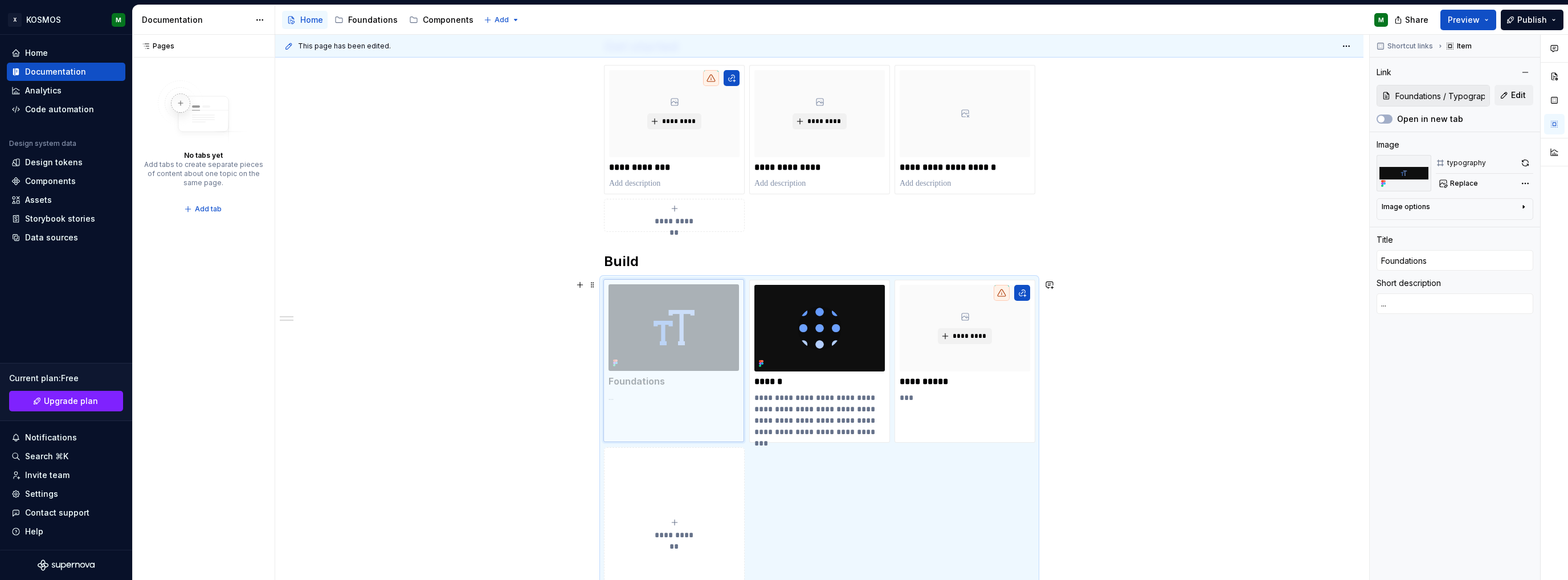
drag, startPoint x: 814, startPoint y: 388, endPoint x: 660, endPoint y: 390, distance: 154.0
click at [660, 390] on body "X KOSMOS M Home Documentation Analytics Code automation Design system data Desi…" at bounding box center [784, 290] width 1568 height 580
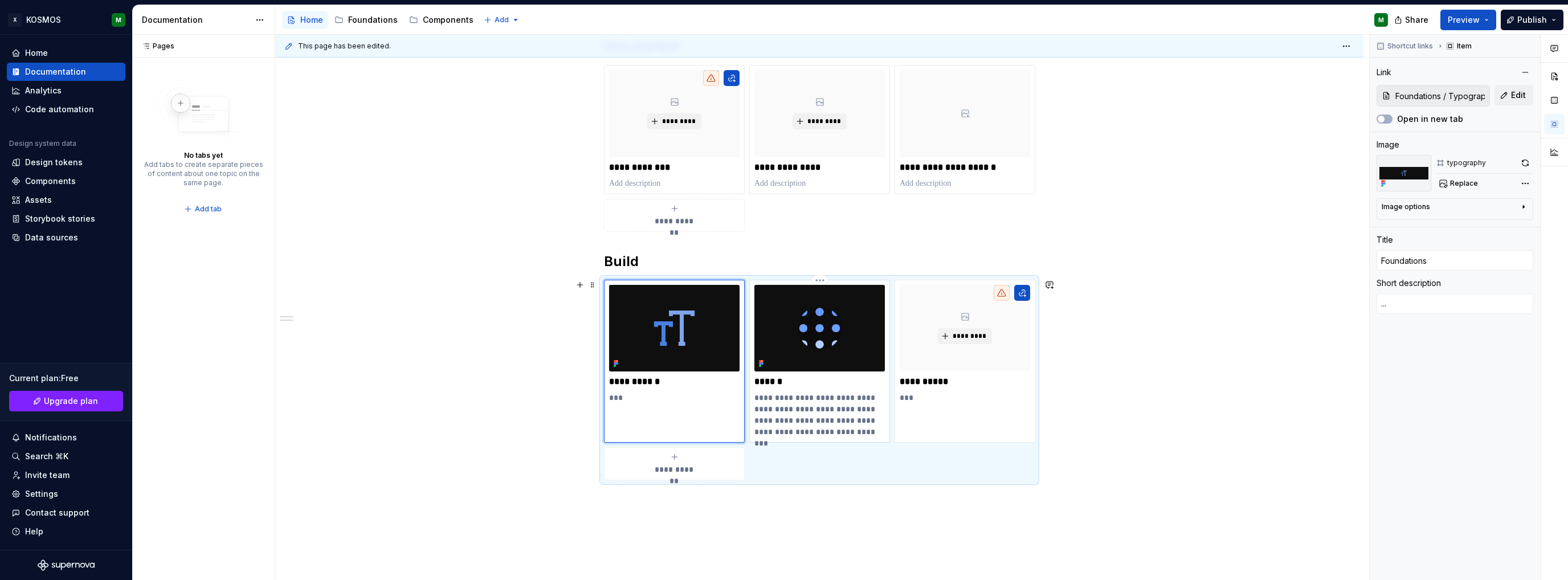
click at [780, 393] on p "**********" at bounding box center [819, 414] width 130 height 46
type textarea "*"
type input "All design tokens / Color"
type input "Tokens"
type textarea "A design token is the smallest building block of KOSMOS, translating design dec…"
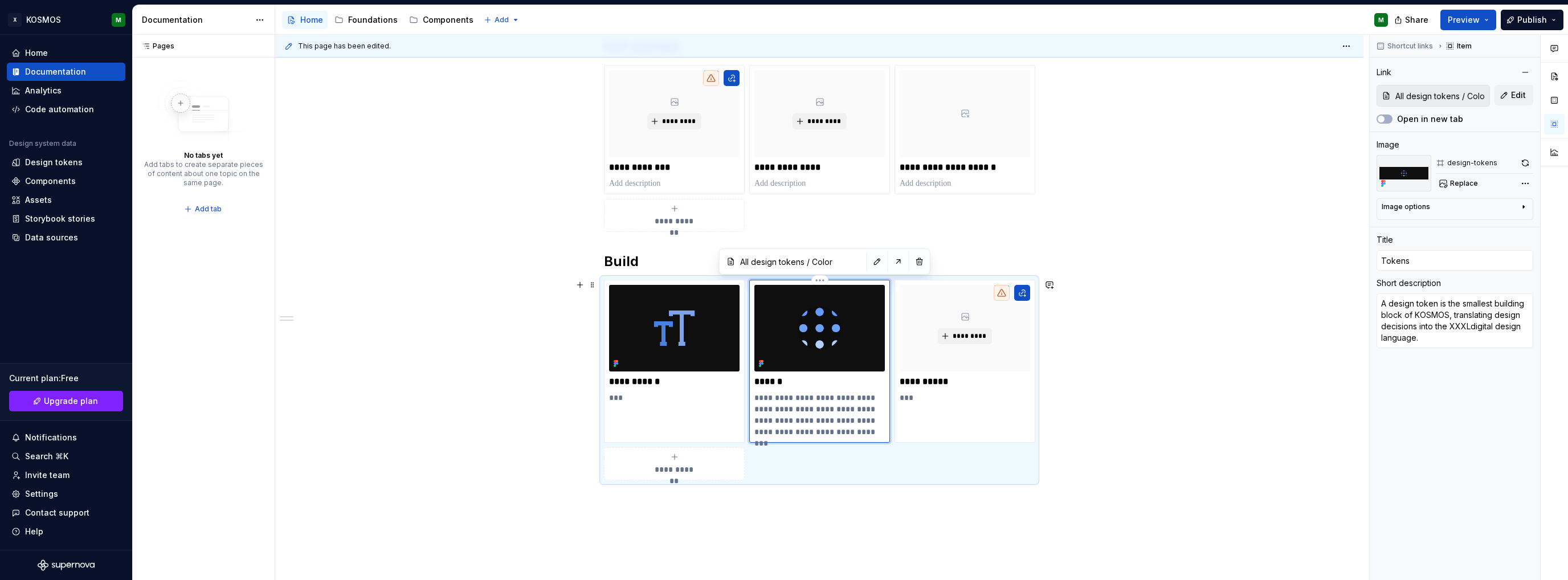
click at [816, 383] on p "******" at bounding box center [819, 382] width 130 height 12
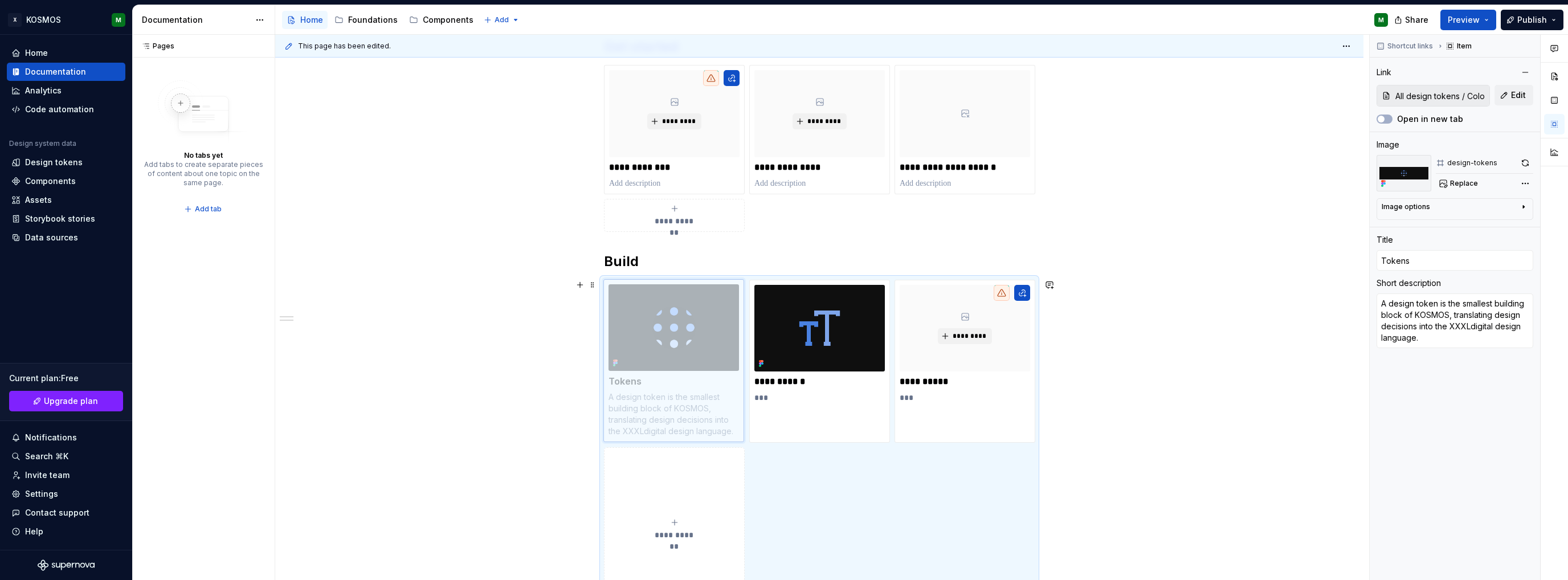
drag, startPoint x: 814, startPoint y: 353, endPoint x: 690, endPoint y: 349, distance: 124.1
click at [690, 349] on body "X KOSMOS M Home Documentation Analytics Code automation Design system data Desi…" at bounding box center [784, 290] width 1568 height 580
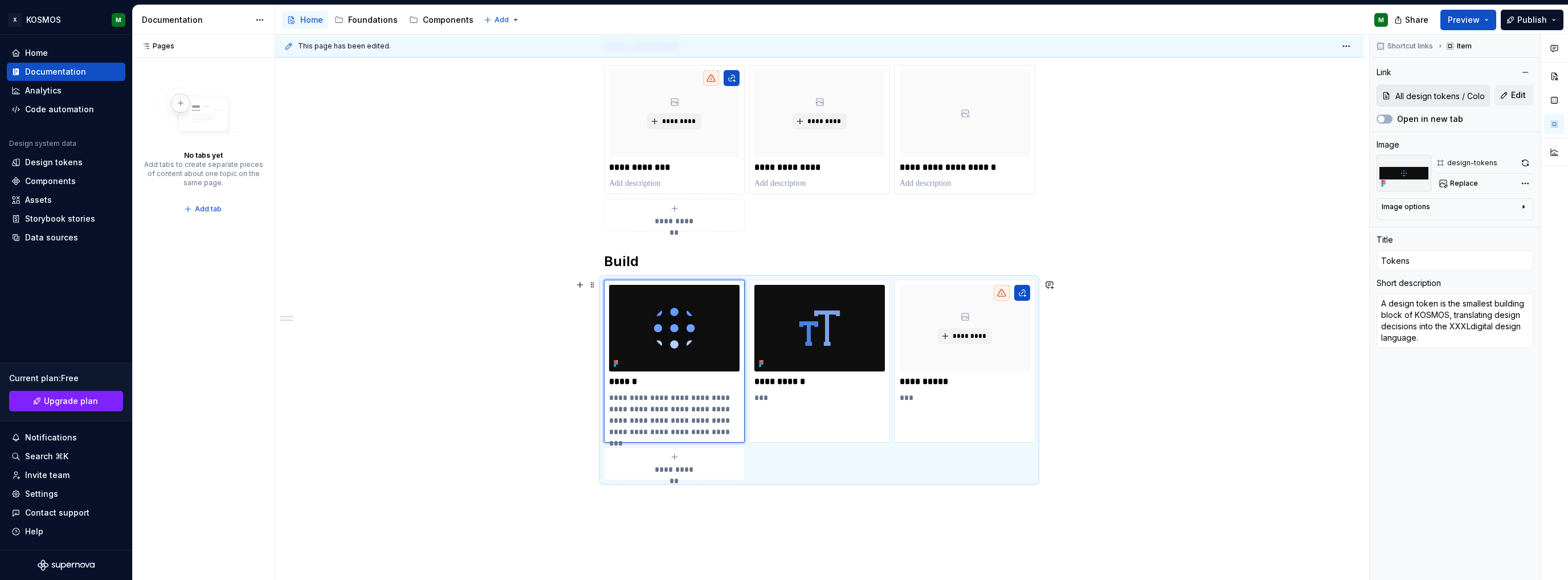
click at [485, 379] on div "**********" at bounding box center [819, 353] width 1088 height 685
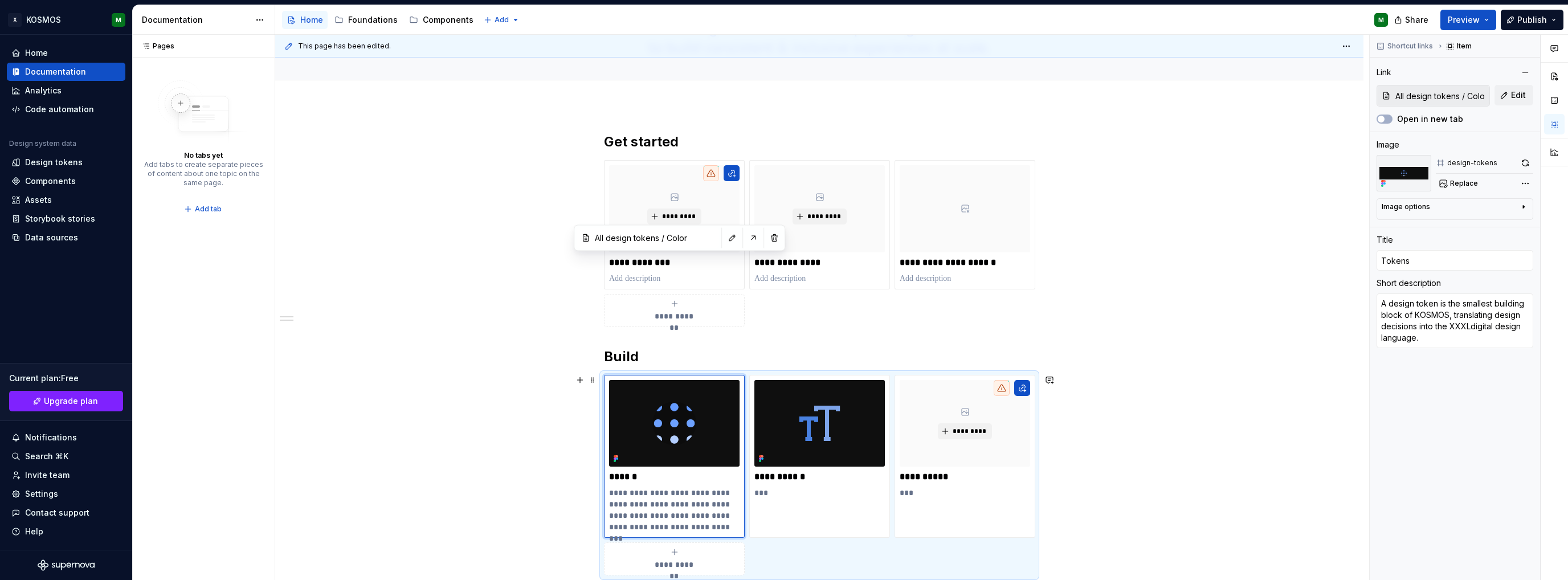
scroll to position [285, 0]
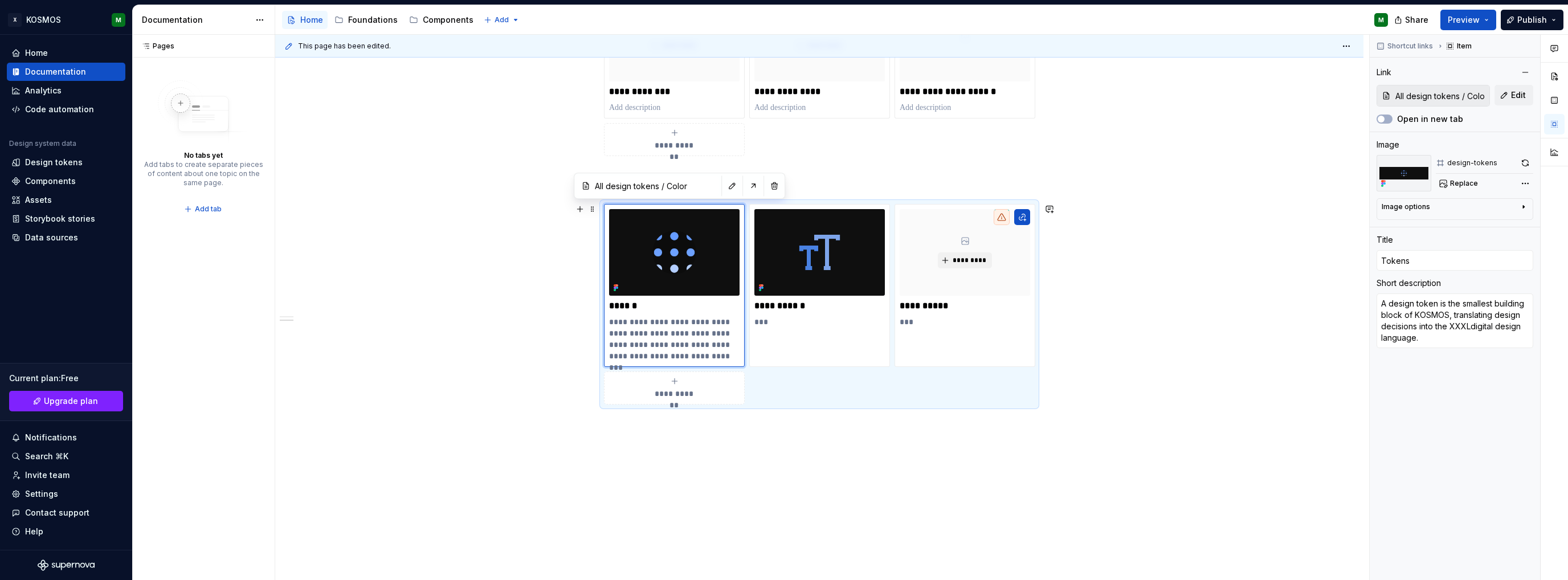
click at [510, 380] on div "**********" at bounding box center [819, 277] width 1088 height 685
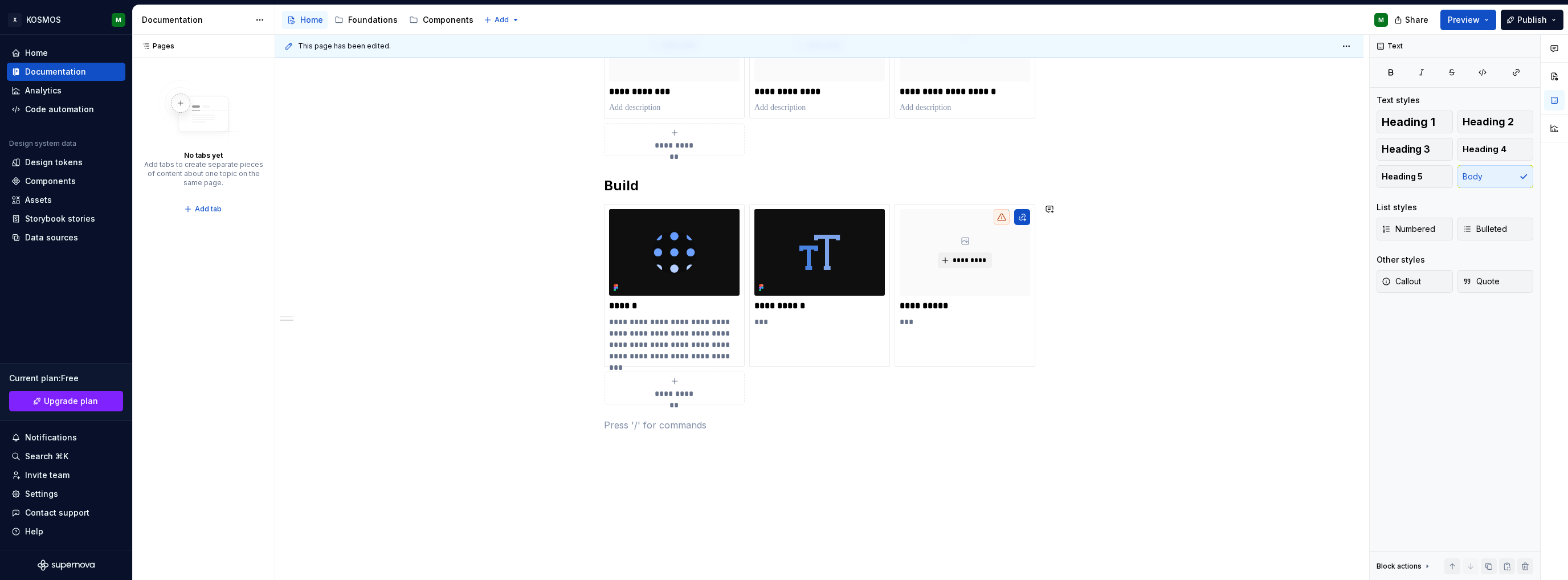
scroll to position [323, 0]
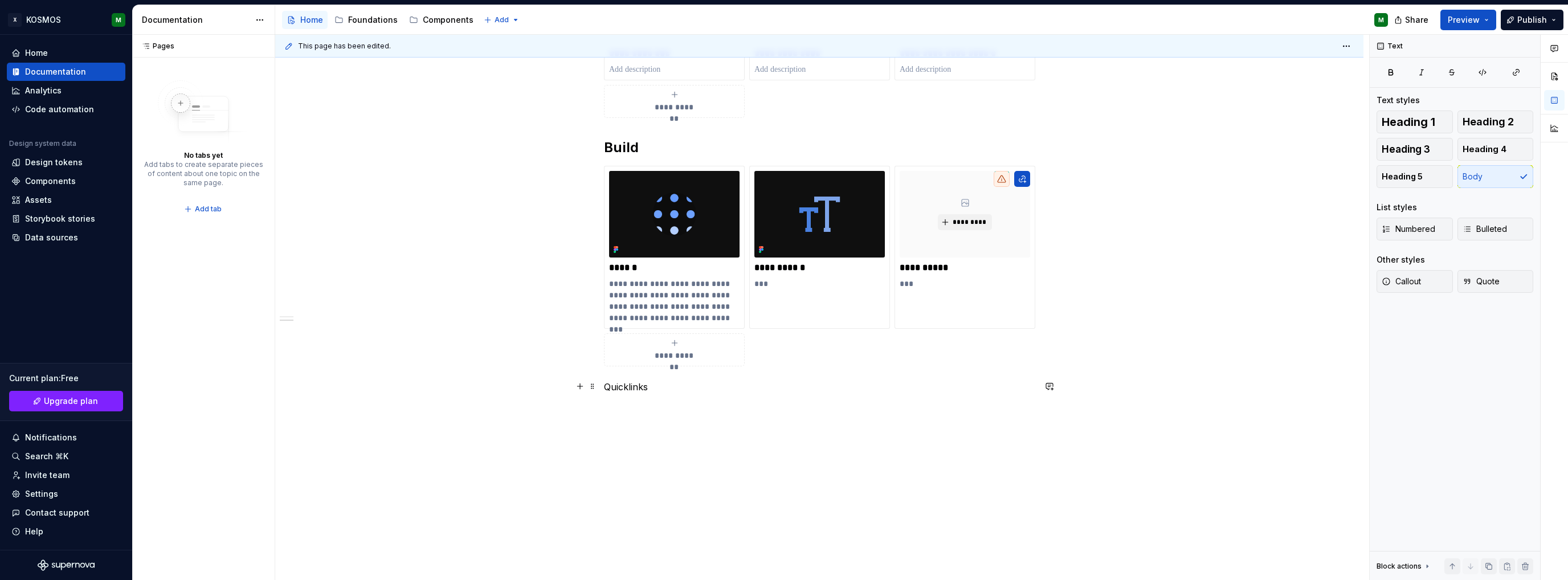
click at [617, 385] on p "Quicklinks" at bounding box center [819, 386] width 431 height 13
click at [677, 363] on button "button" at bounding box center [676, 365] width 16 height 16
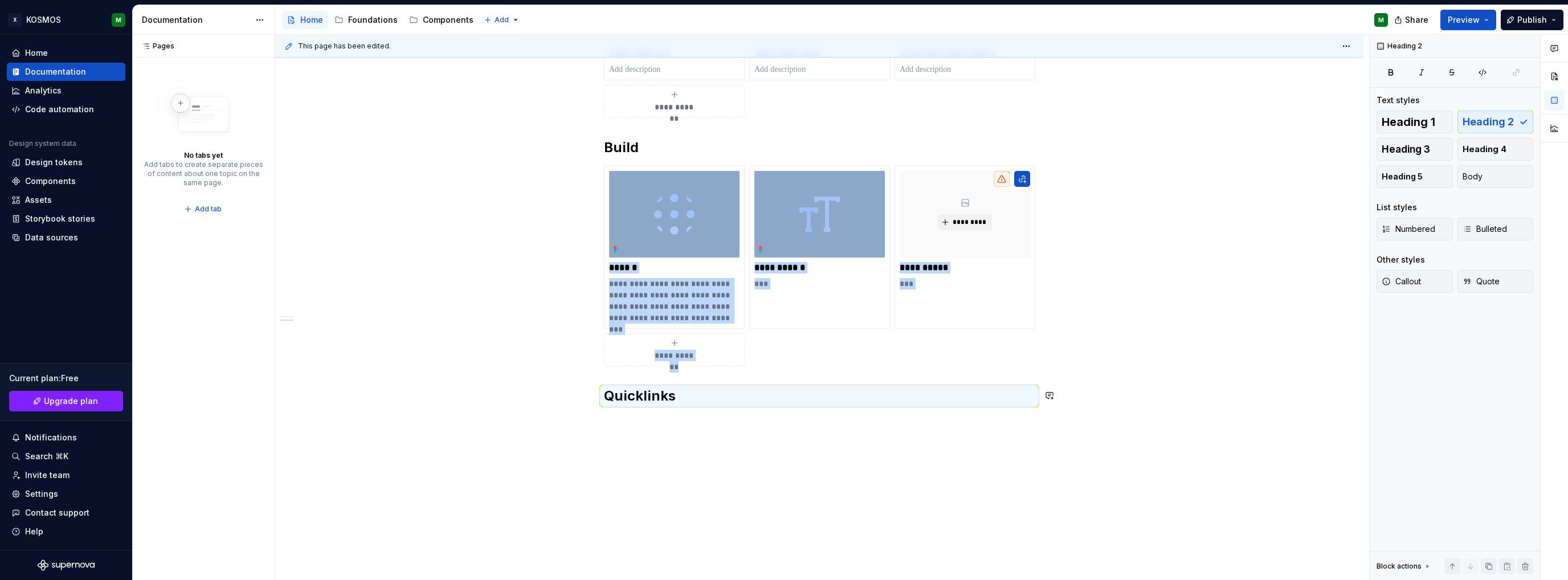
click at [679, 448] on div "**********" at bounding box center [819, 245] width 1088 height 697
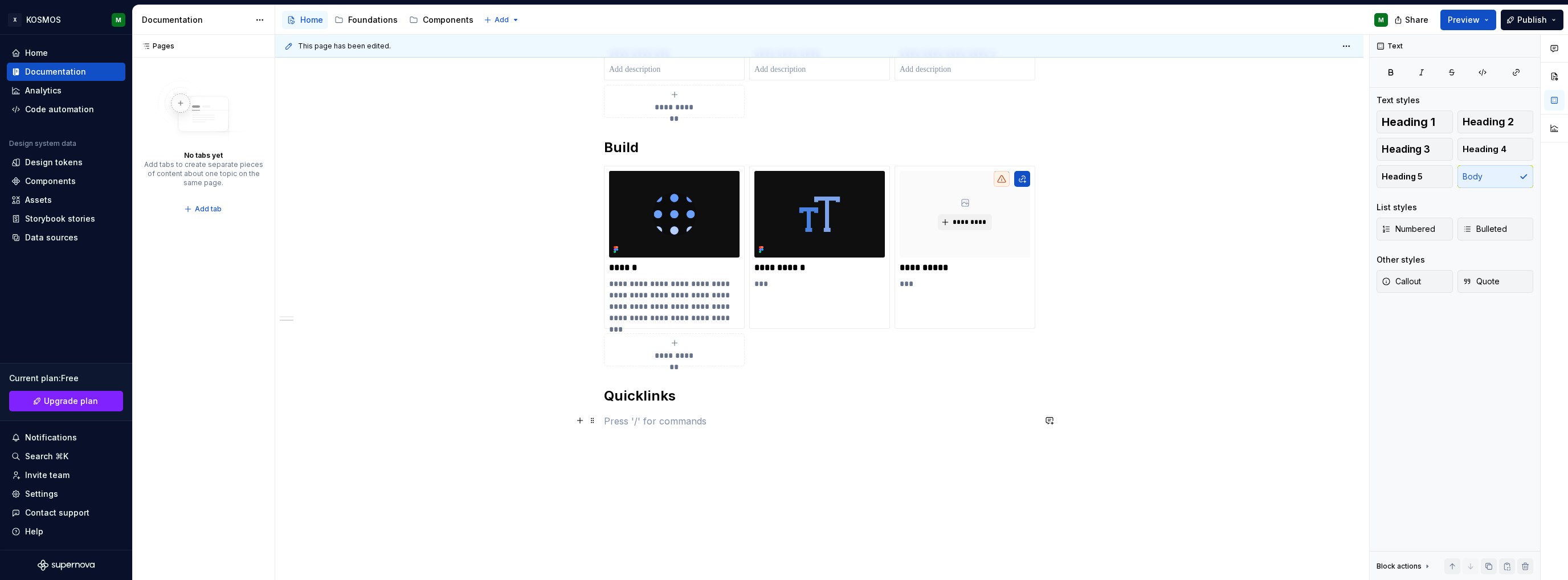
click at [581, 422] on button "button" at bounding box center [580, 421] width 16 height 16
click at [653, 485] on div "Shortcut links" at bounding box center [689, 481] width 102 height 12
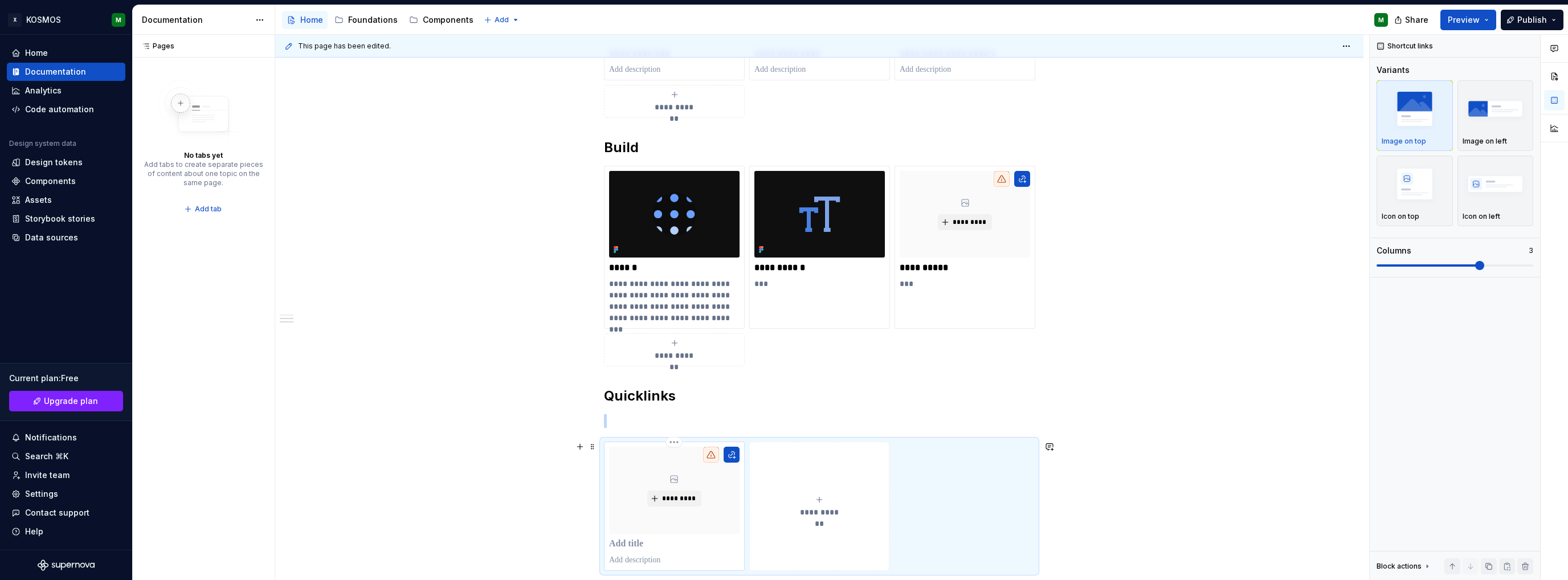
scroll to position [380, 0]
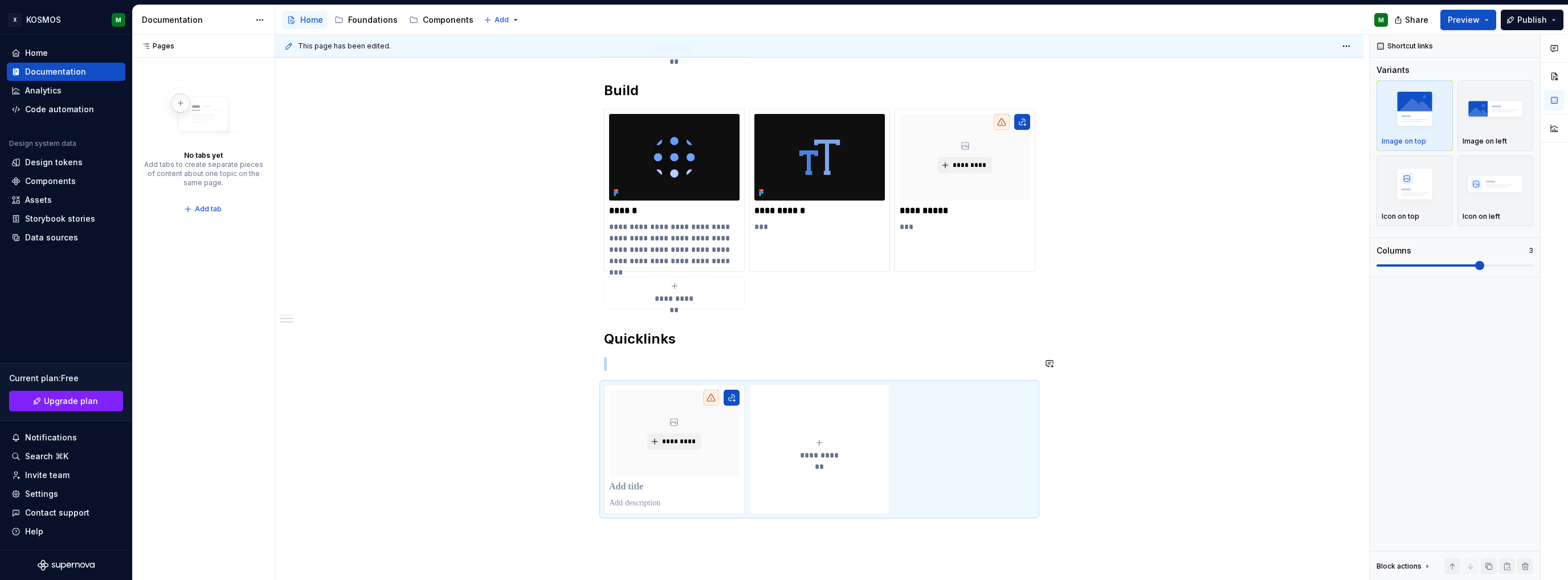
click at [0, 0] on span "**********" at bounding box center [0, 0] width 0 height 0
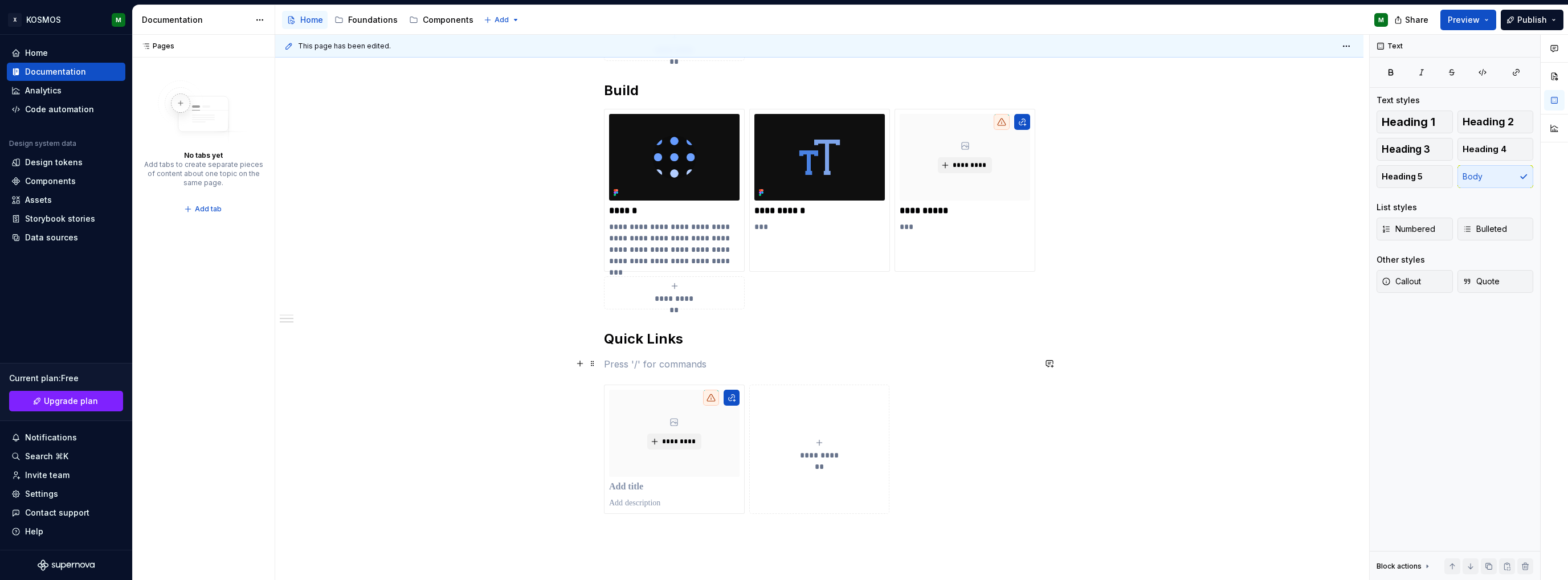
click at [609, 363] on p at bounding box center [819, 364] width 431 height 13
click at [648, 339] on h2 "Quick Links" at bounding box center [819, 339] width 431 height 18
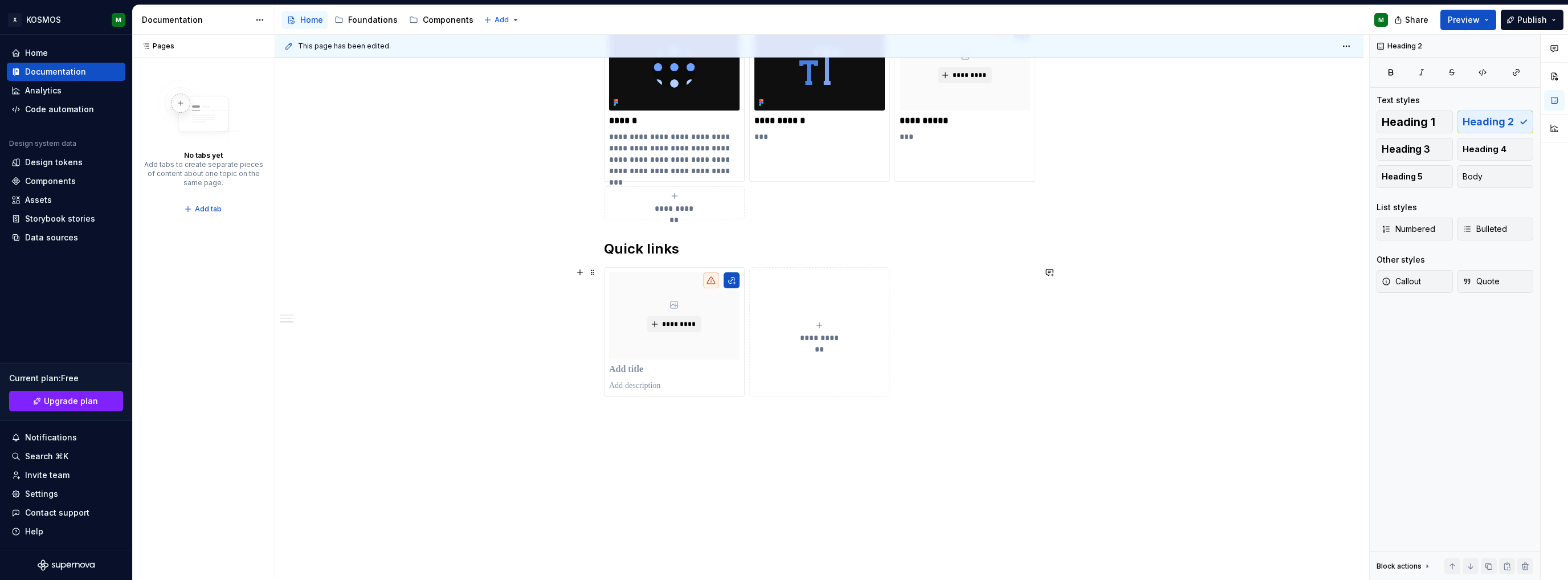
scroll to position [472, 0]
click at [640, 357] on div "*********" at bounding box center [674, 329] width 130 height 119
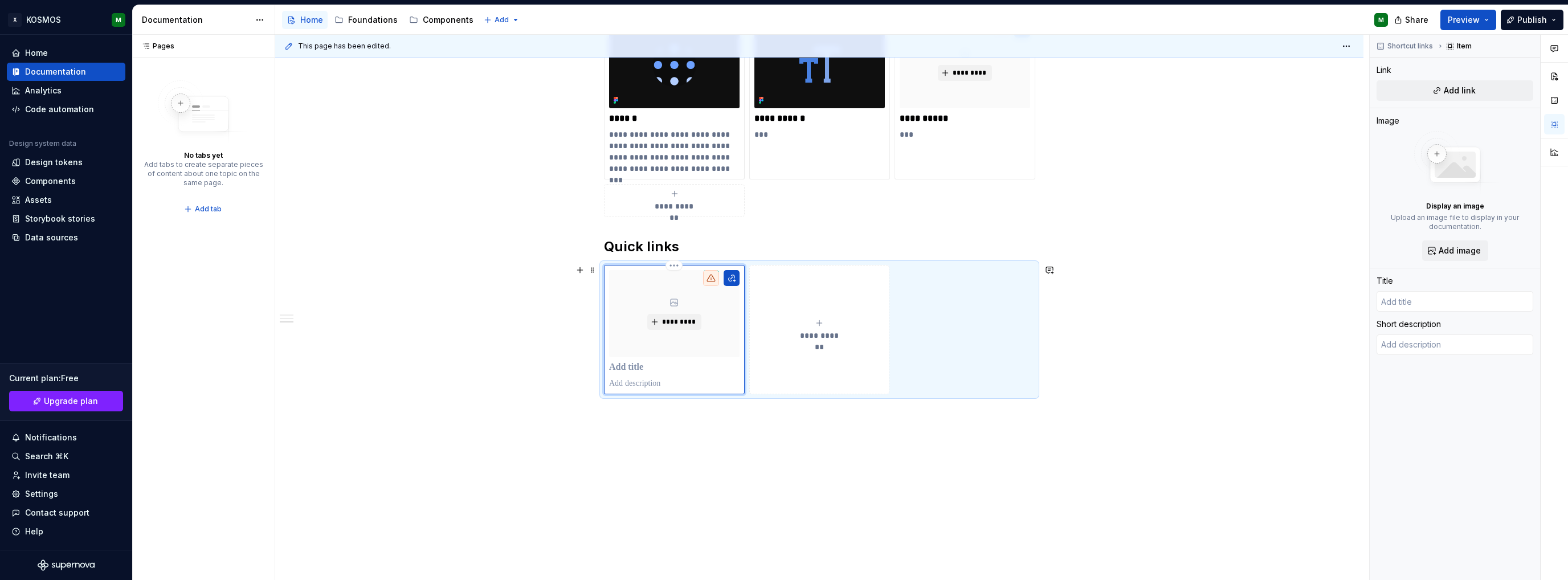
click at [642, 365] on p at bounding box center [674, 367] width 130 height 12
type textarea "*"
type input "Figm"
type textarea "*"
type input "Figma"
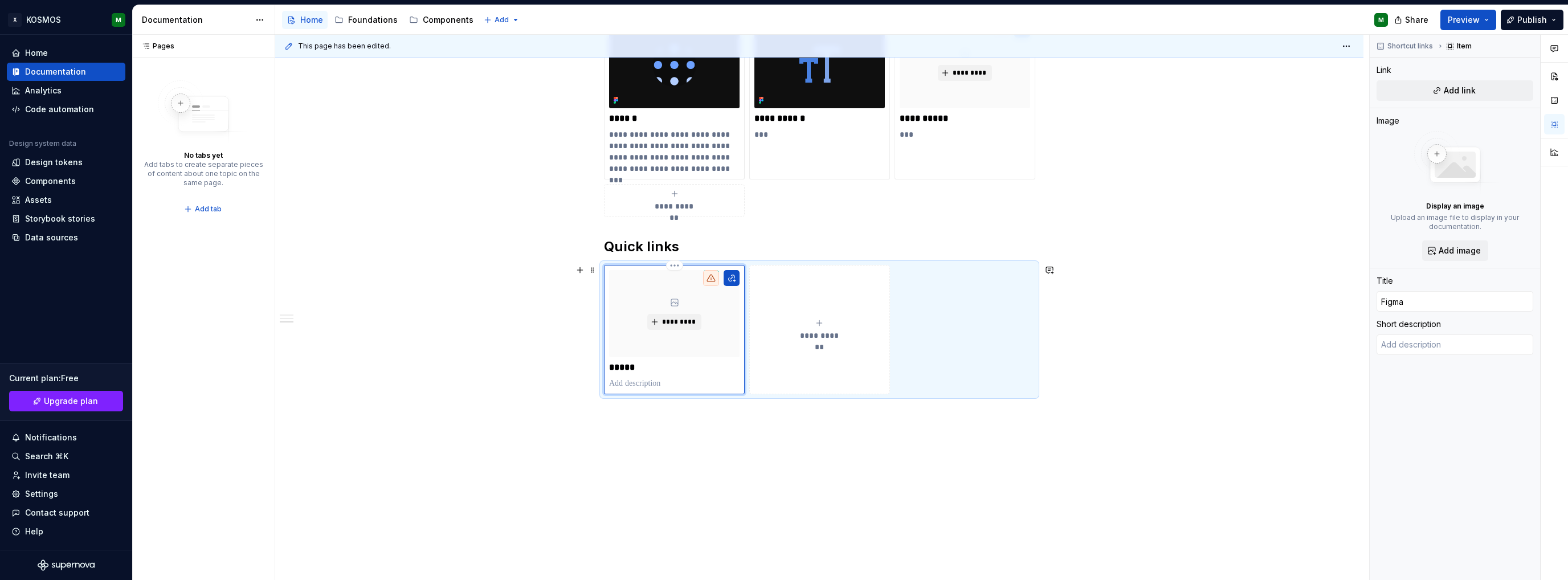
type textarea "*"
type input "Figma"
type textarea "*"
type input "Figma U"
type textarea "*"
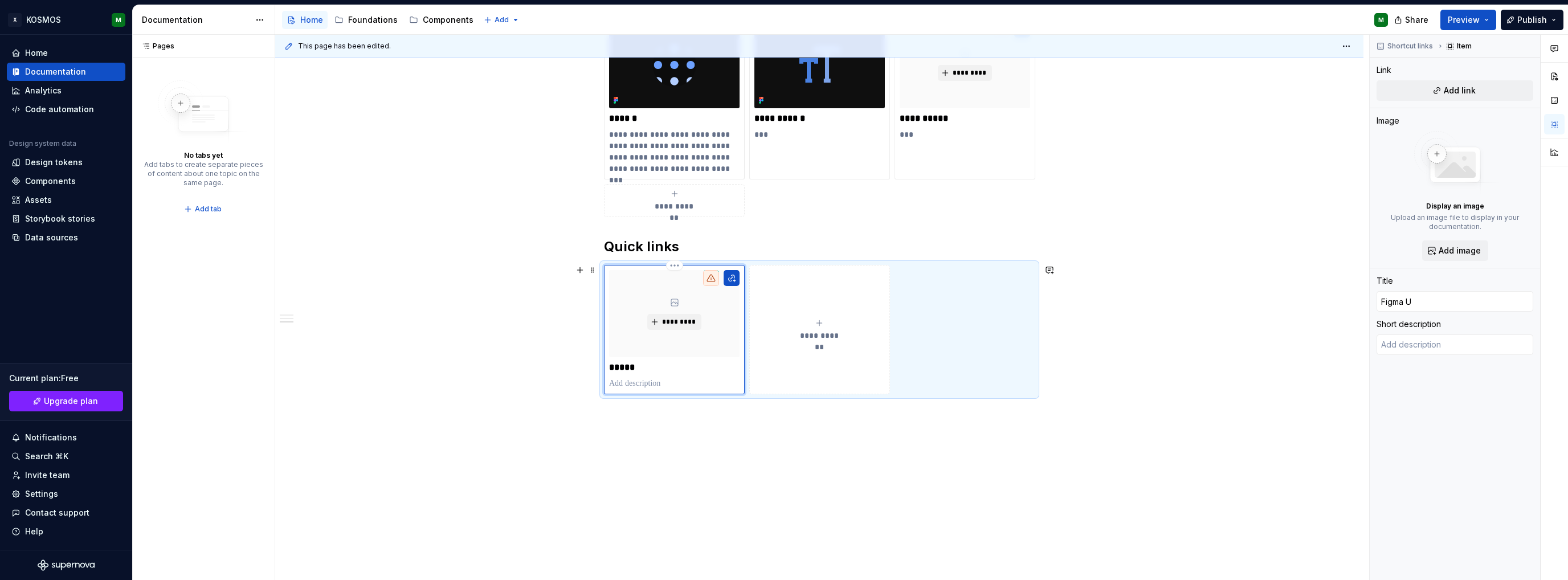
type input "Figma UI"
type textarea "*"
type input "Figma UI-"
type textarea "*"
type input "Figma UI-K"
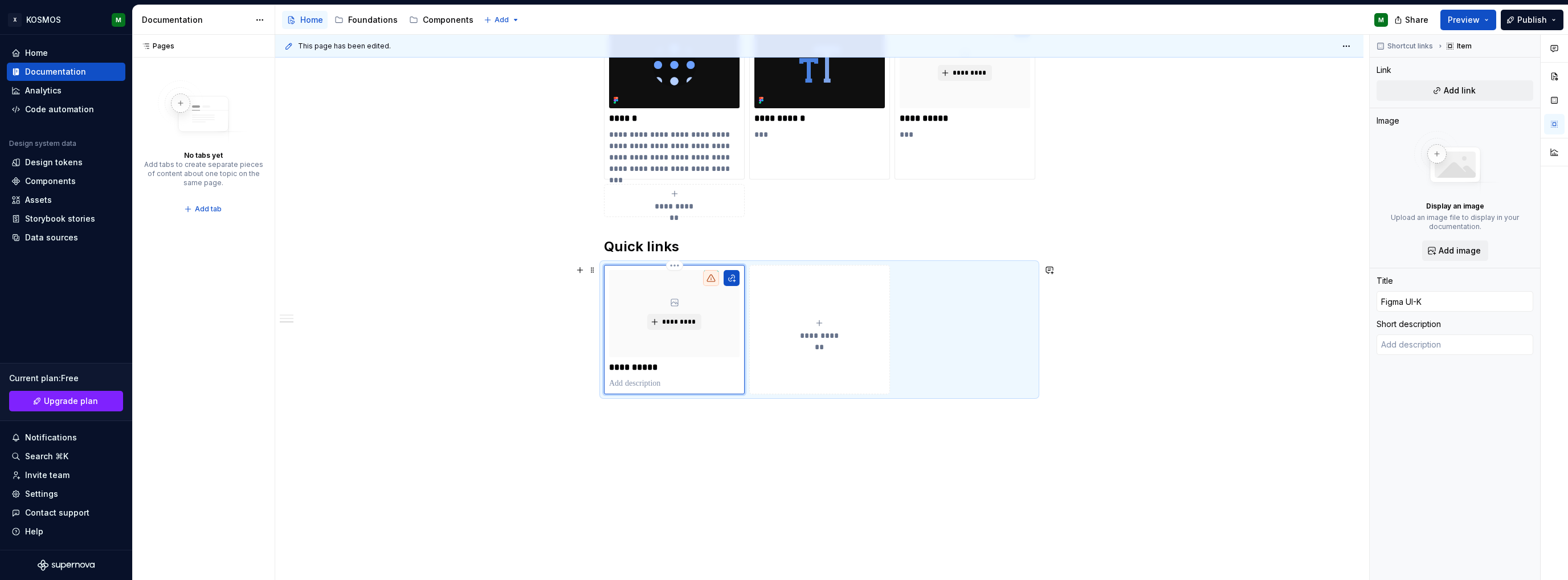
type textarea "*"
type input "Figma UI-Ki"
type textarea "*"
type input "Figma UI-Kit"
click at [839, 334] on span "**********" at bounding box center [819, 335] width 49 height 12
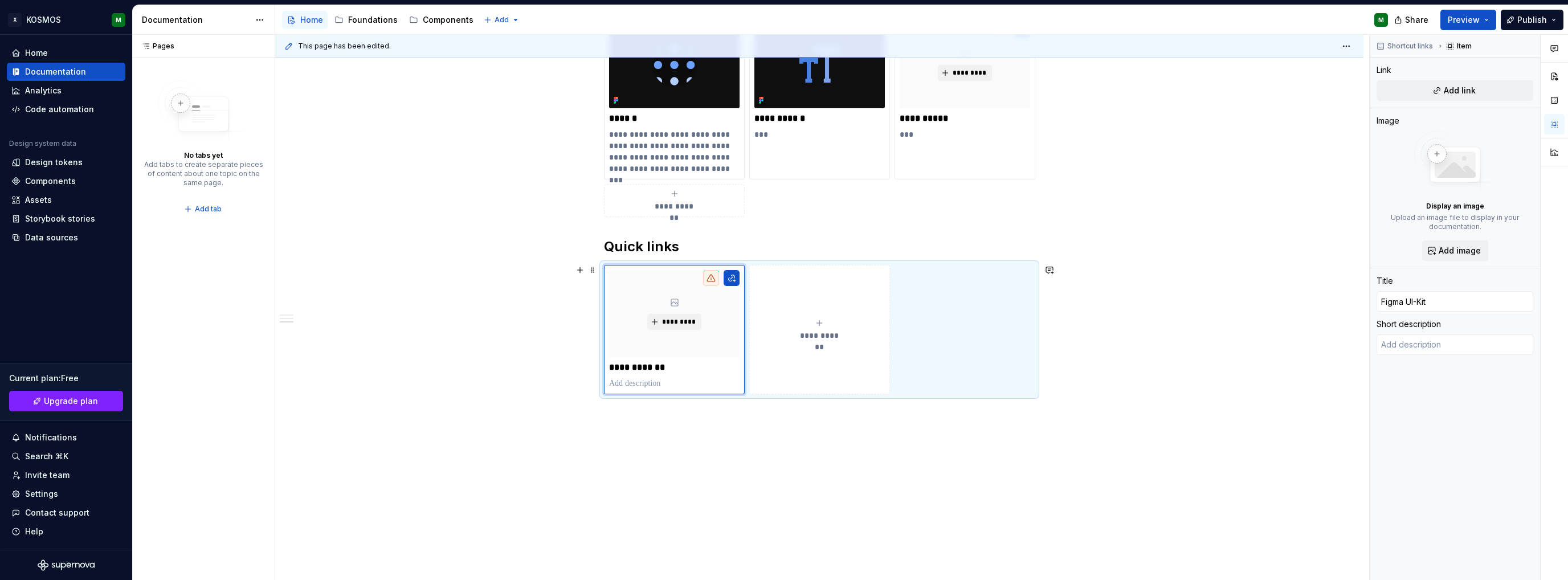
type textarea "*"
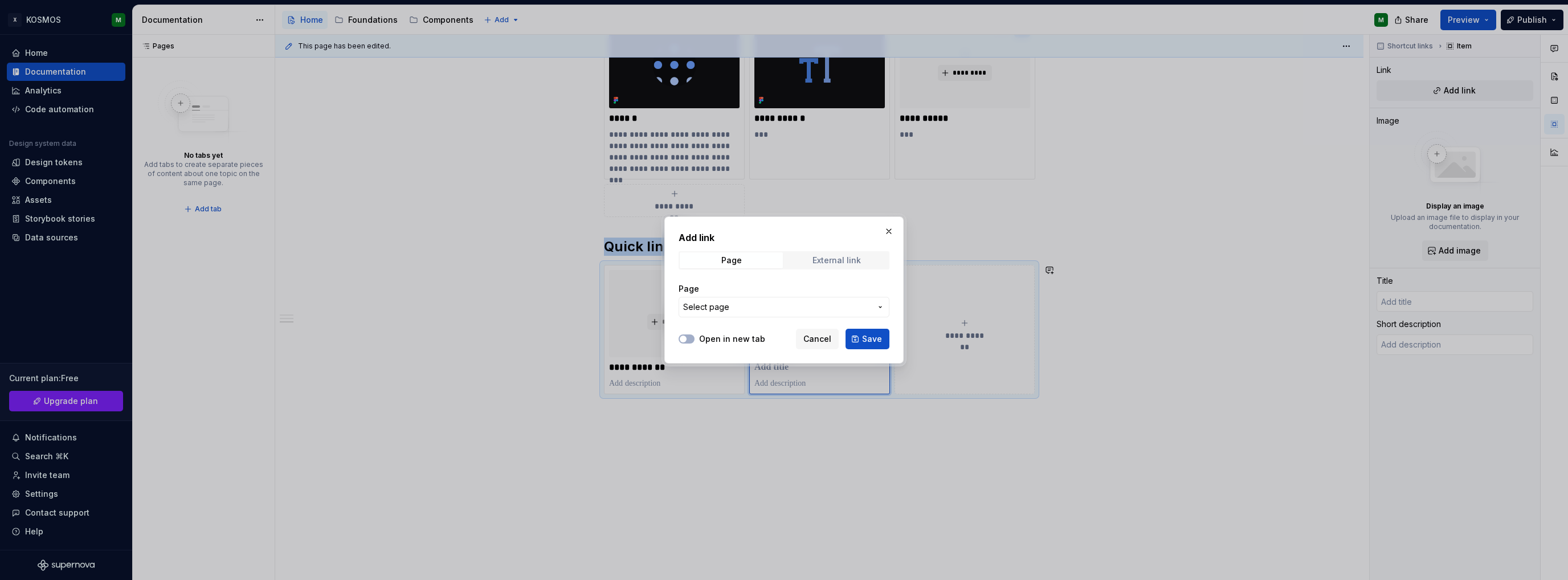
click at [834, 257] on div "External link" at bounding box center [837, 260] width 49 height 9
click at [861, 337] on button "Save" at bounding box center [867, 339] width 44 height 21
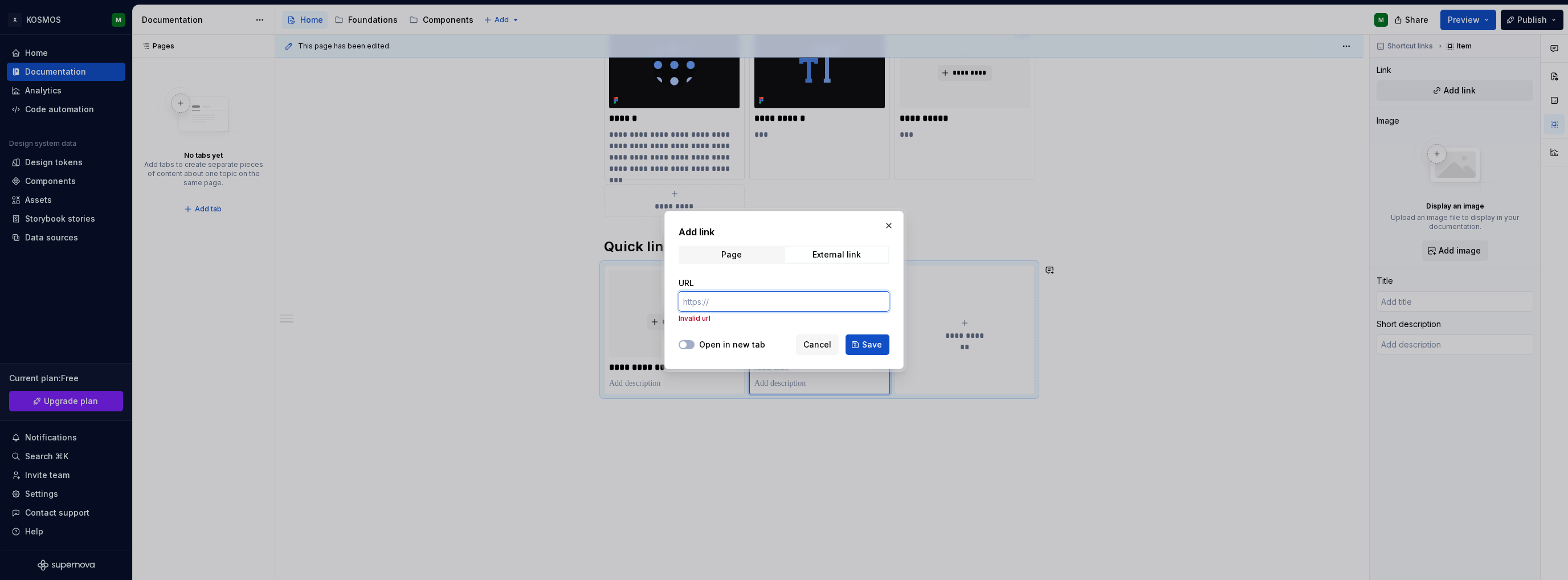
click at [726, 307] on input "URL" at bounding box center [784, 301] width 211 height 21
click at [863, 343] on button "Save" at bounding box center [867, 344] width 44 height 21
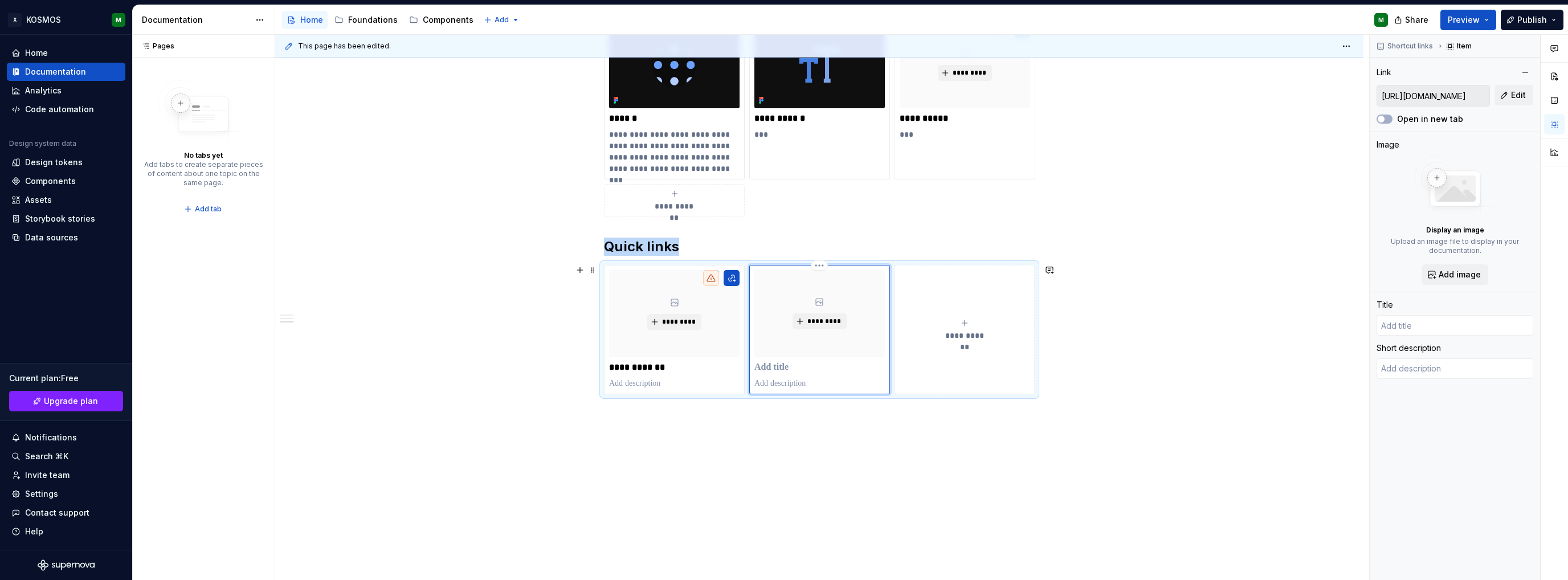
click at [799, 374] on div "*********" at bounding box center [819, 329] width 130 height 119
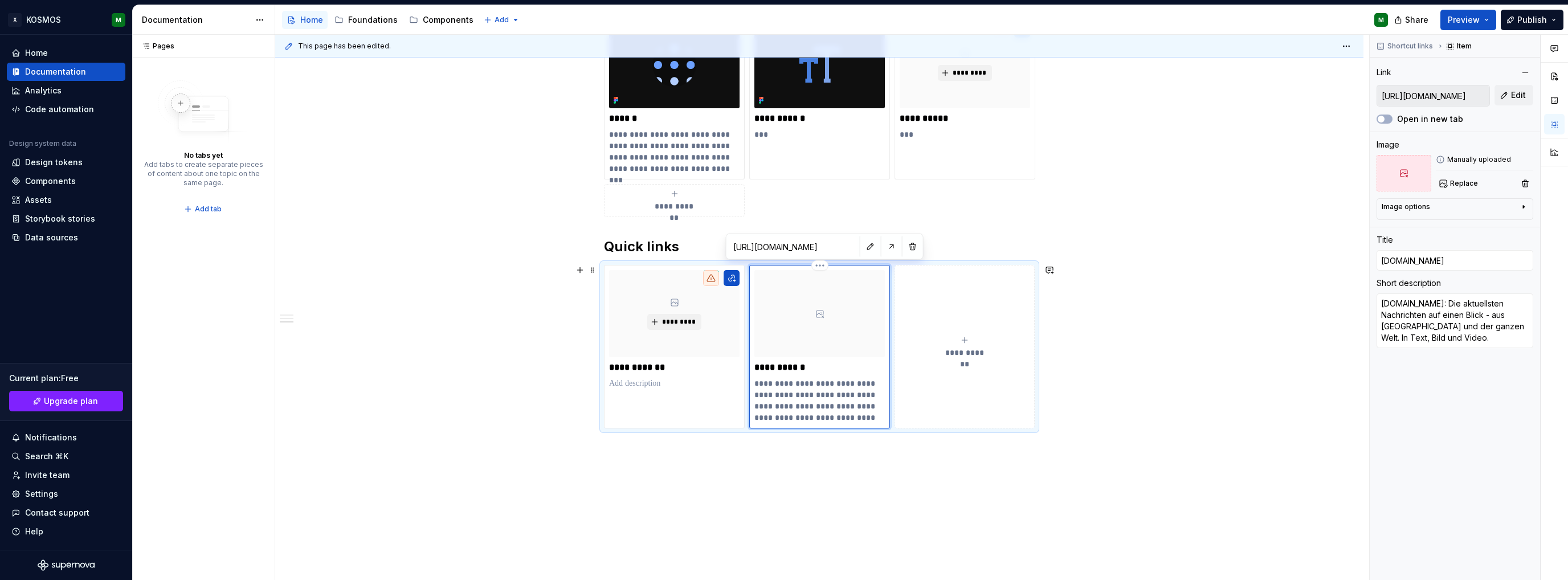
click at [786, 385] on p "**********" at bounding box center [819, 400] width 130 height 46
type textarea "*"
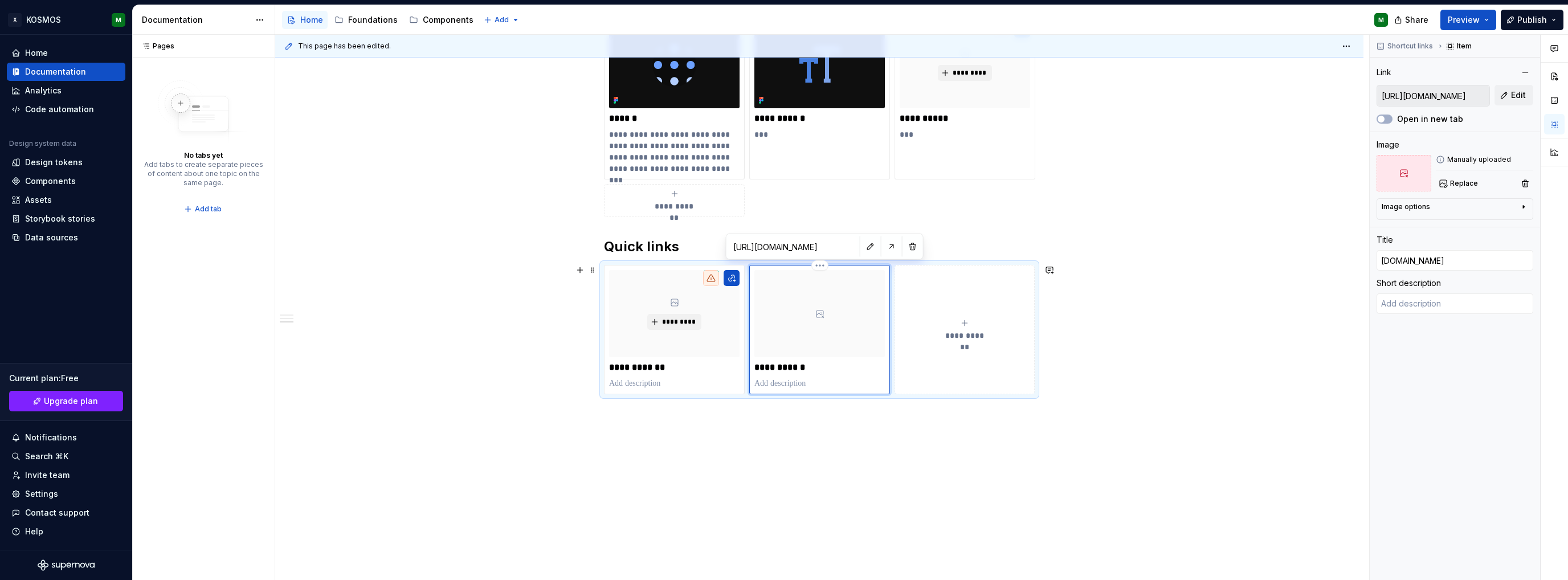
click at [786, 369] on p "**********" at bounding box center [819, 367] width 130 height 12
type textarea "*"
click at [823, 424] on div "**********" at bounding box center [819, 164] width 1088 height 834
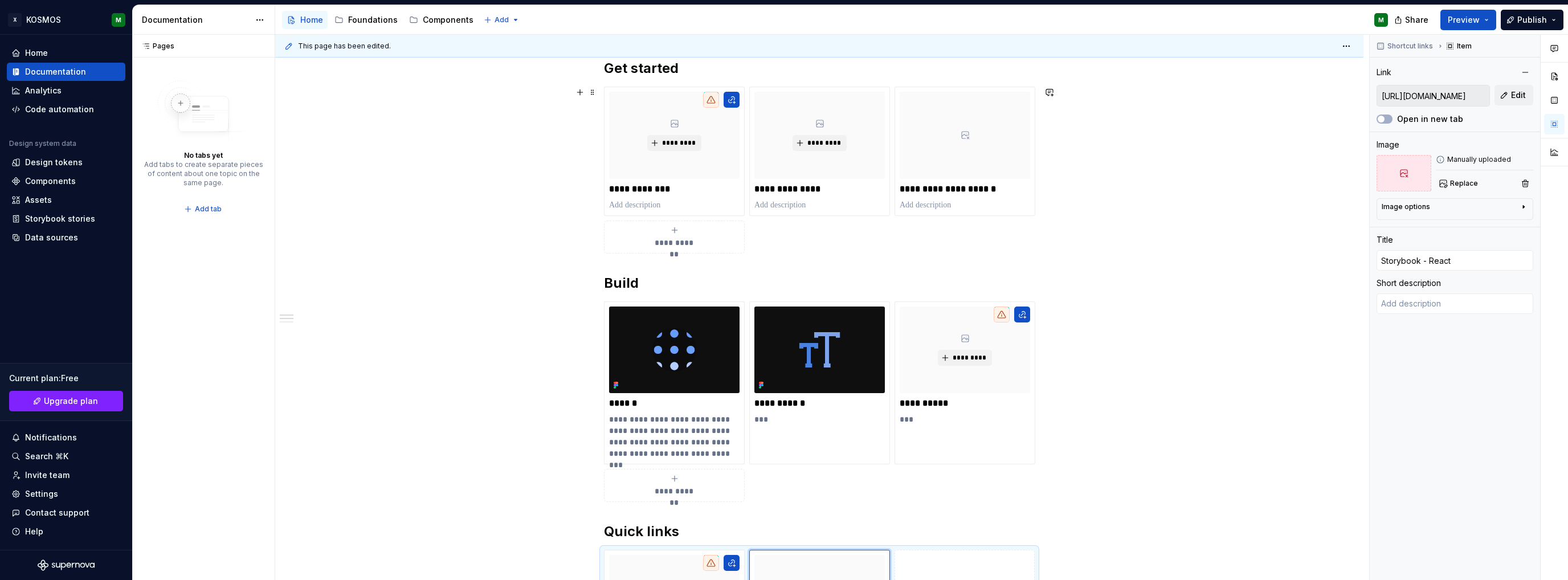
scroll to position [0, 0]
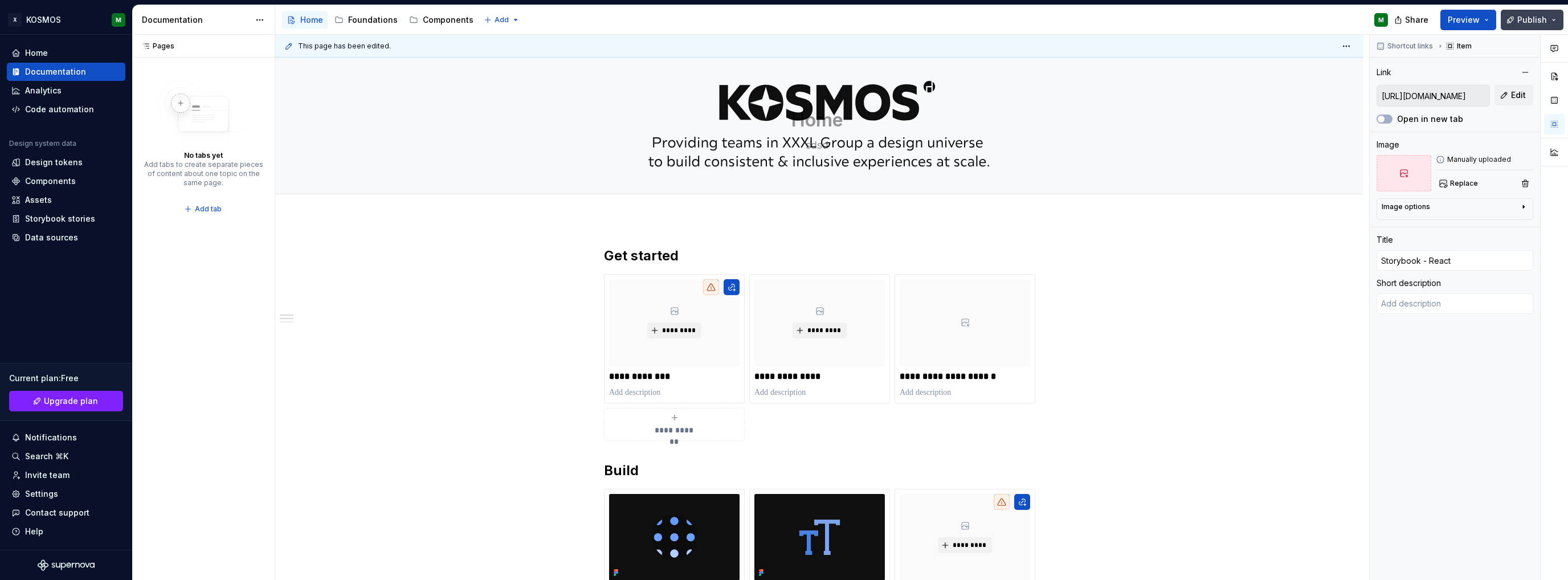
click at [1545, 21] on span "Publish" at bounding box center [1532, 19] width 30 height 12
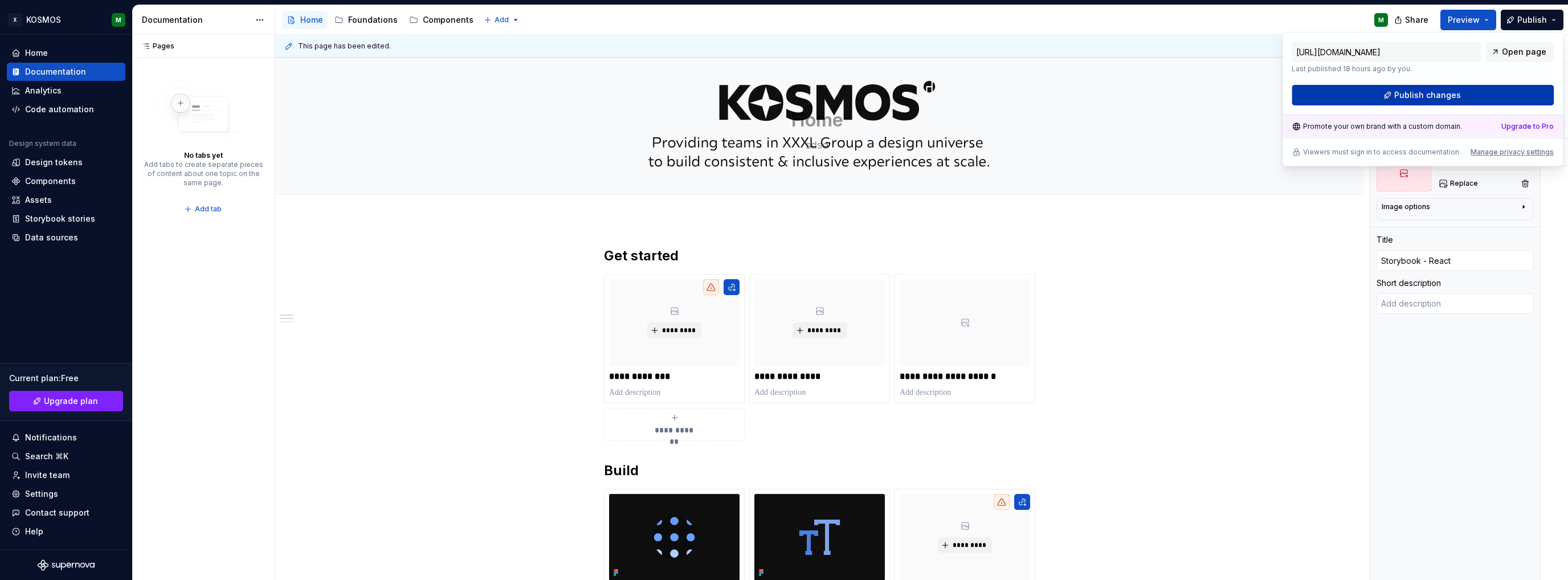
click at [1482, 95] on button "Publish changes" at bounding box center [1423, 95] width 262 height 21
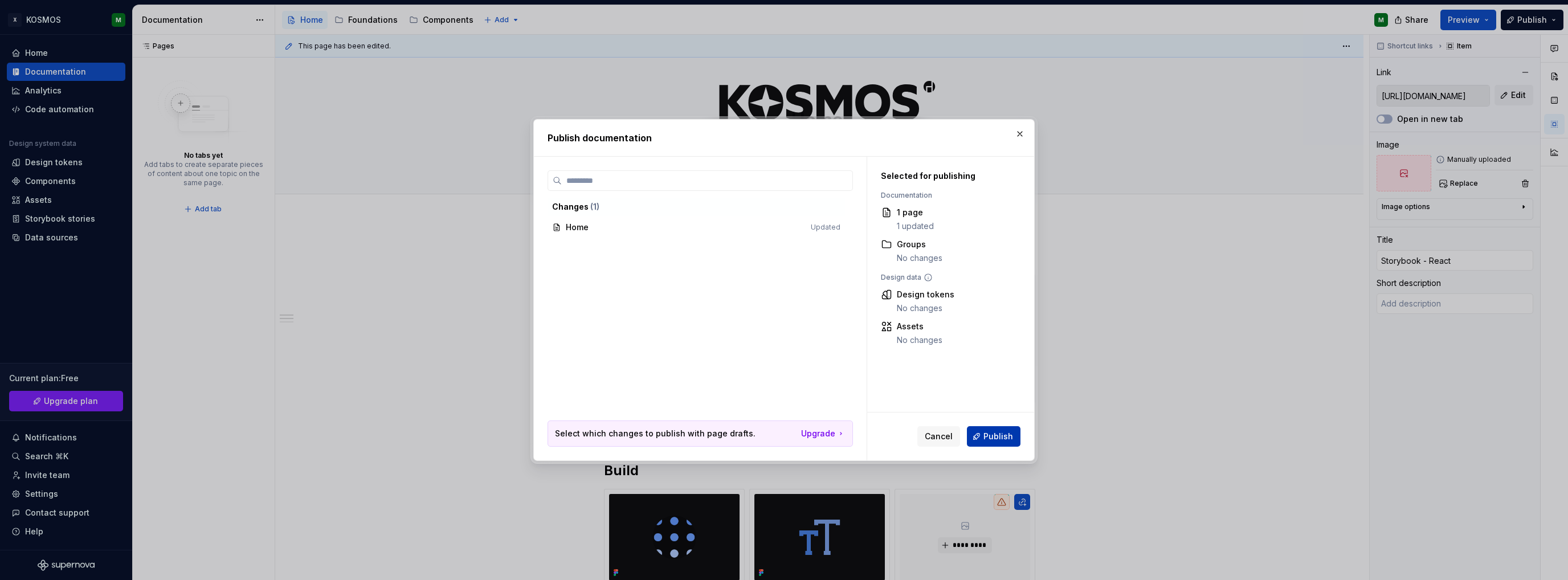
click at [992, 432] on span "Publish" at bounding box center [998, 436] width 30 height 12
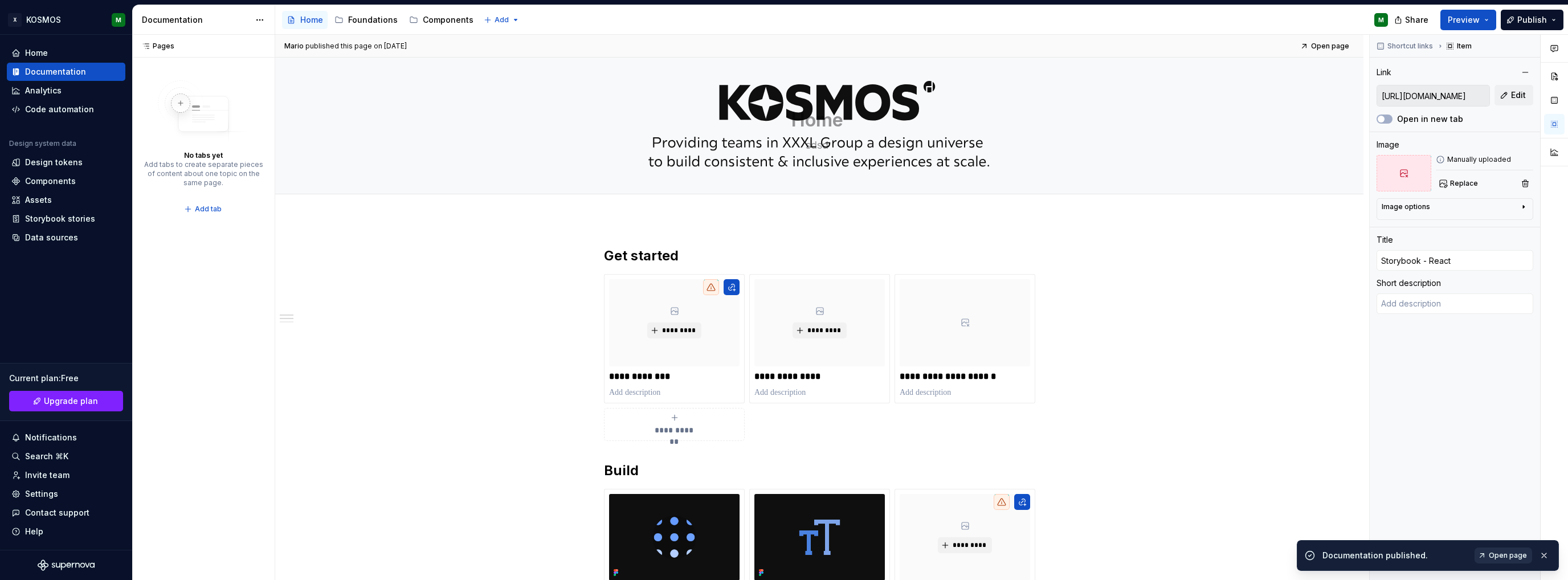
click at [1514, 560] on link "Open page" at bounding box center [1503, 556] width 58 height 16
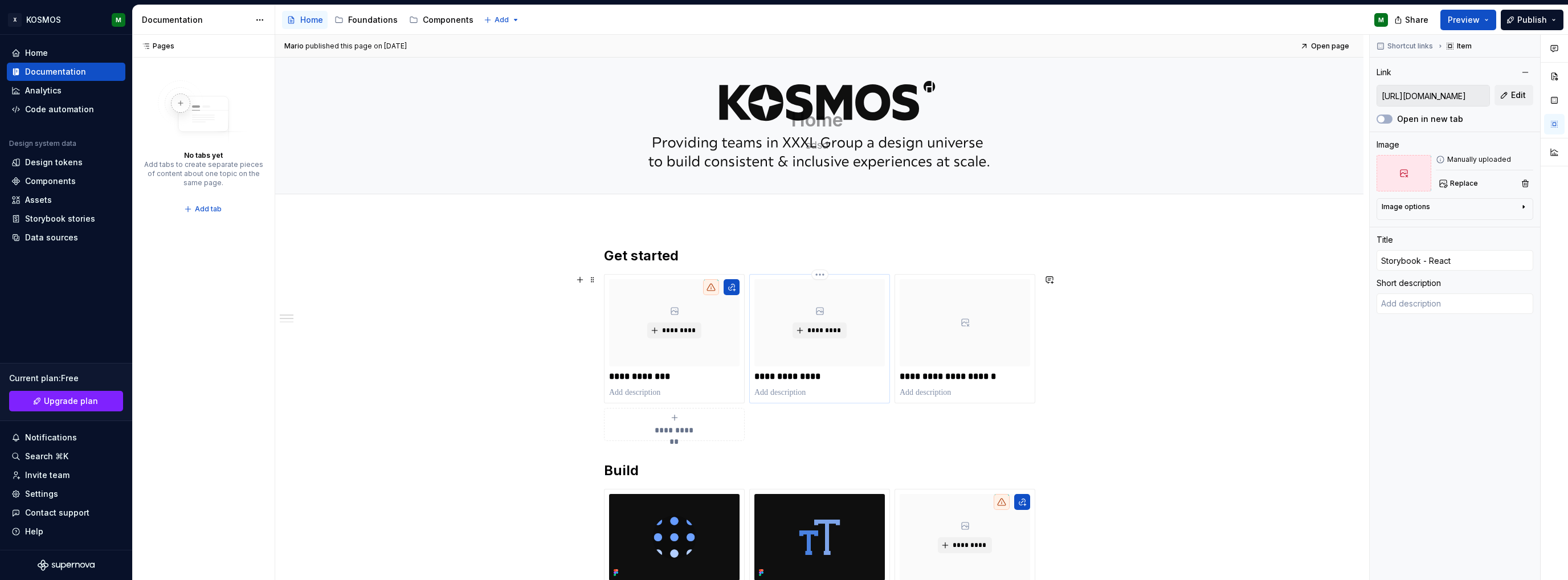
click at [819, 354] on div "*********" at bounding box center [819, 323] width 130 height 87
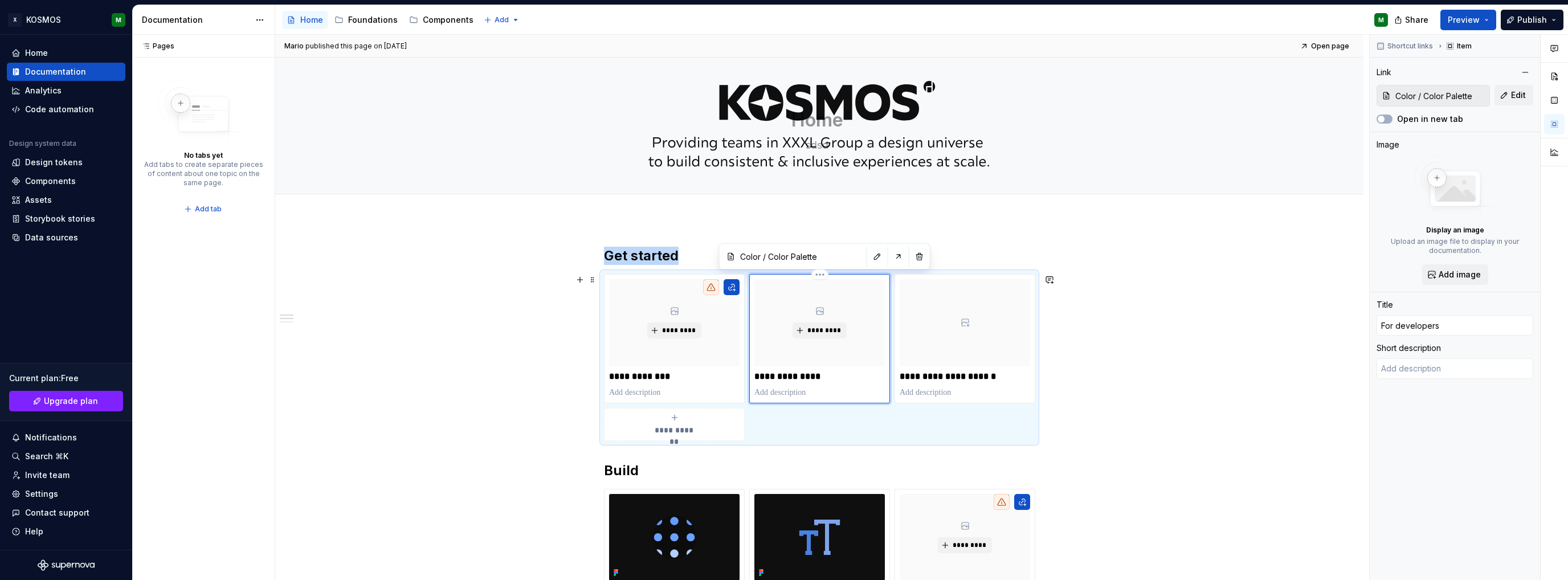
click at [830, 394] on p at bounding box center [819, 393] width 130 height 12
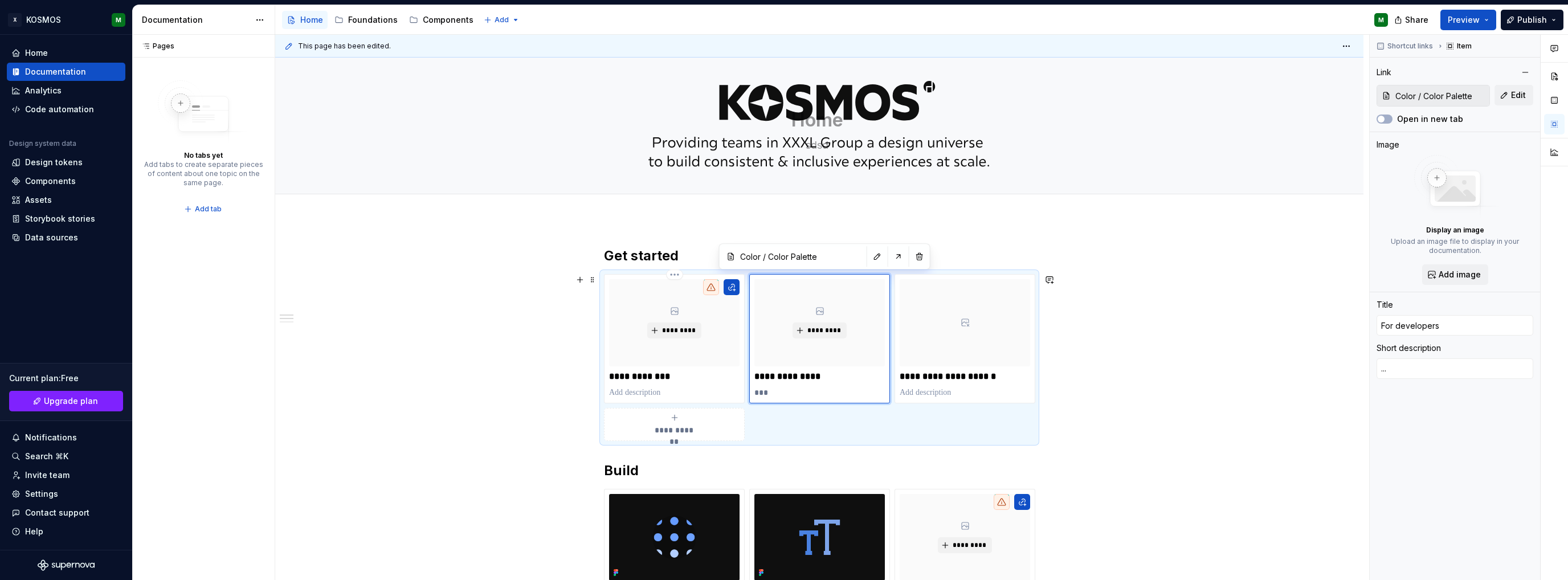
click at [670, 390] on p at bounding box center [674, 393] width 130 height 12
click at [943, 393] on p at bounding box center [965, 393] width 130 height 12
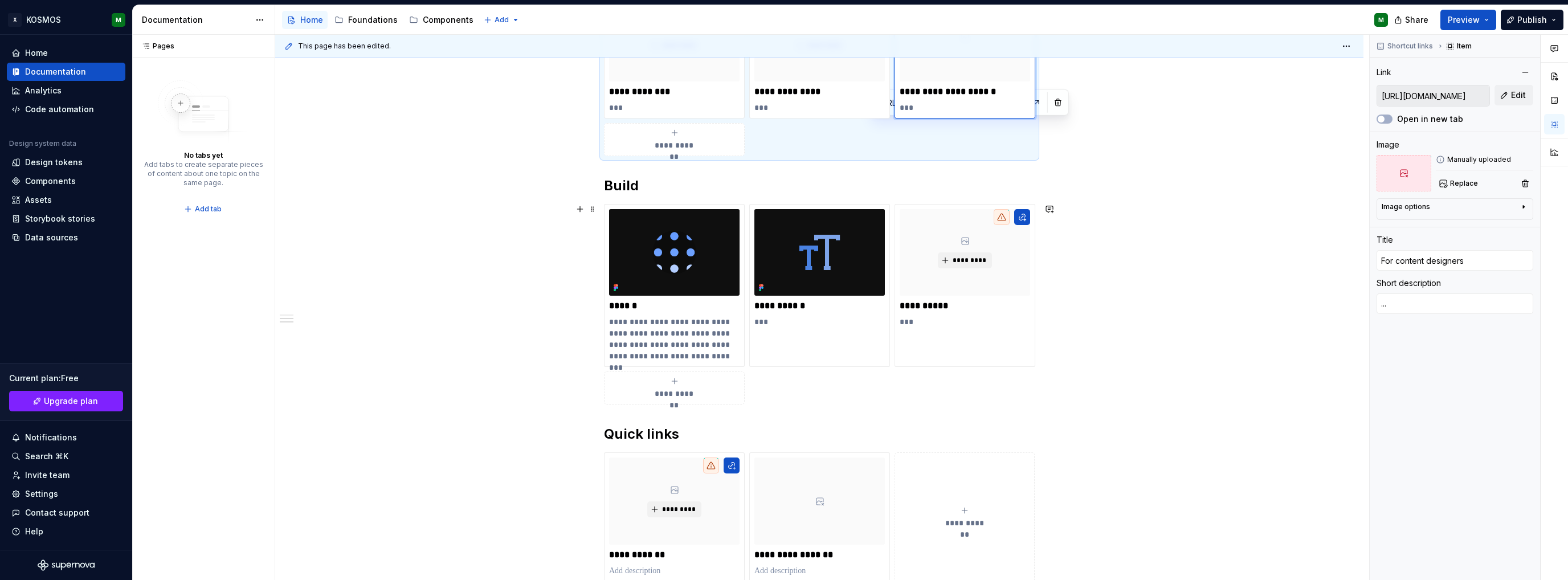
scroll to position [399, 0]
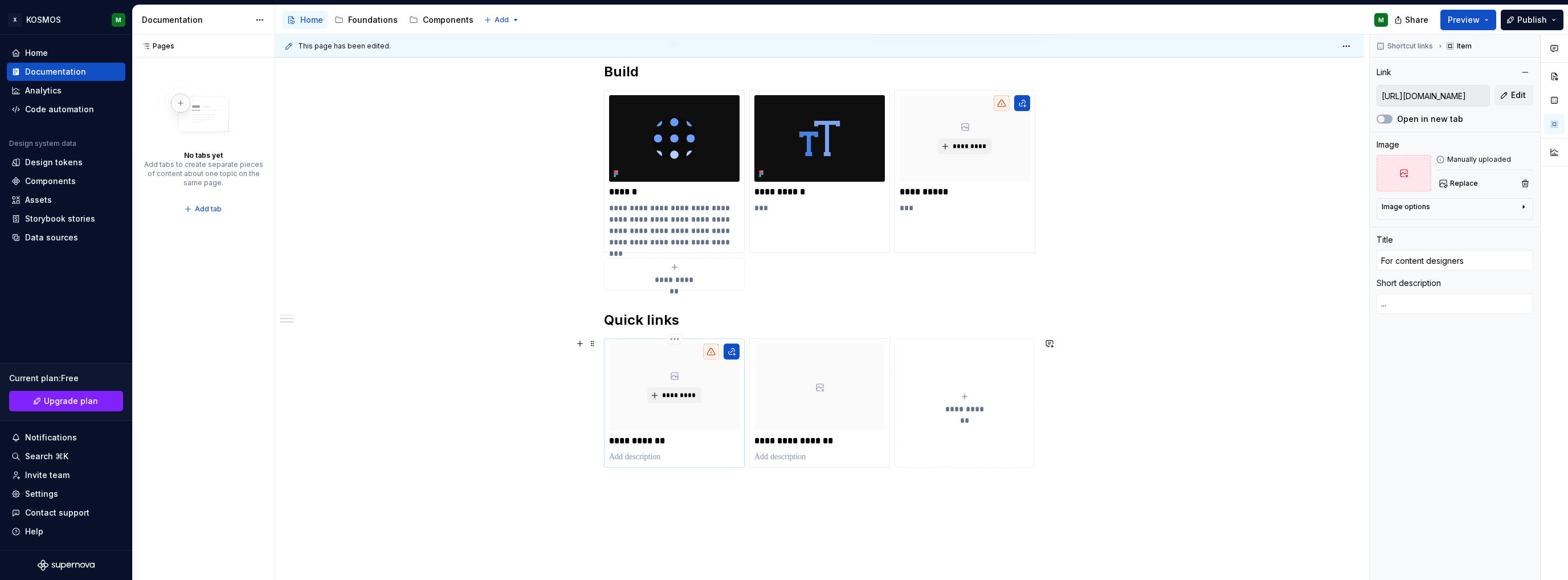
click at [662, 455] on p at bounding box center [674, 456] width 130 height 12
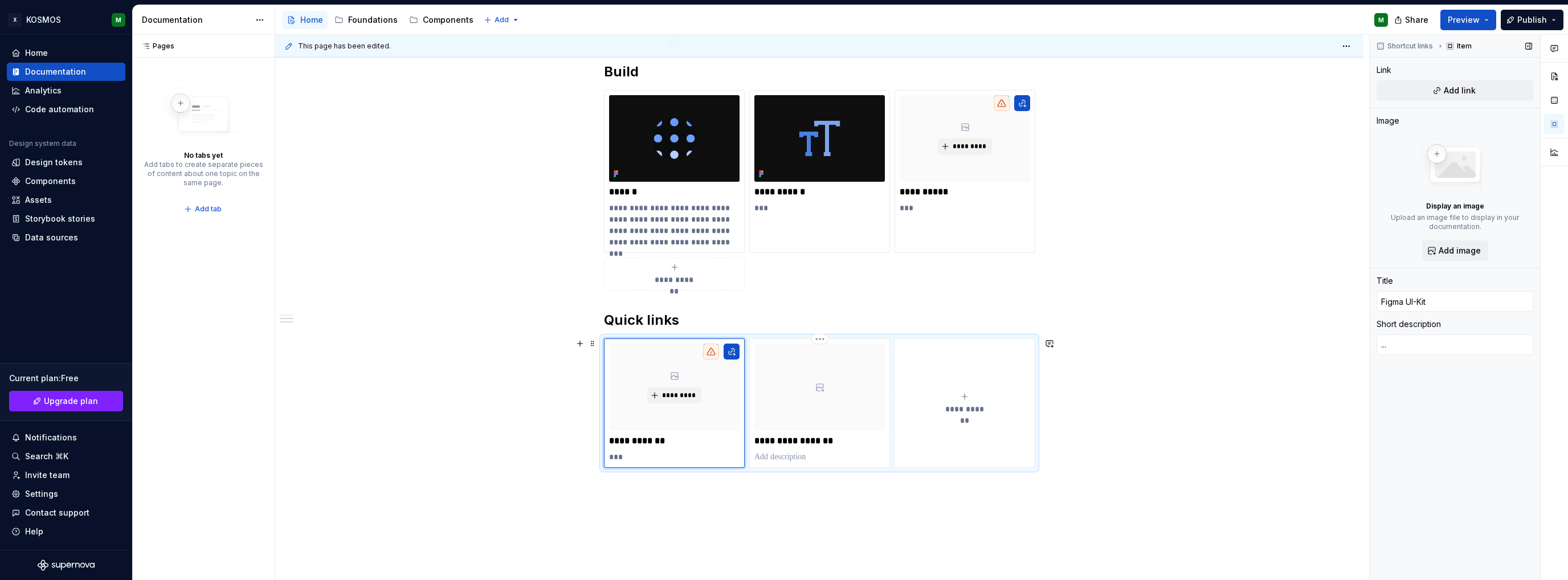
click at [764, 456] on p at bounding box center [819, 456] width 130 height 12
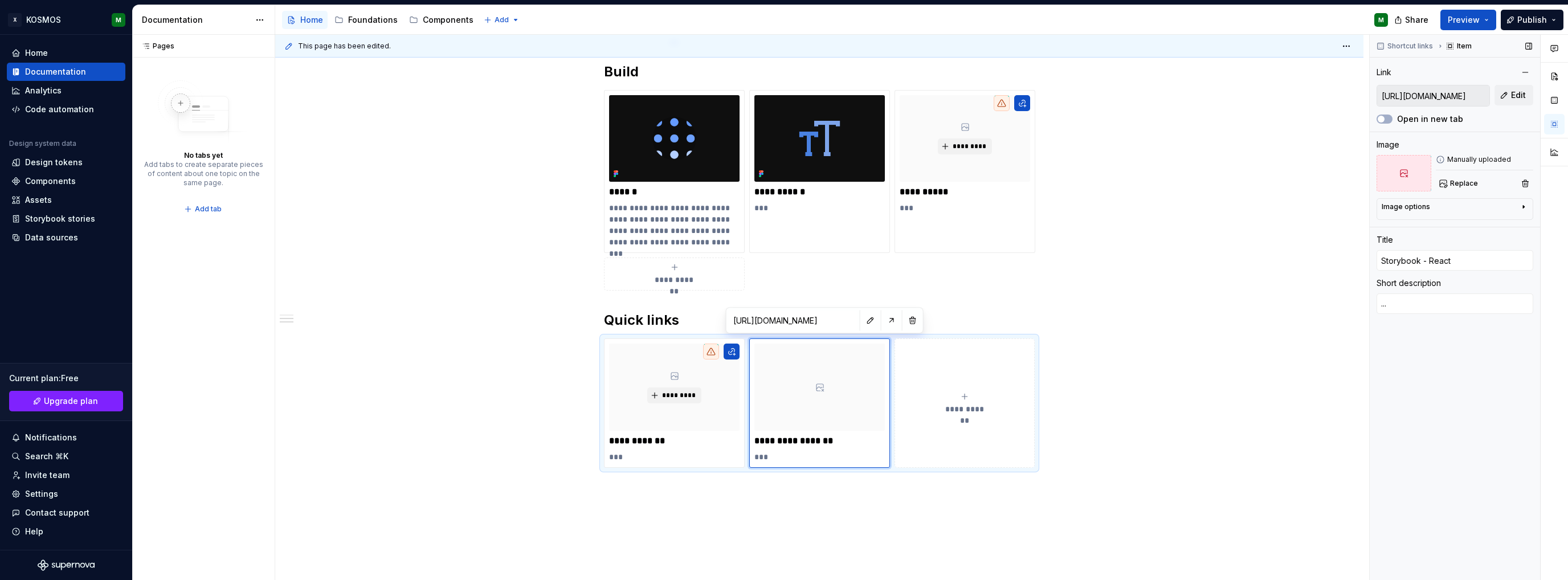
click at [1545, 16] on span "Publish" at bounding box center [1532, 19] width 30 height 12
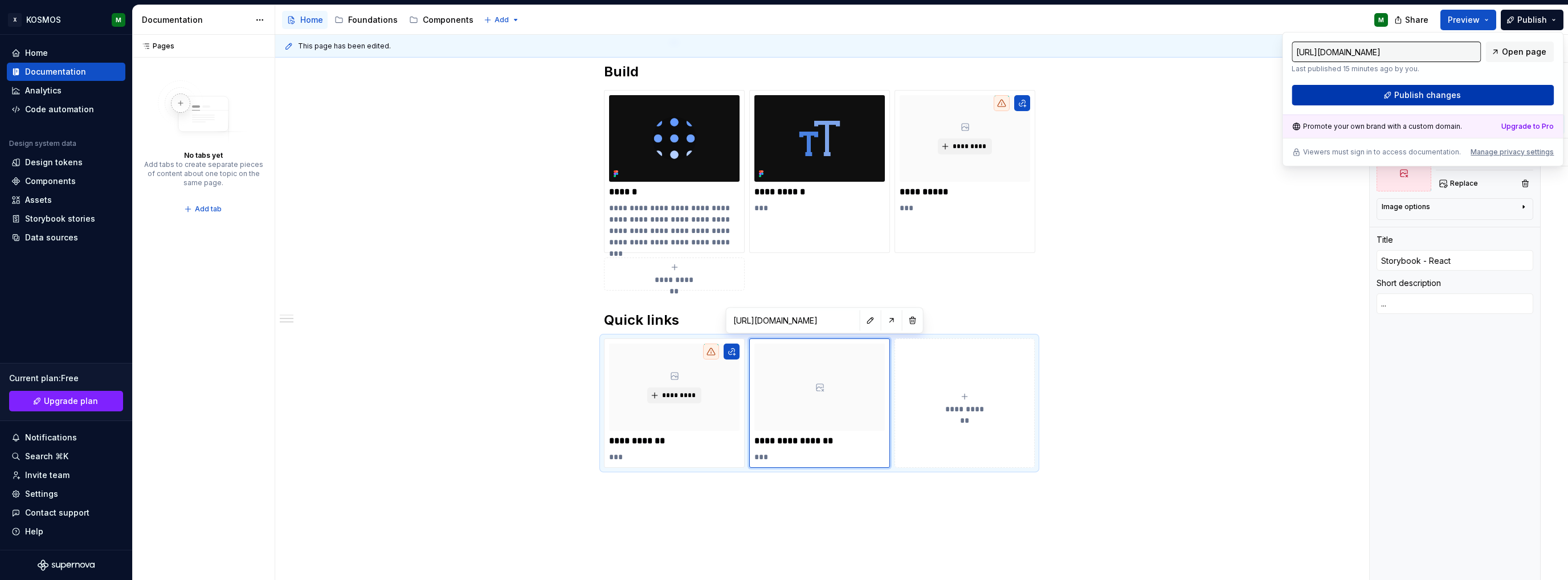
click at [1412, 94] on span "Publish changes" at bounding box center [1428, 95] width 67 height 12
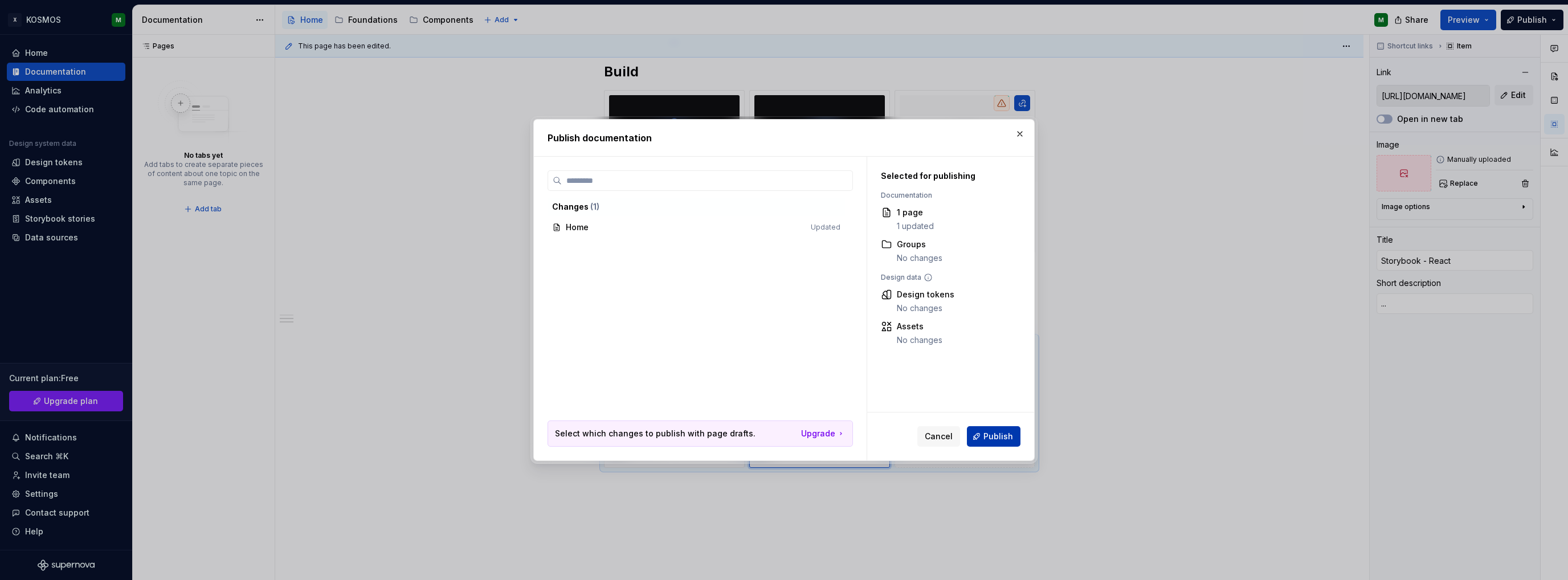
click at [1005, 435] on span "Publish" at bounding box center [998, 436] width 30 height 12
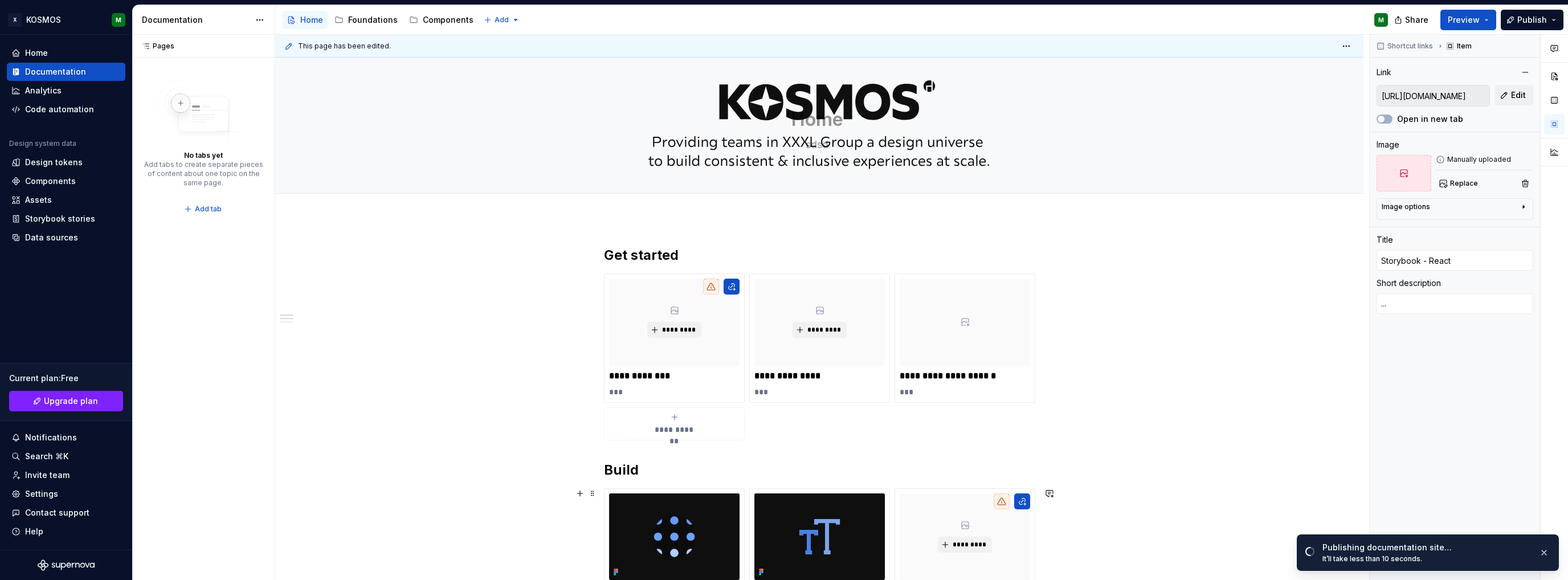
scroll to position [0, 0]
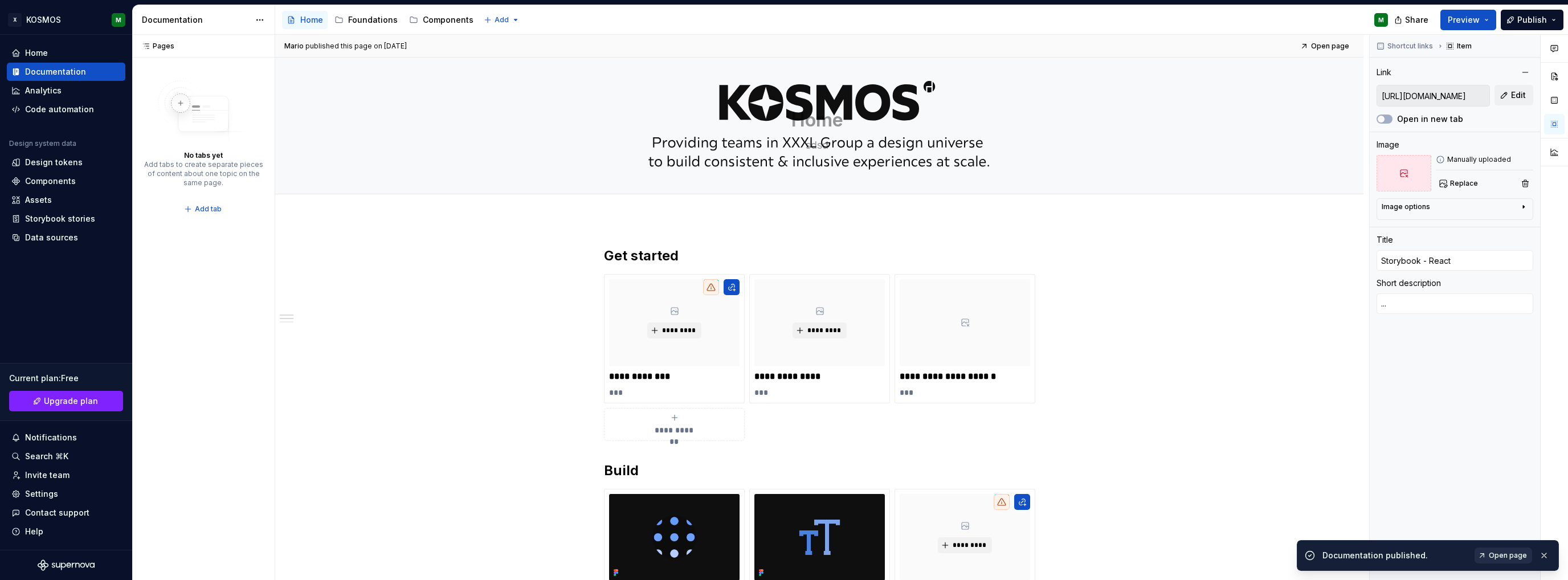
click at [1491, 556] on link "Open page" at bounding box center [1503, 556] width 58 height 16
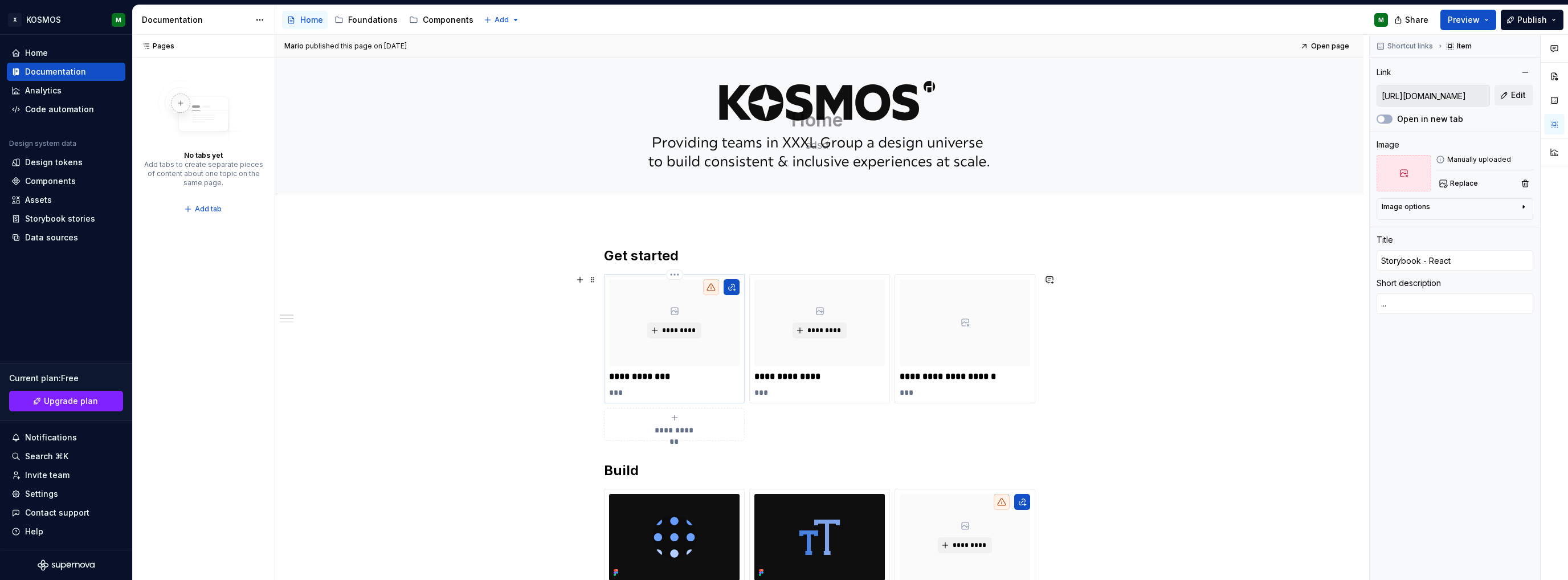
click at [685, 358] on div "*********" at bounding box center [674, 323] width 130 height 87
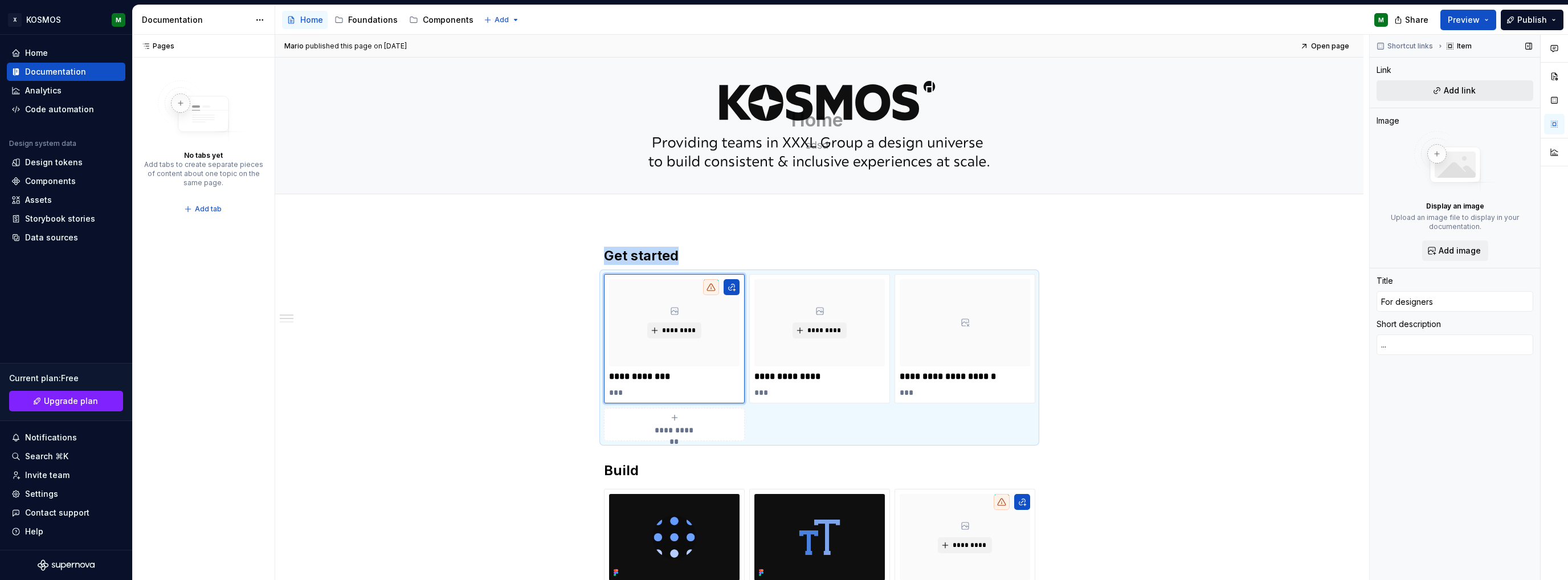
click at [1423, 93] on button "Add link" at bounding box center [1454, 91] width 156 height 21
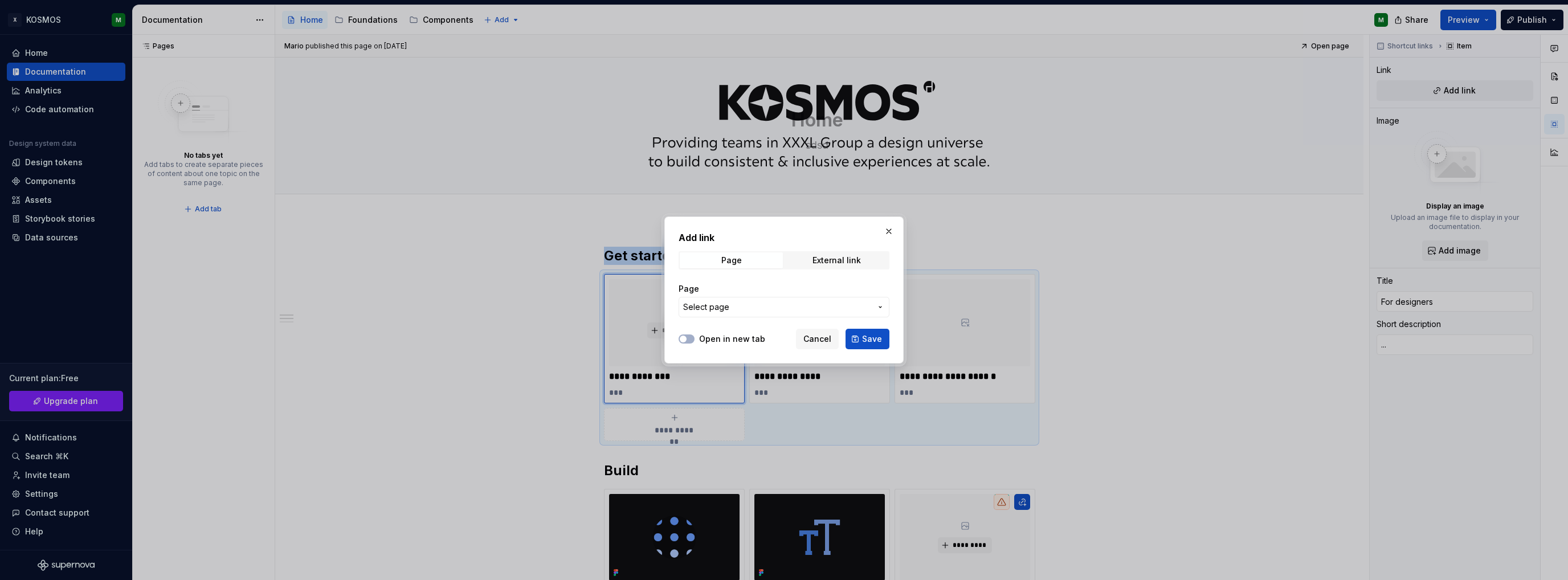
click at [794, 311] on span "Select page" at bounding box center [777, 307] width 188 height 12
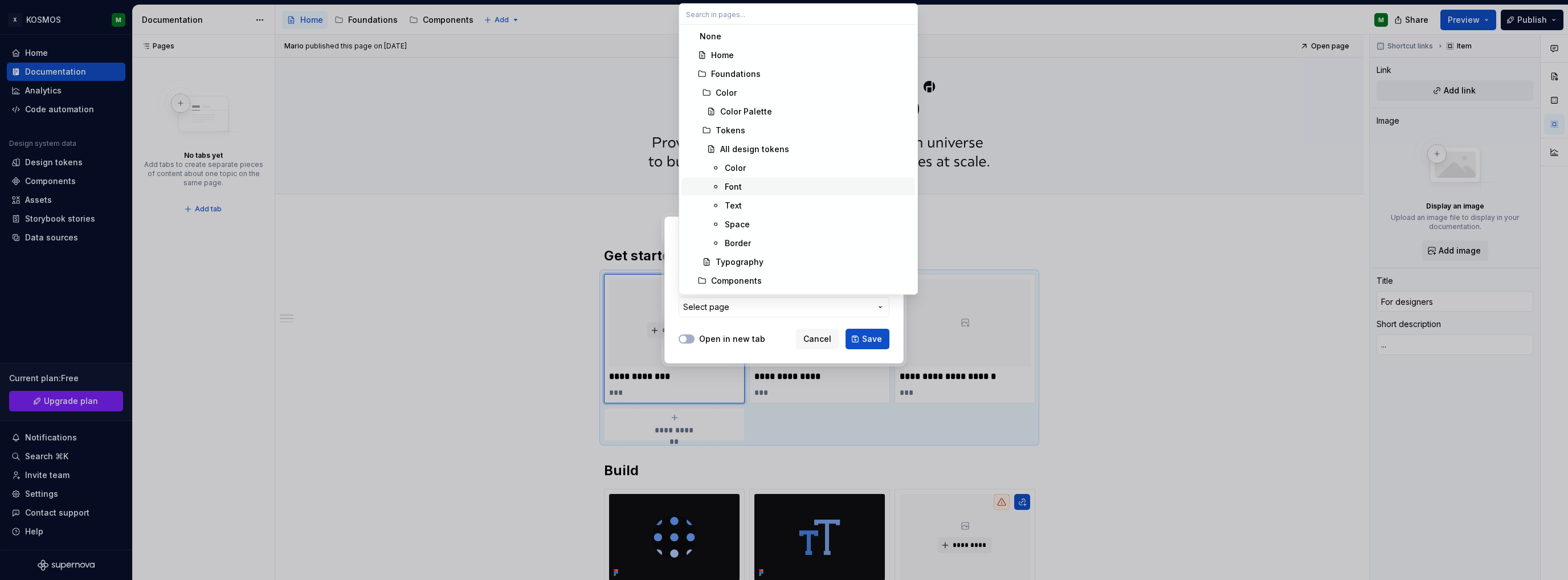
click at [747, 181] on span "Font" at bounding box center [799, 187] width 234 height 18
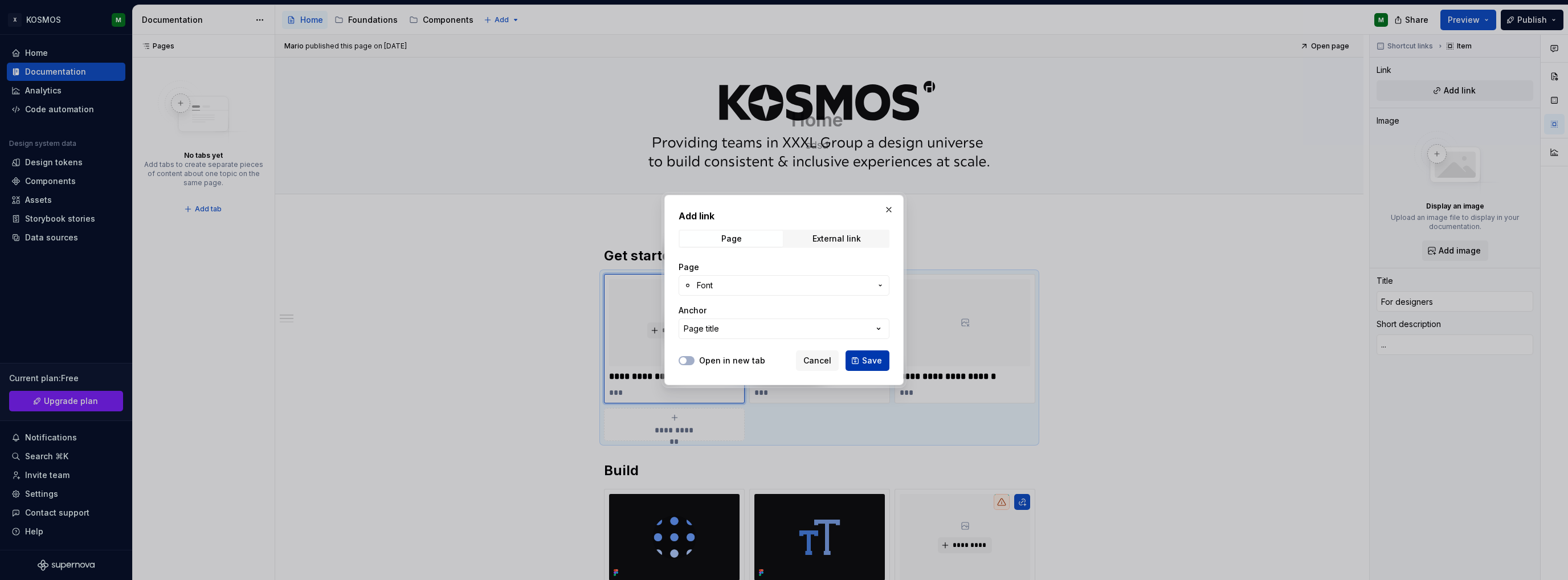
click at [873, 362] on span "Save" at bounding box center [872, 360] width 20 height 12
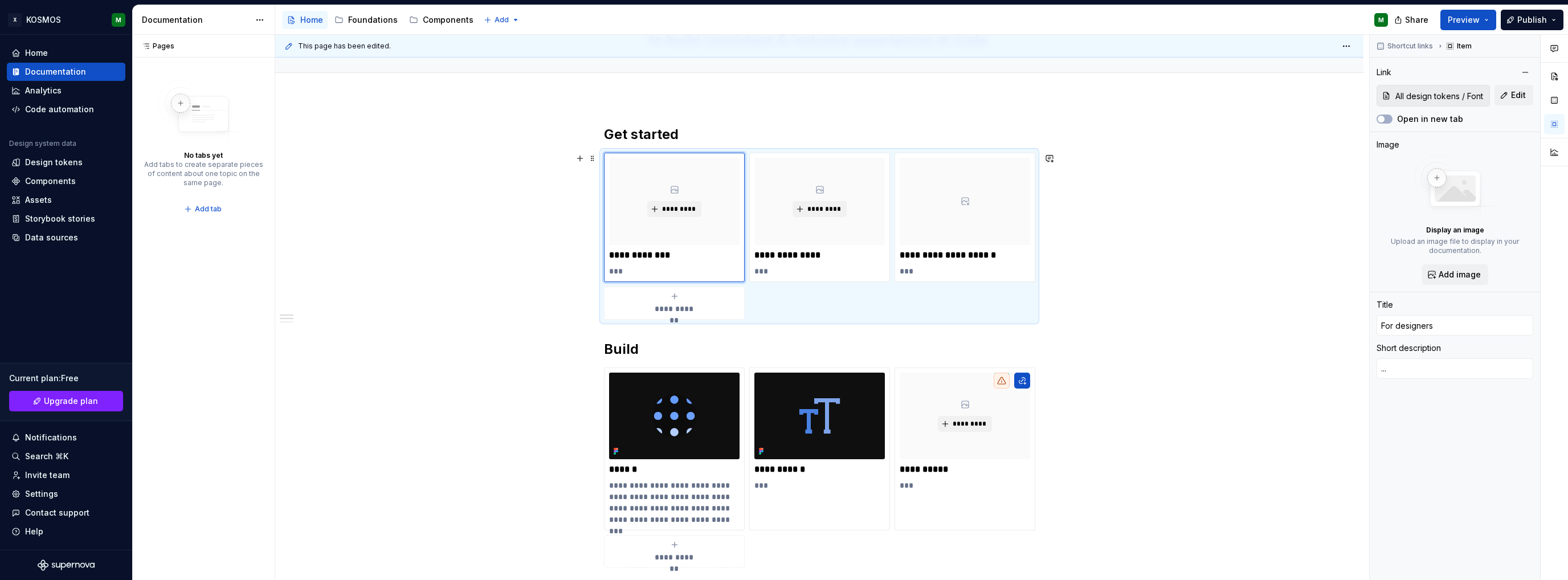
scroll to position [171, 0]
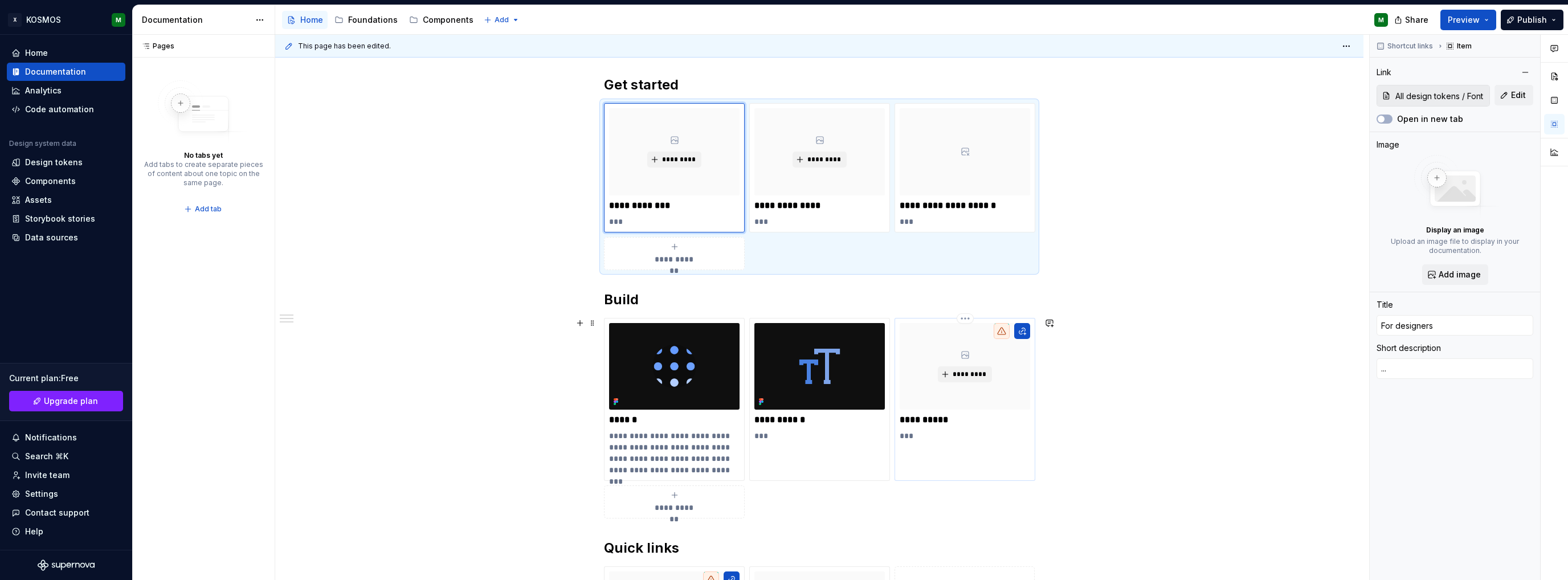
click at [1007, 382] on div "*********" at bounding box center [965, 366] width 130 height 87
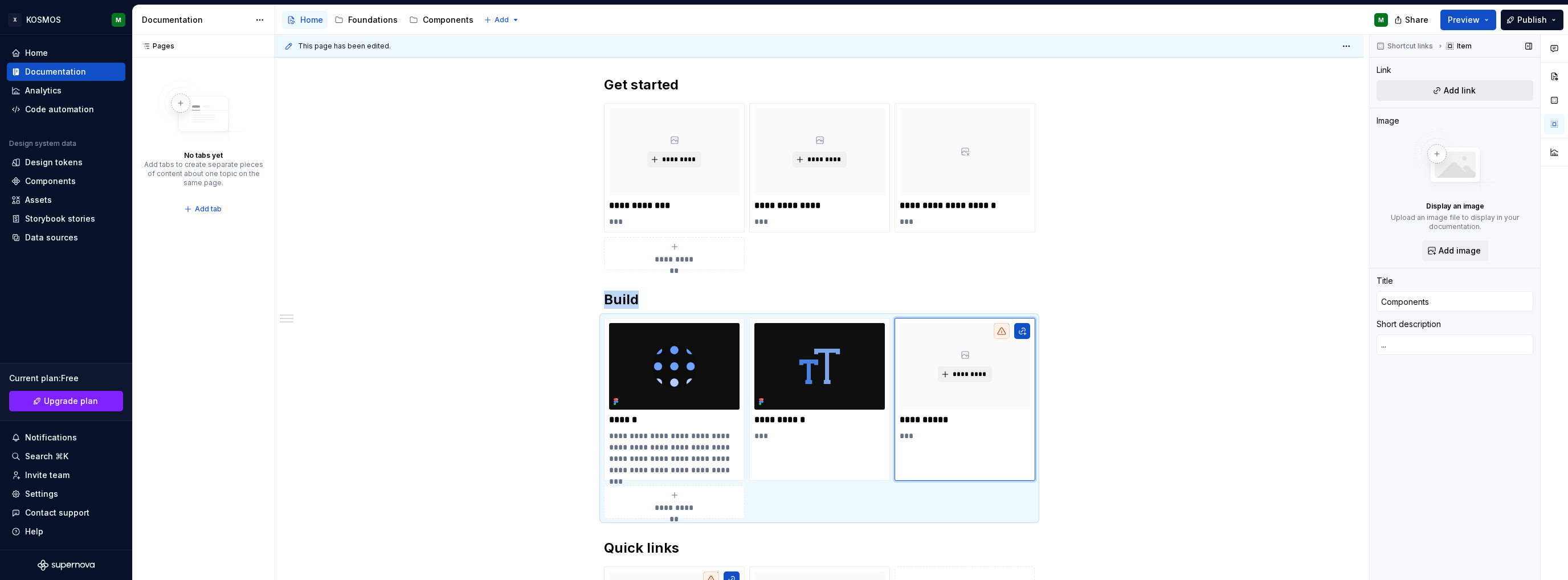
click at [1417, 85] on button "Add link" at bounding box center [1454, 91] width 156 height 21
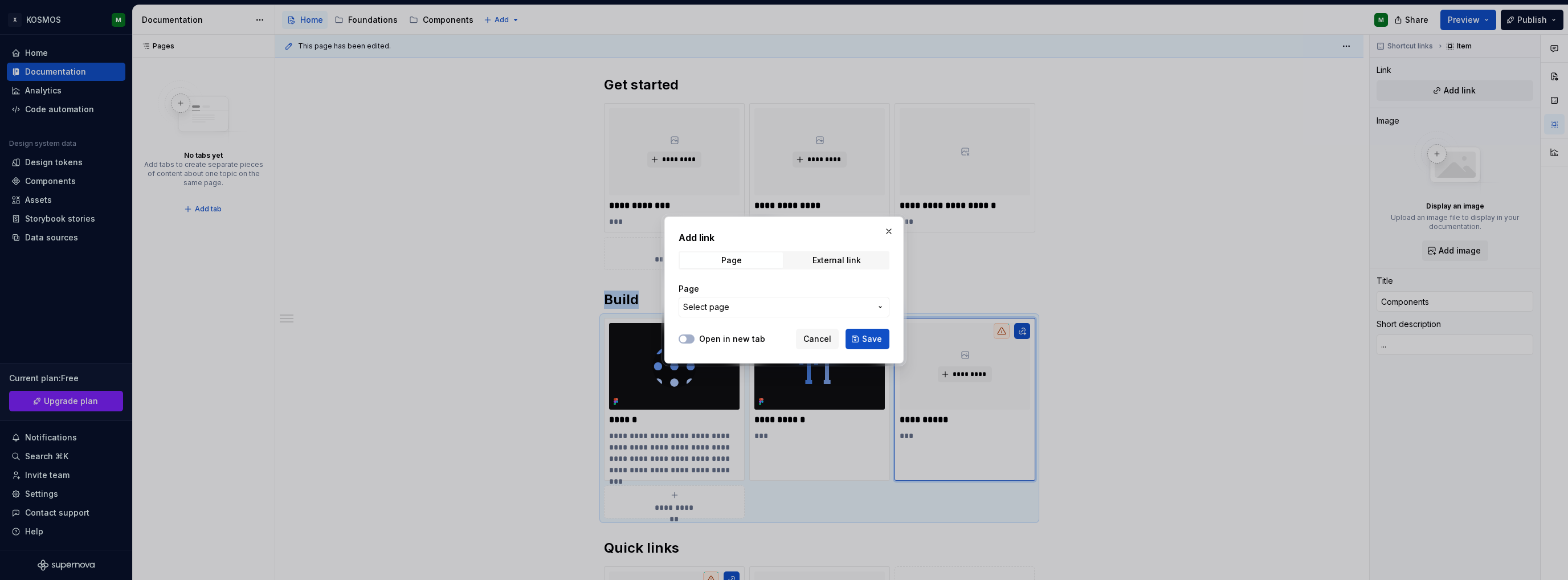
click at [746, 313] on button "Select page" at bounding box center [784, 307] width 211 height 21
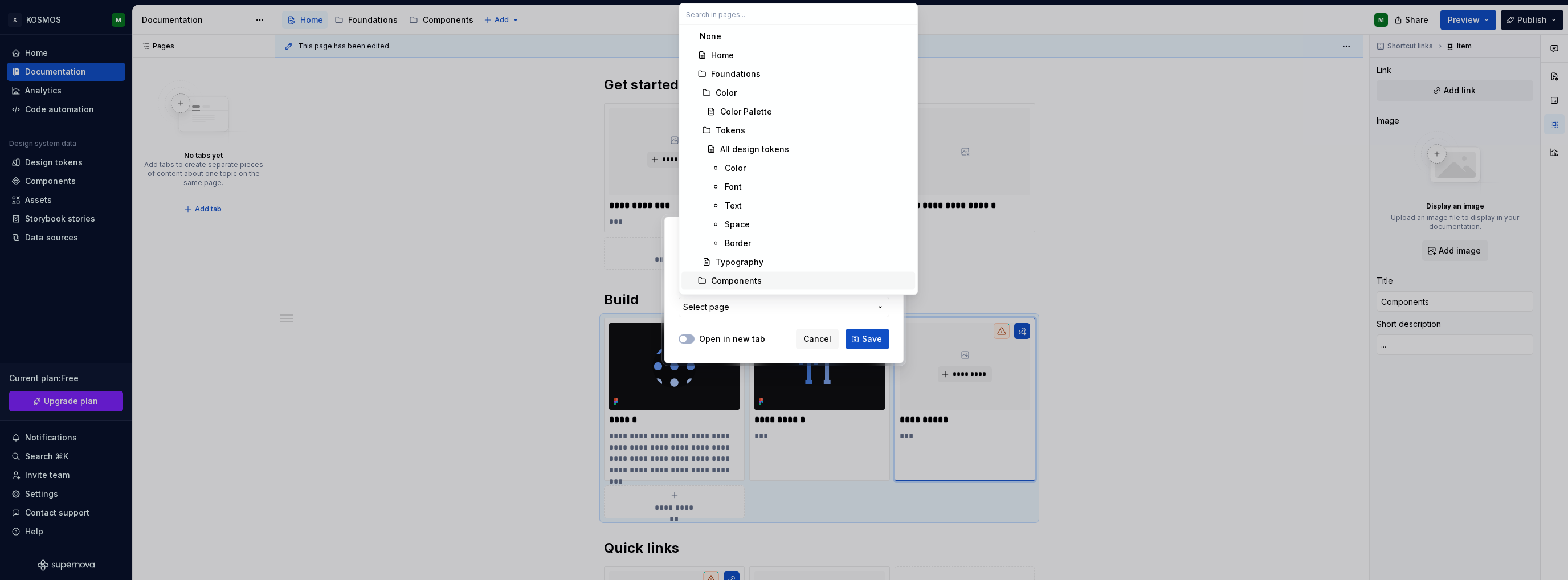
click at [772, 279] on div "Components" at bounding box center [811, 281] width 200 height 12
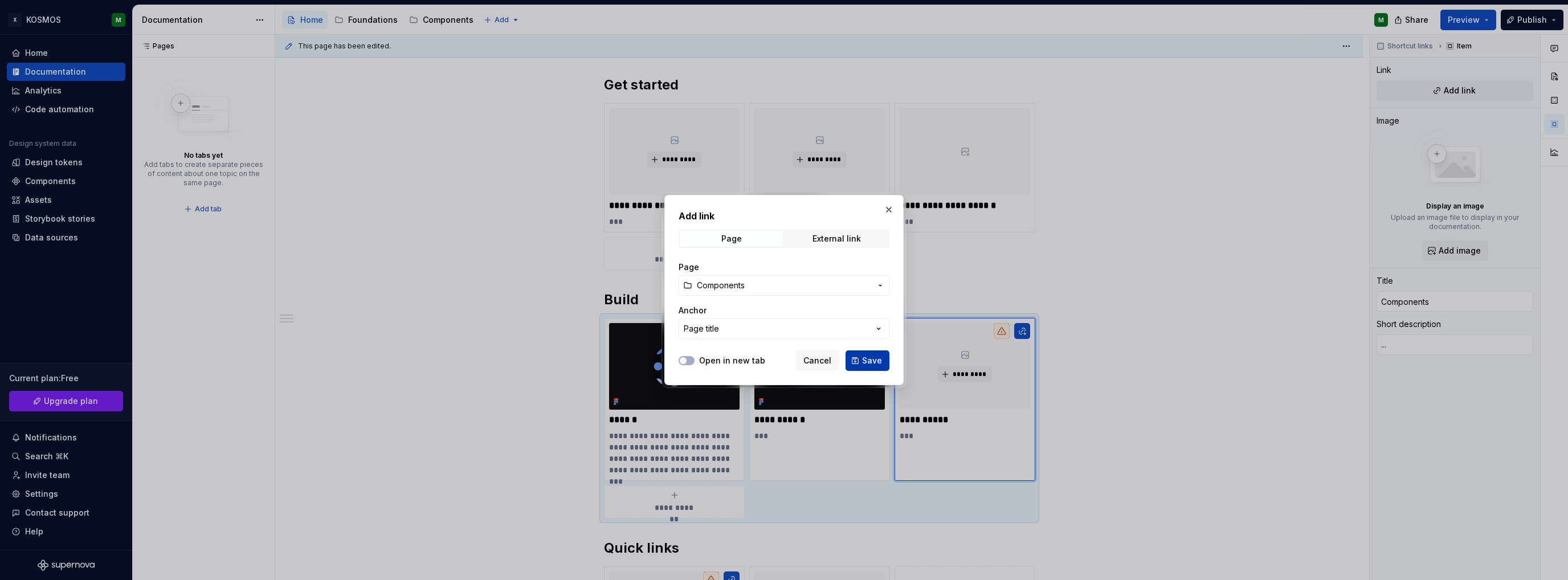
click at [870, 359] on span "Save" at bounding box center [872, 360] width 20 height 12
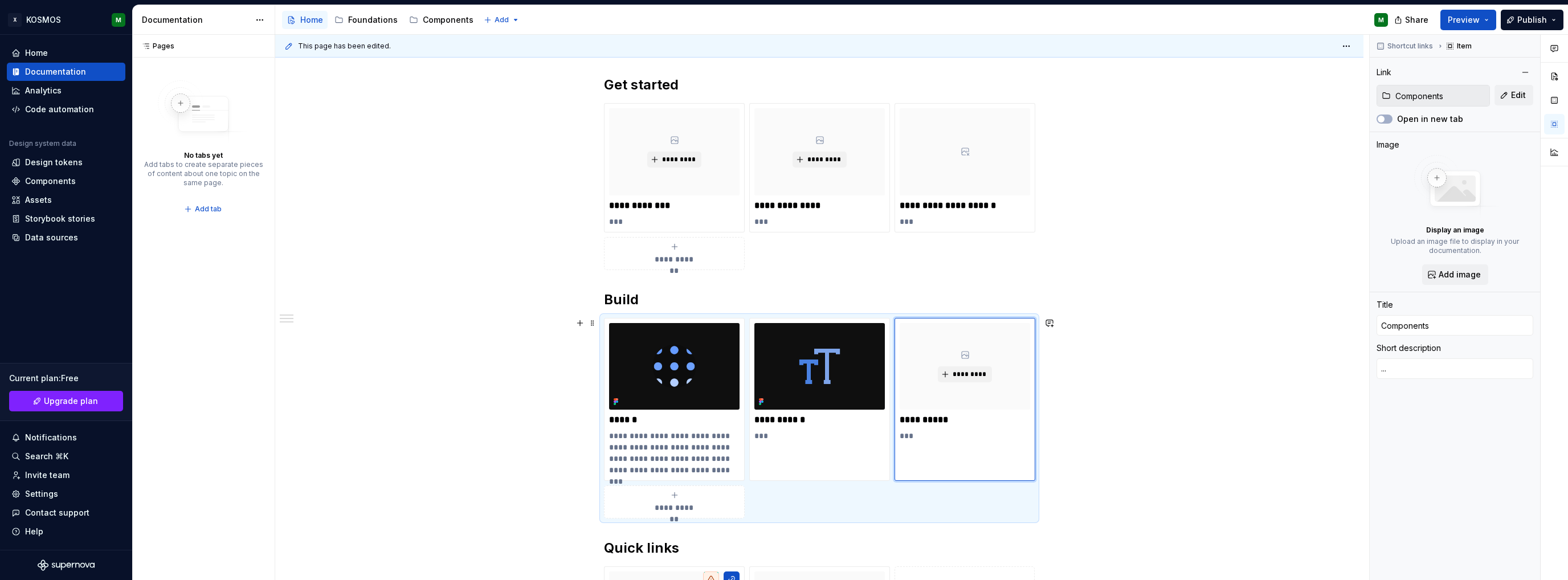
scroll to position [472, 0]
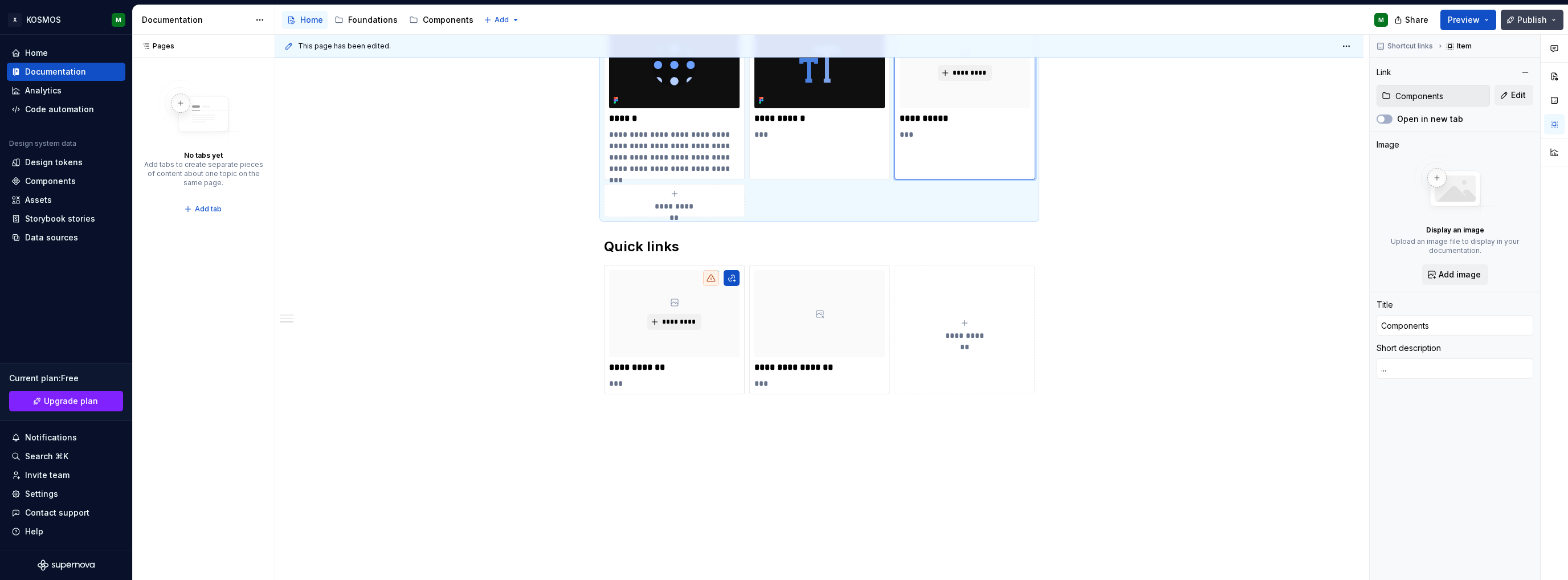
click at [1545, 16] on span "Publish" at bounding box center [1532, 19] width 30 height 12
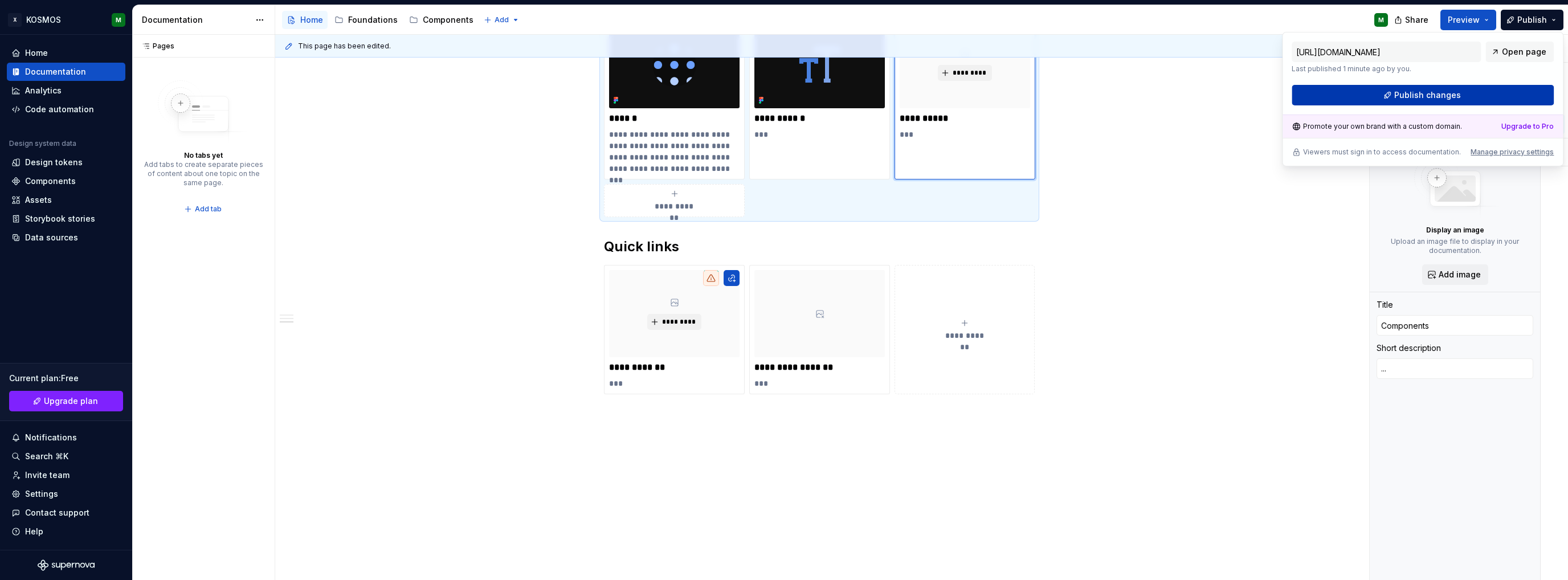
click at [1417, 98] on span "Publish changes" at bounding box center [1428, 95] width 67 height 12
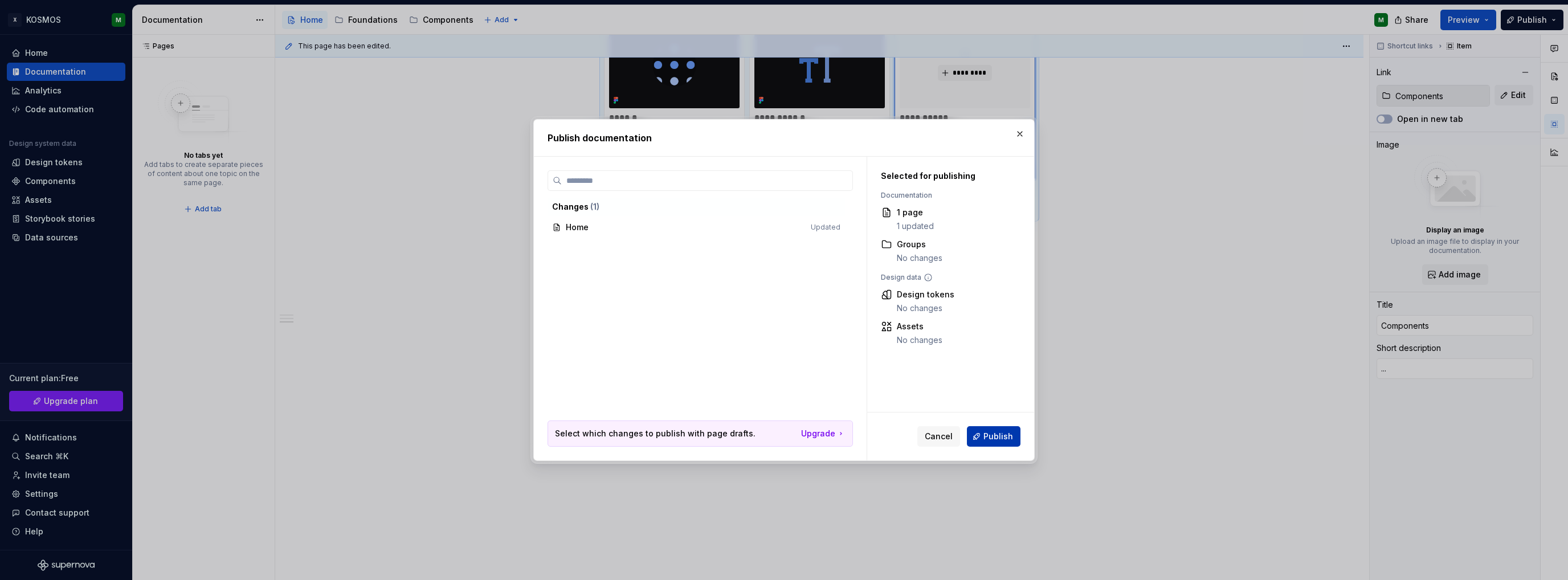
click at [1003, 440] on span "Publish" at bounding box center [998, 436] width 30 height 12
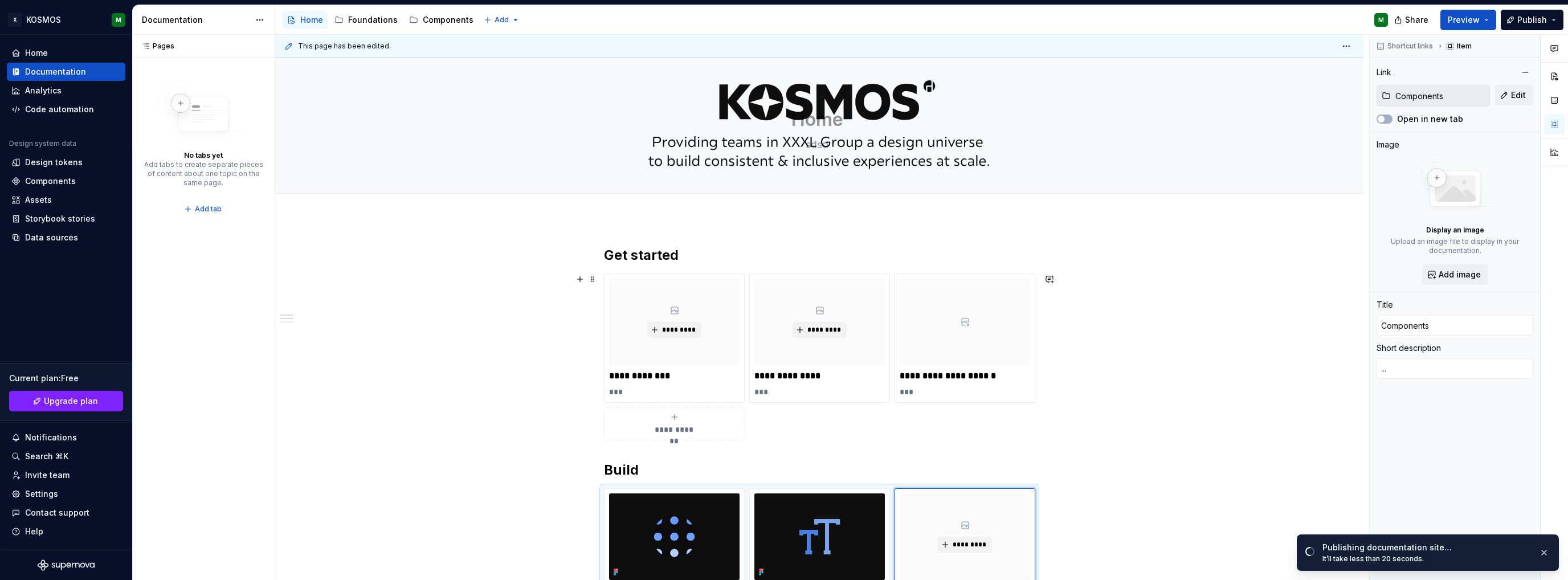
scroll to position [0, 0]
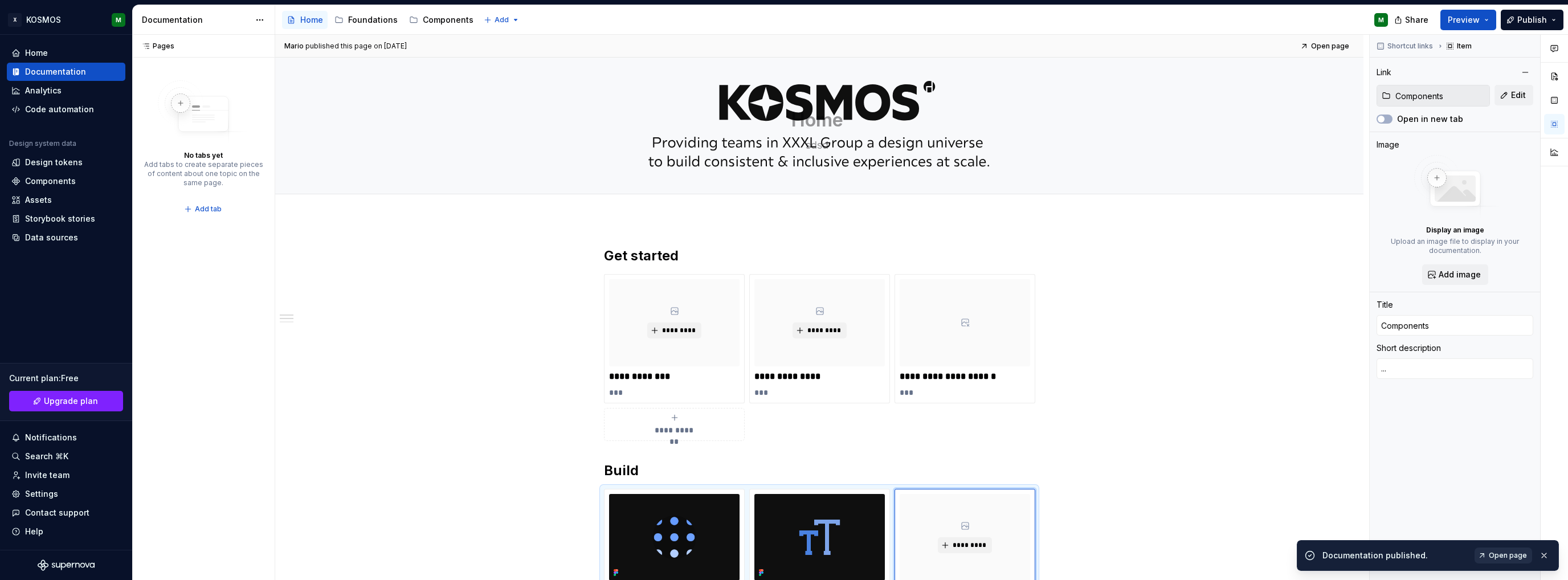
click at [1499, 552] on span "Open page" at bounding box center [1508, 555] width 38 height 9
